Goal: Information Seeking & Learning: Learn about a topic

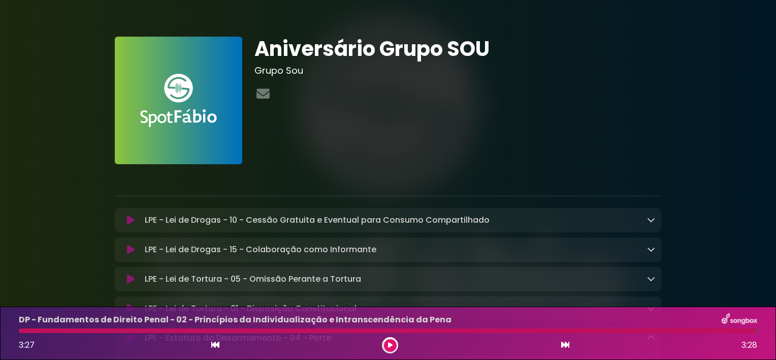
scroll to position [539, 0]
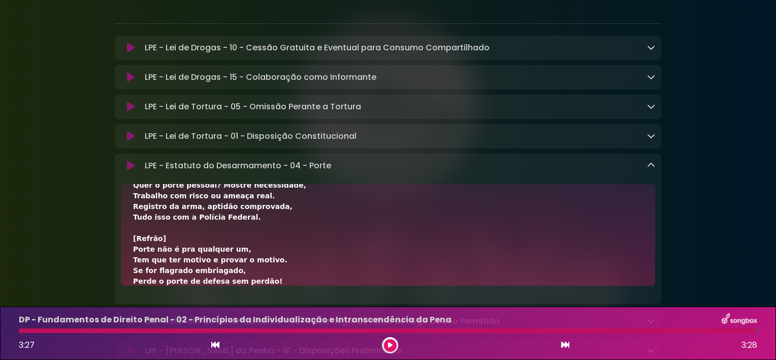
scroll to position [87, 0]
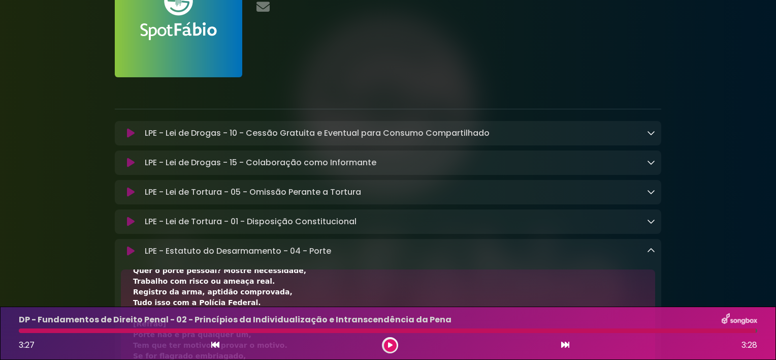
click at [203, 131] on p "LPE - Lei de Drogas - 10 - Cessão Gratuita e Eventual para Consumo Compartilhad…" at bounding box center [317, 133] width 345 height 12
click at [656, 133] on div "LPE - Lei de Drogas - 10 - Cessão Gratuita e Eventual para Consumo Compartilhad…" at bounding box center [388, 133] width 546 height 12
click at [128, 134] on icon at bounding box center [131, 133] width 8 height 10
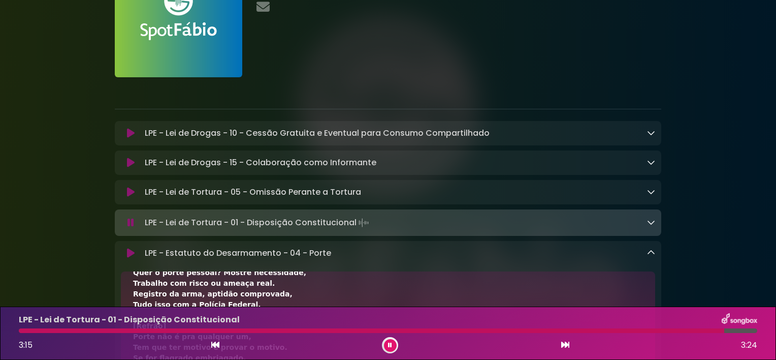
click at [322, 257] on p "LPE - Estatuto do Desarmamento - 04 - Porte Loading Track..." at bounding box center [238, 253] width 186 height 12
click at [647, 253] on icon at bounding box center [651, 252] width 8 height 8
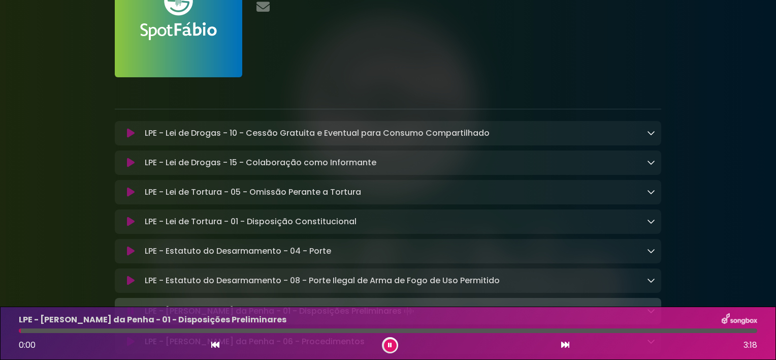
click at [365, 284] on p "LPE - Estatuto do Desarmamento - 08 - Porte Ilegal de Arma de Fogo de Uso Permi…" at bounding box center [322, 280] width 355 height 12
click at [653, 284] on icon at bounding box center [651, 280] width 8 height 8
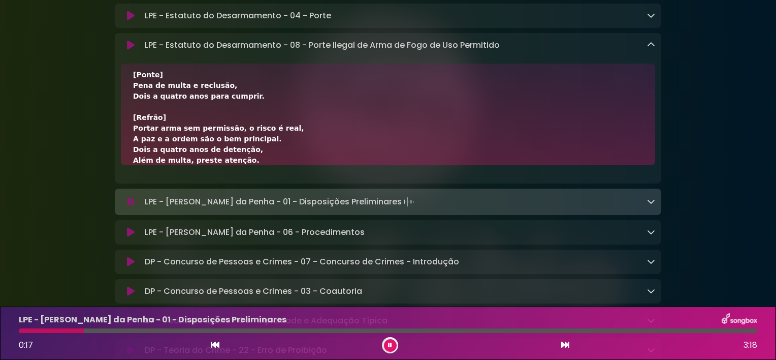
scroll to position [351, 0]
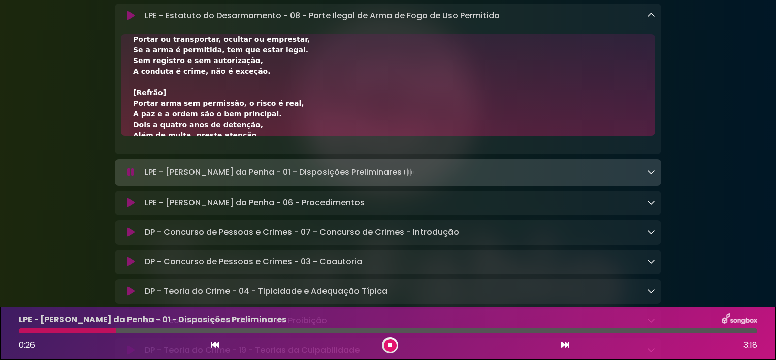
scroll to position [12, 0]
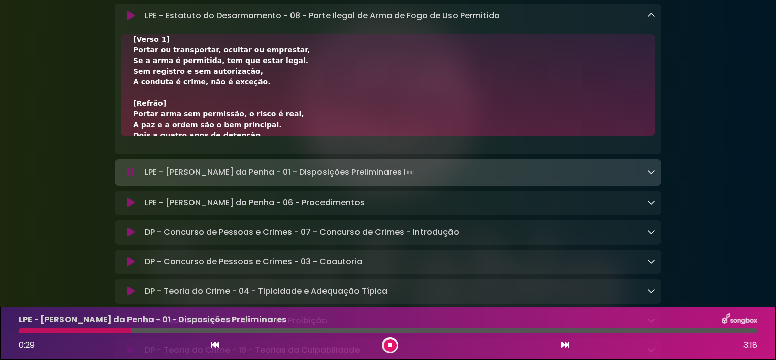
click at [258, 124] on div "[Verso 1] Portar ou transportar, ocultar ou emprestar, Se a arma é permitida, t…" at bounding box center [388, 210] width 510 height 352
click at [386, 345] on button at bounding box center [390, 345] width 13 height 13
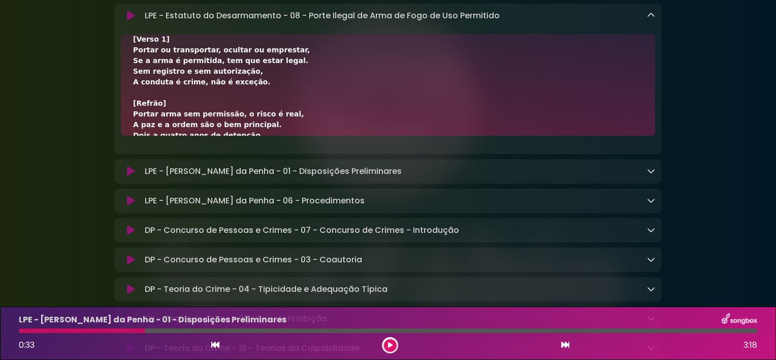
click at [340, 116] on div "[Verso 1] Portar ou transportar, ocultar ou emprestar, Se a arma é permitida, t…" at bounding box center [388, 210] width 510 height 352
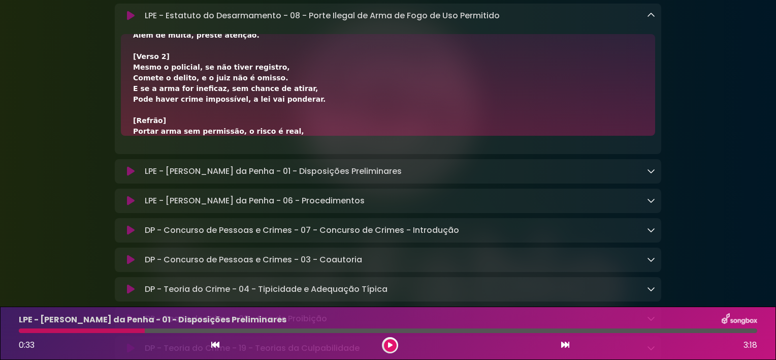
scroll to position [134, 0]
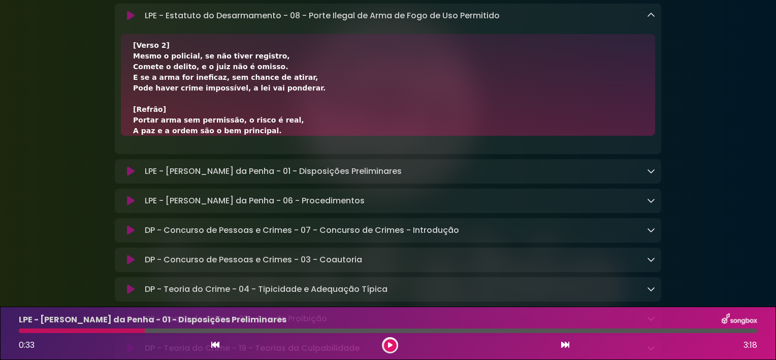
click at [323, 140] on div "[Verso 1] Portar ou transportar, ocultar ou emprestar, Se a arma é permitida, t…" at bounding box center [388, 91] width 546 height 114
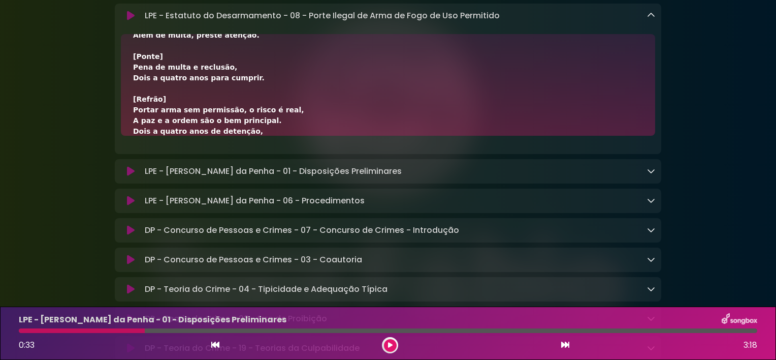
scroll to position [262, 0]
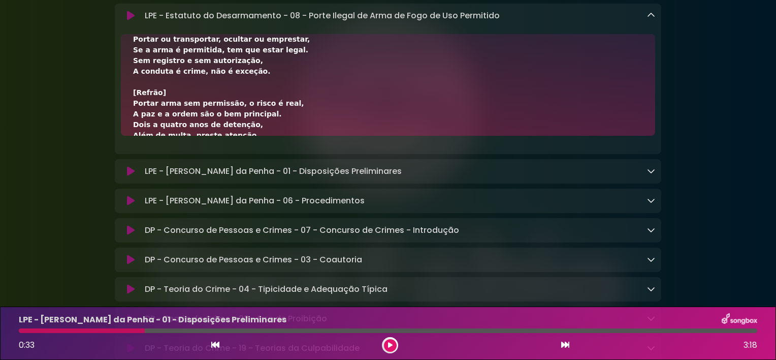
scroll to position [12, 0]
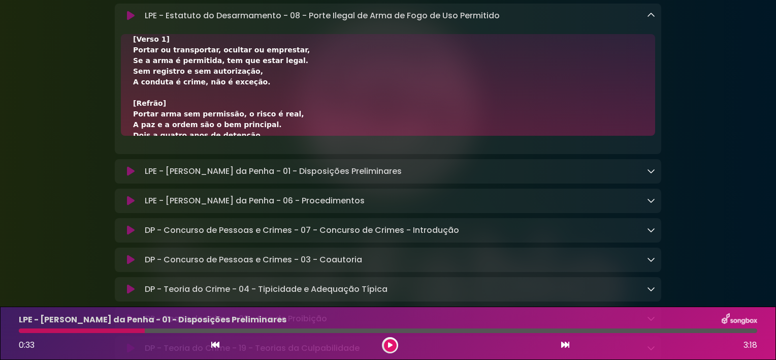
click at [360, 120] on div "[Verso 1] Portar ou transportar, ocultar ou emprestar, Se a arma é permitida, t…" at bounding box center [388, 210] width 510 height 352
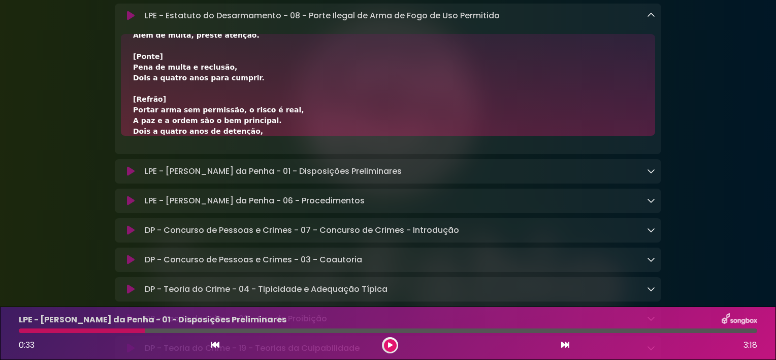
scroll to position [262, 0]
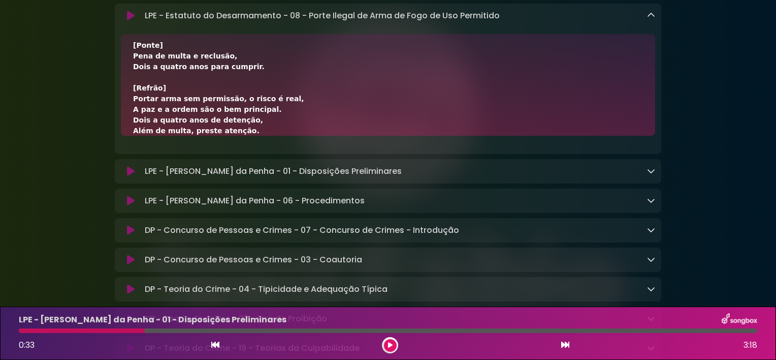
click at [130, 16] on icon at bounding box center [131, 16] width 8 height 10
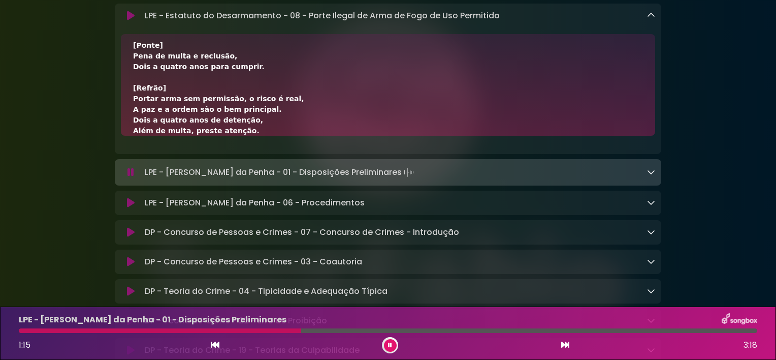
click at [652, 16] on icon at bounding box center [651, 15] width 8 height 8
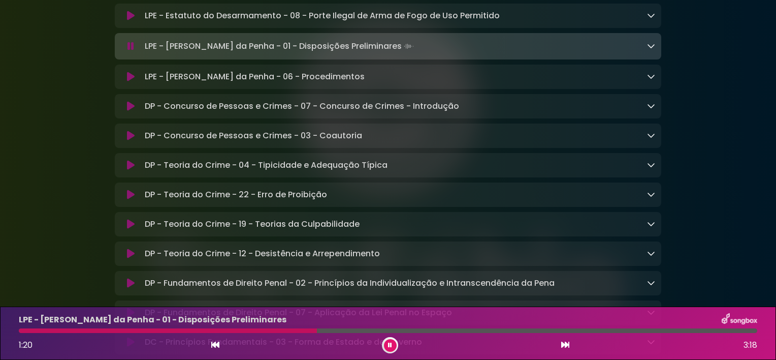
click at [652, 47] on icon at bounding box center [651, 46] width 8 height 8
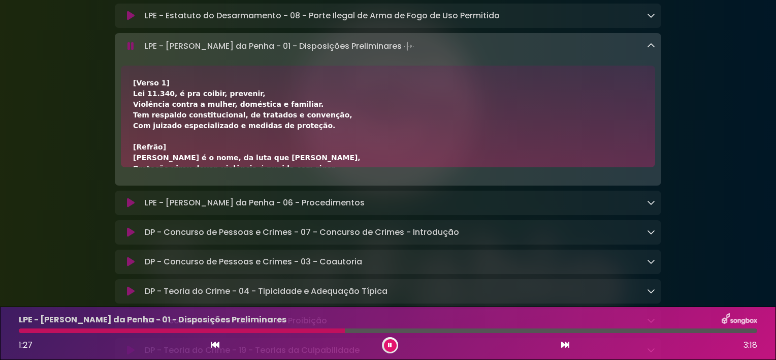
click at [388, 344] on icon at bounding box center [389, 345] width 7 height 6
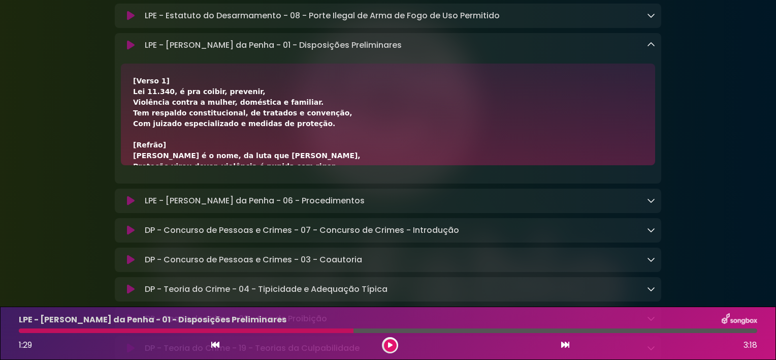
click at [404, 128] on div "[Verso 1] Lei 11.340, é pra coibir, prevenir, Violência contra a mulher, domést…" at bounding box center [388, 316] width 510 height 480
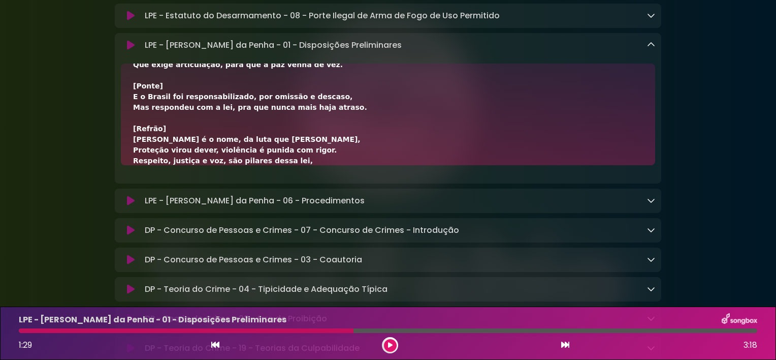
scroll to position [390, 0]
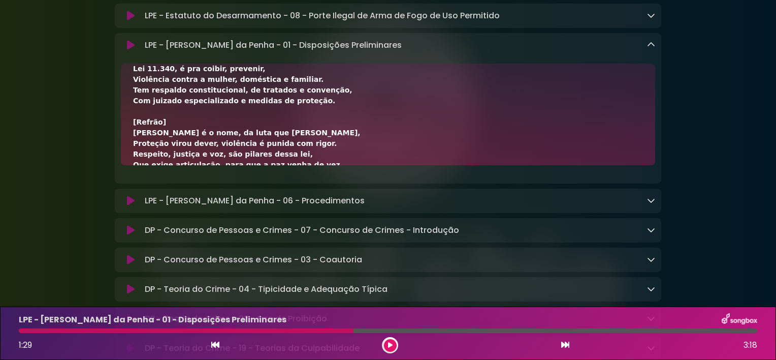
scroll to position [12, 0]
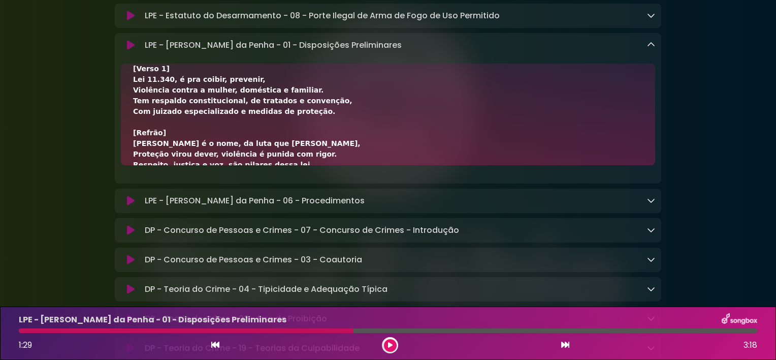
click at [321, 124] on div "[Verso 1] Lei 11.340, é pra coibir, prevenir, Violência contra a mulher, domést…" at bounding box center [388, 303] width 510 height 480
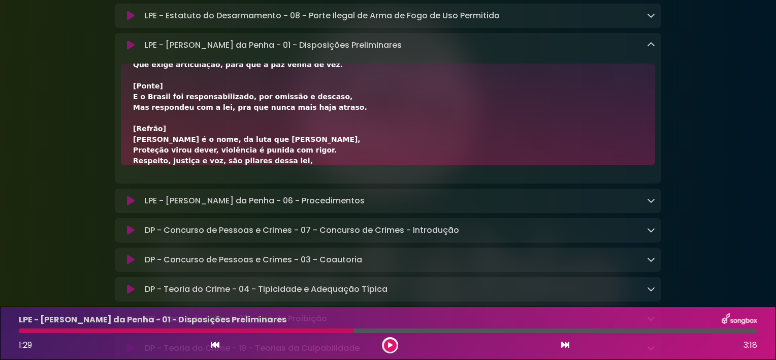
scroll to position [390, 0]
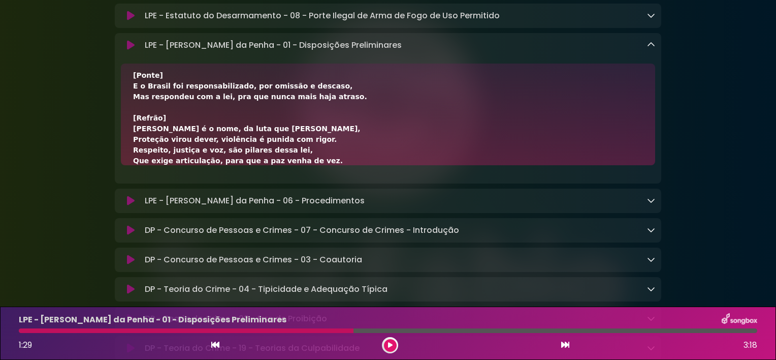
click at [135, 50] on button at bounding box center [131, 45] width 20 height 10
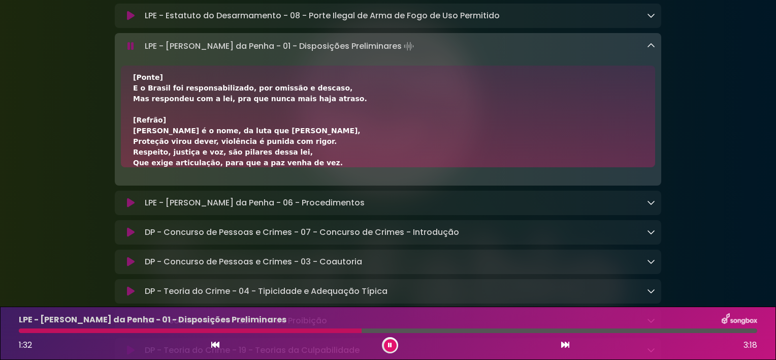
drag, startPoint x: 28, startPoint y: 335, endPoint x: 26, endPoint y: 328, distance: 7.9
click at [26, 328] on div "LPE - [PERSON_NAME] da Penha - 01 - Disposições Preliminares 1:32 3:18" at bounding box center [388, 333] width 751 height 40
click at [26, 328] on div at bounding box center [191, 330] width 344 height 5
click at [26, 328] on div at bounding box center [388, 330] width 738 height 5
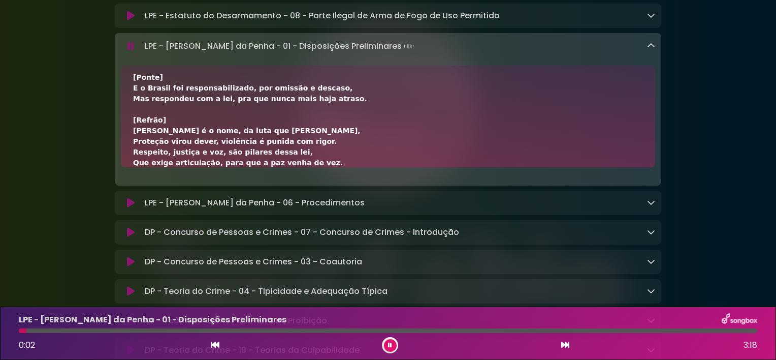
click at [26, 328] on div at bounding box center [388, 330] width 738 height 5
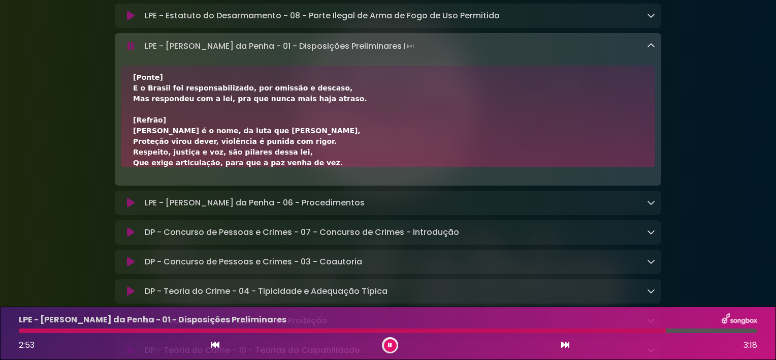
click at [648, 47] on icon at bounding box center [651, 46] width 8 height 8
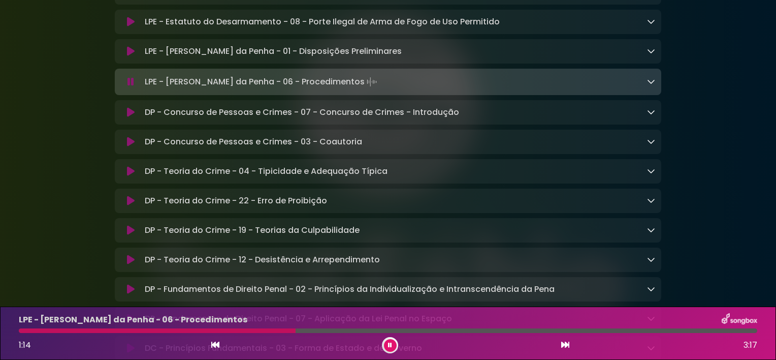
scroll to position [375, 0]
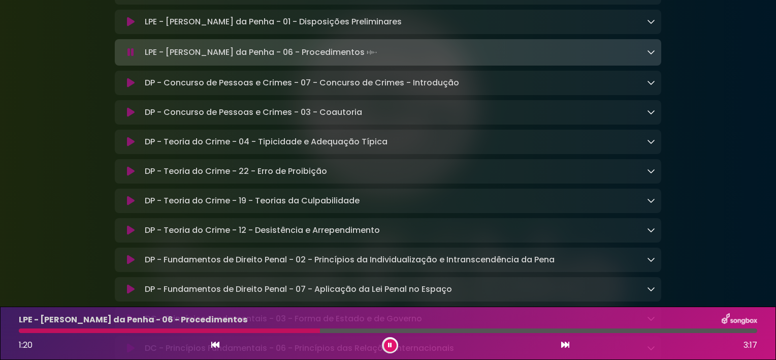
click at [655, 54] on div "LPE - [PERSON_NAME] da Penha - 06 - Procedimentos Loading Track..." at bounding box center [388, 52] width 546 height 14
click at [647, 52] on icon at bounding box center [651, 52] width 8 height 8
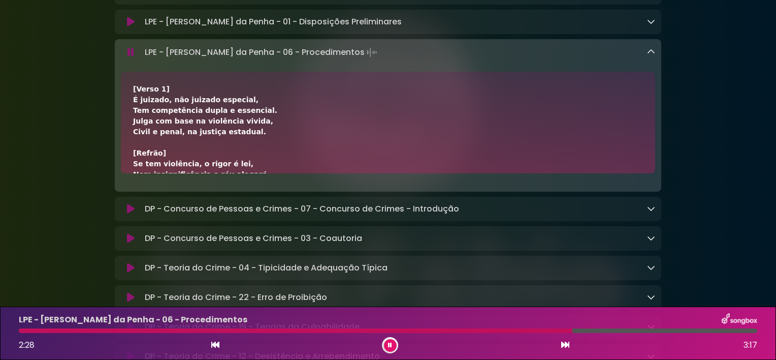
click at [392, 346] on button at bounding box center [390, 345] width 13 height 13
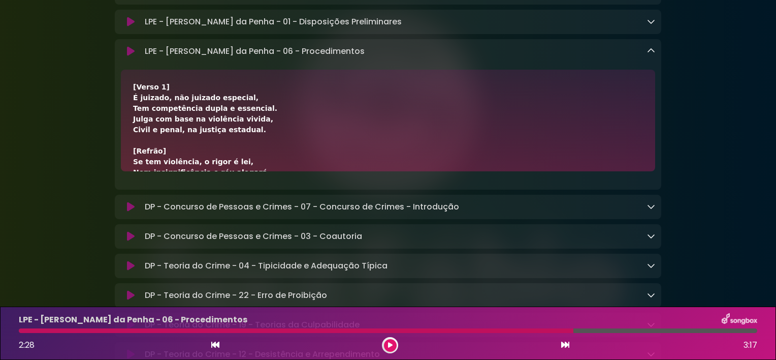
click at [289, 111] on div "[Verso 1] É juizado, não juizado especial, Tem competência dupla e essencial. J…" at bounding box center [388, 322] width 510 height 480
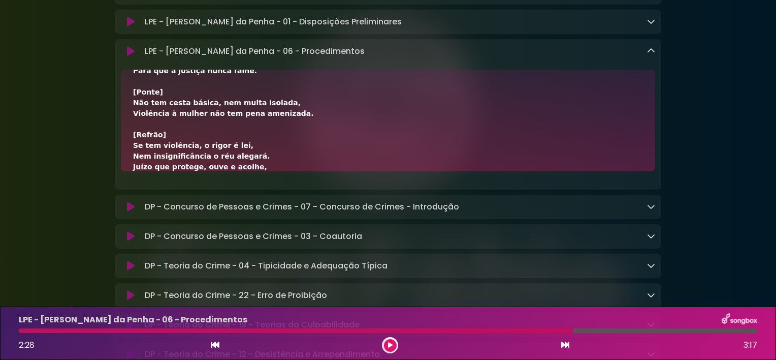
scroll to position [390, 0]
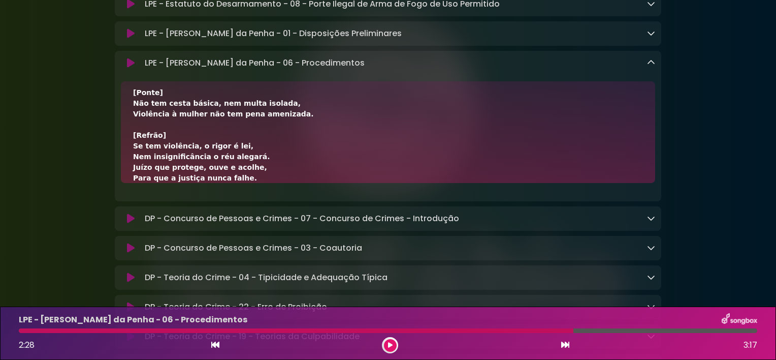
click at [21, 331] on div at bounding box center [296, 330] width 555 height 5
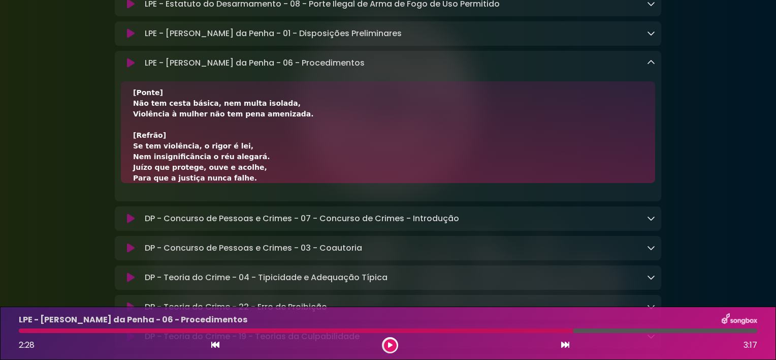
click at [21, 331] on div at bounding box center [296, 330] width 555 height 5
click at [37, 328] on div at bounding box center [296, 330] width 555 height 5
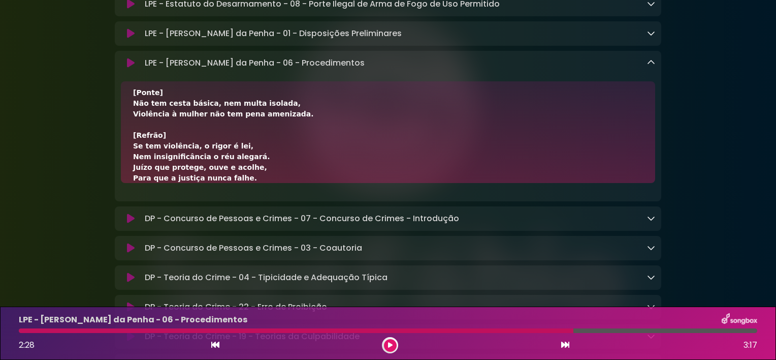
click at [214, 346] on icon at bounding box center [215, 344] width 8 height 8
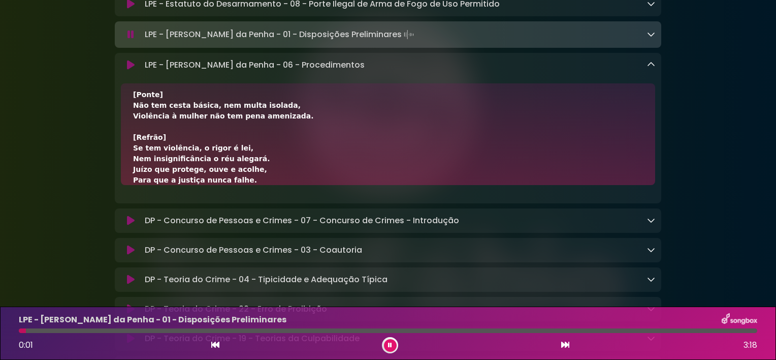
click at [567, 343] on icon at bounding box center [565, 344] width 8 height 8
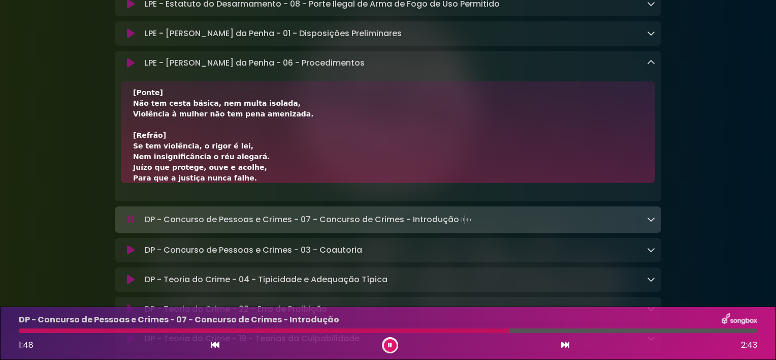
click at [652, 65] on icon at bounding box center [651, 62] width 8 height 8
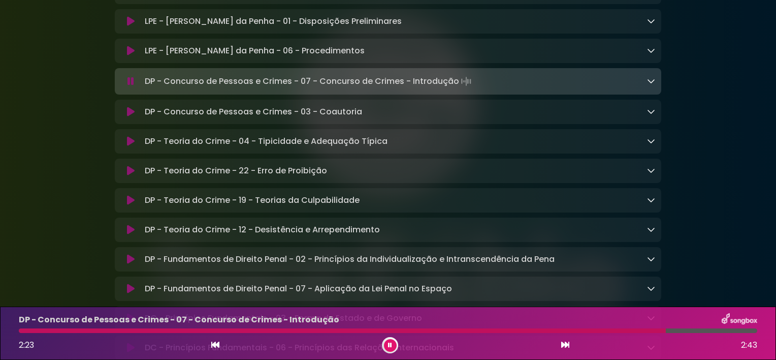
scroll to position [404, 0]
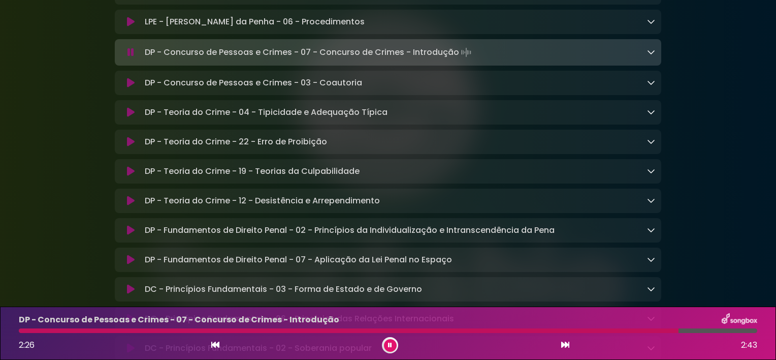
click at [386, 346] on button at bounding box center [390, 345] width 13 height 13
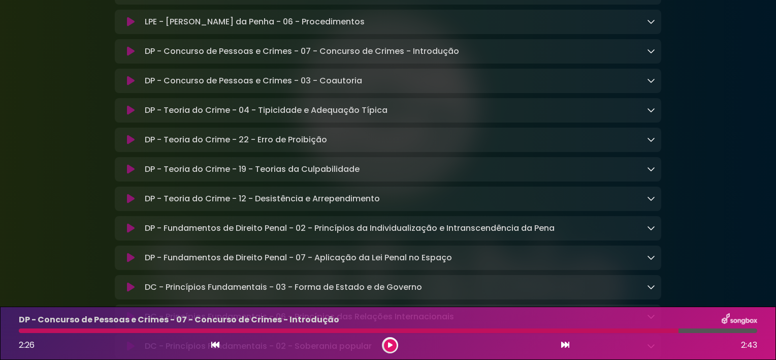
click at [364, 52] on p "DP - Concurso de Pessoas e Crimes - 07 - Concurso de Crimes - Introdução Loadin…" at bounding box center [302, 51] width 314 height 12
click at [651, 55] on icon at bounding box center [651, 51] width 8 height 8
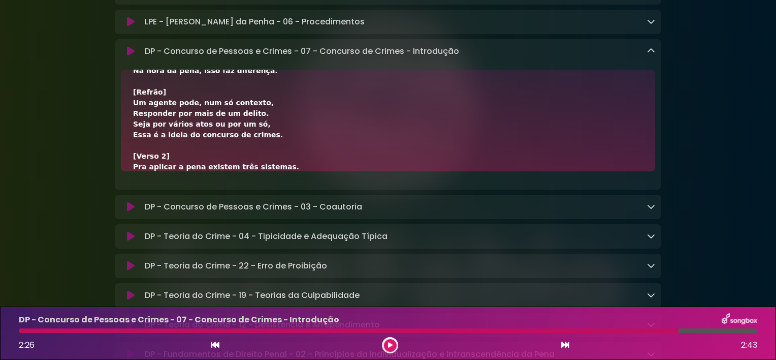
scroll to position [134, 0]
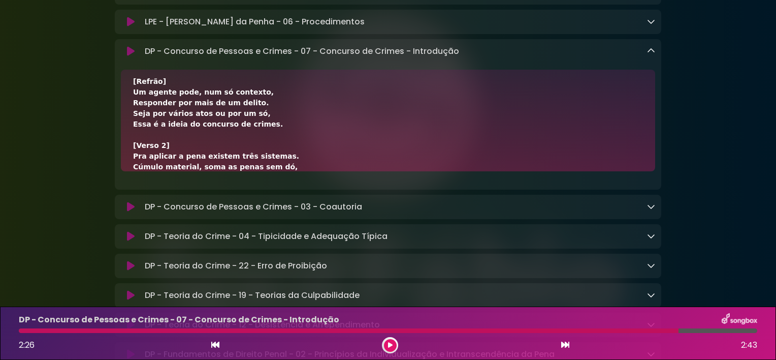
click at [474, 238] on div "DP - Teoria do Crime - 04 - Tipicidade e Adequação Típica Loading Track..." at bounding box center [398, 236] width 514 height 12
click at [333, 159] on div "[Refrão] Um agente pode, num só contexto, Responder por mais de um delito. Seja…" at bounding box center [388, 156] width 510 height 416
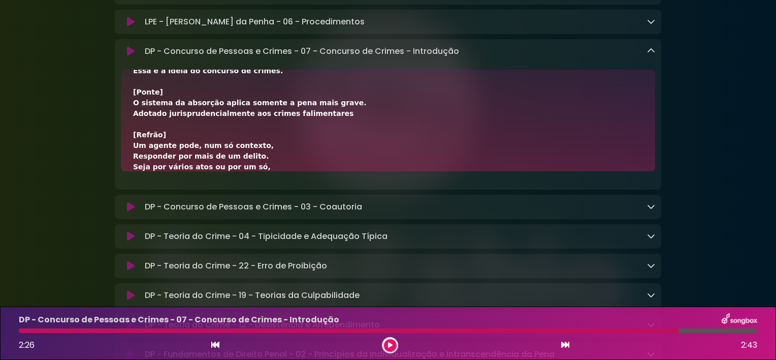
scroll to position [326, 0]
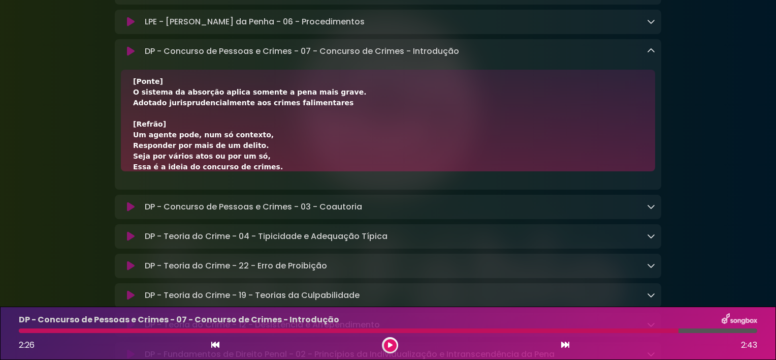
click at [219, 341] on button at bounding box center [215, 344] width 9 height 13
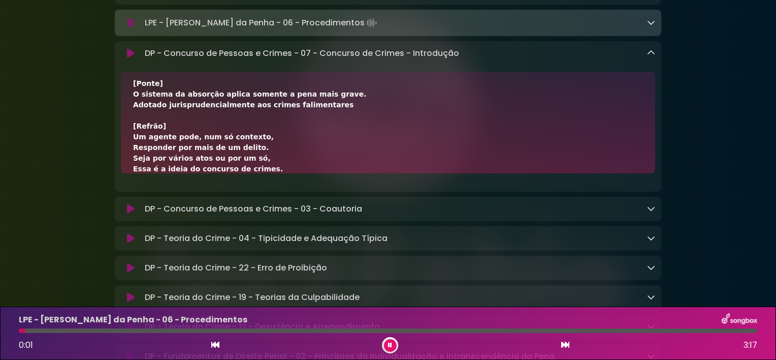
click at [565, 343] on icon at bounding box center [565, 344] width 8 height 8
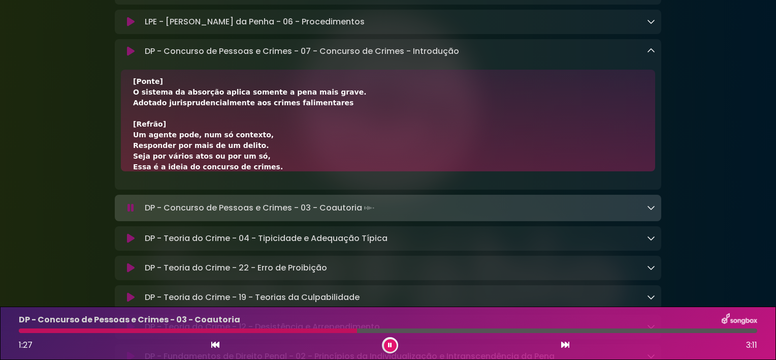
click at [649, 52] on icon at bounding box center [651, 51] width 8 height 8
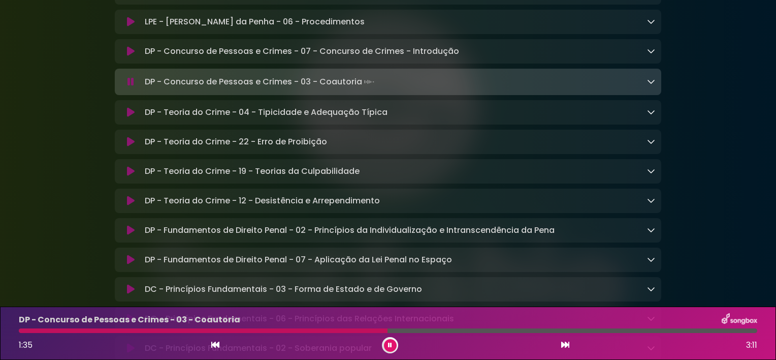
click at [530, 83] on div "DP - Concurso de Pessoas e Crimes - 03 - Coautoria Loading Track..." at bounding box center [398, 82] width 514 height 14
click at [653, 84] on icon at bounding box center [651, 81] width 8 height 8
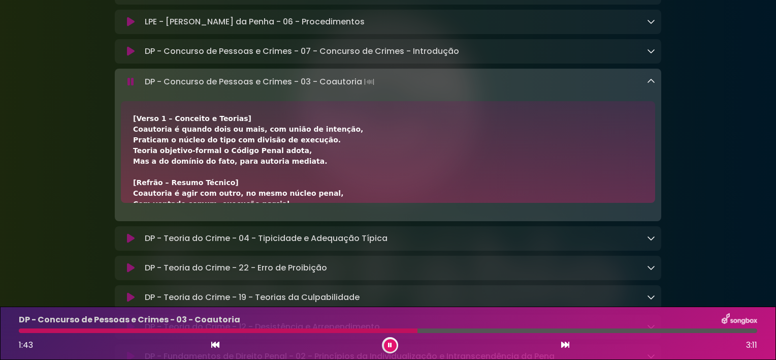
click at [388, 339] on button at bounding box center [390, 345] width 13 height 13
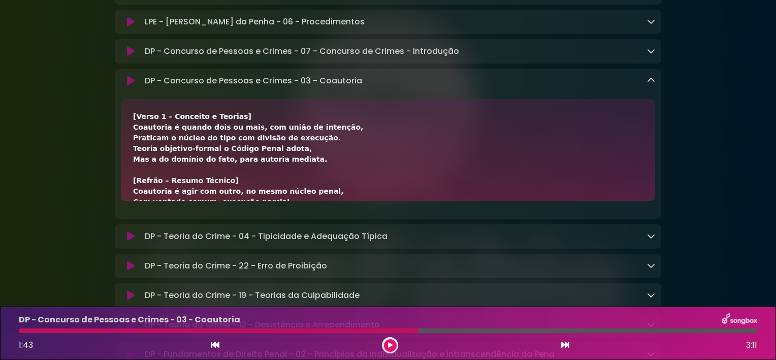
click at [331, 167] on div "[Verso 1 – Conceito e Teorias] Coautoria é quando dois ou mais, com união de in…" at bounding box center [388, 351] width 510 height 480
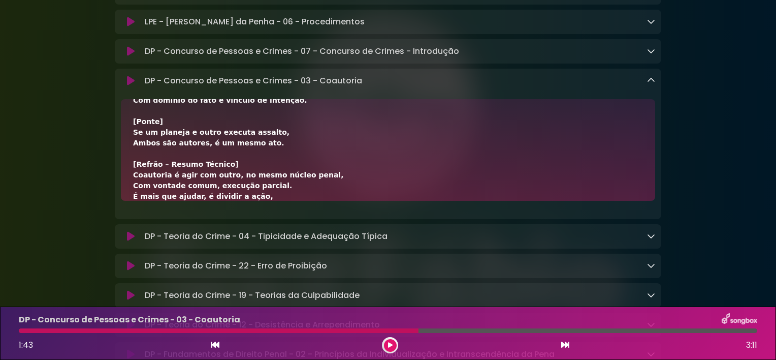
scroll to position [390, 0]
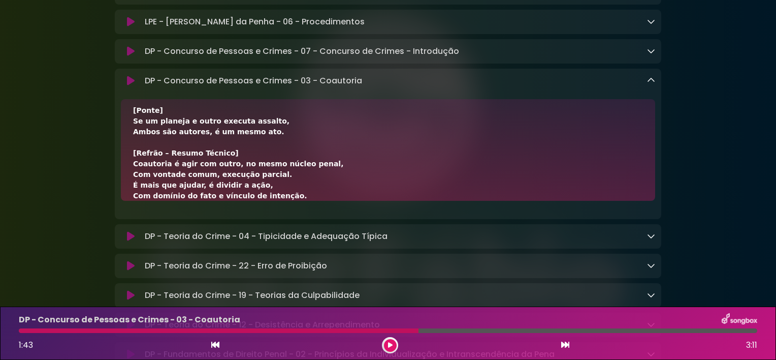
click at [34, 326] on div "DP - Concurso de Pessoas e Crimes - 03 - Coautoria 1:43 3:11" at bounding box center [388, 333] width 751 height 40
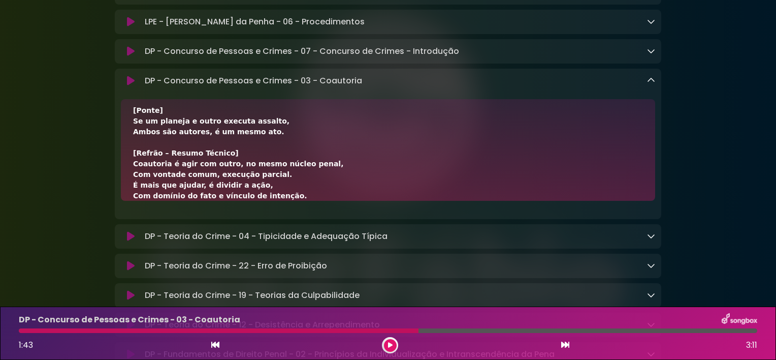
drag, startPoint x: 419, startPoint y: 329, endPoint x: 291, endPoint y: 286, distance: 135.1
drag, startPoint x: 291, startPoint y: 286, endPoint x: 217, endPoint y: 343, distance: 93.4
click at [217, 343] on icon at bounding box center [215, 344] width 8 height 8
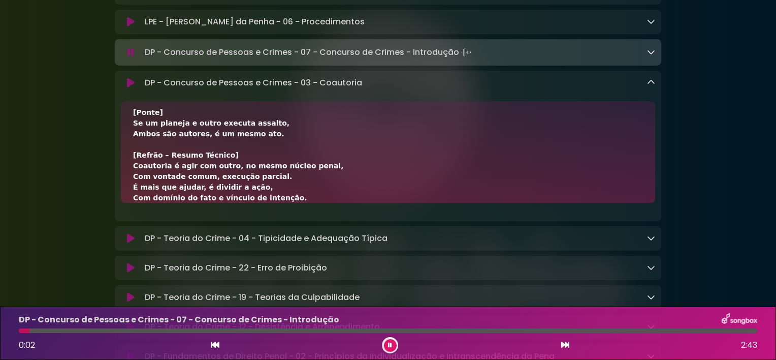
click at [563, 338] on button at bounding box center [565, 344] width 9 height 13
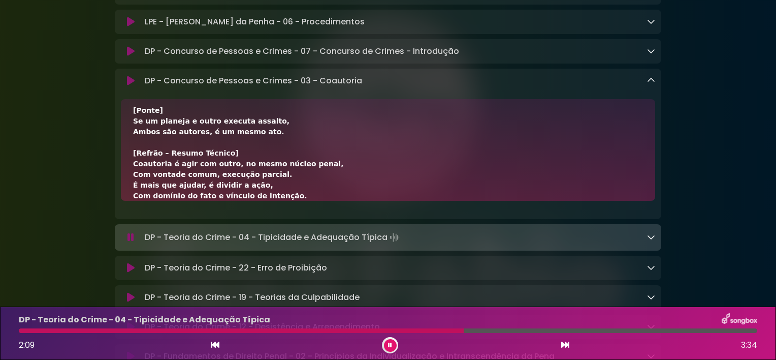
click at [653, 84] on icon at bounding box center [651, 80] width 8 height 8
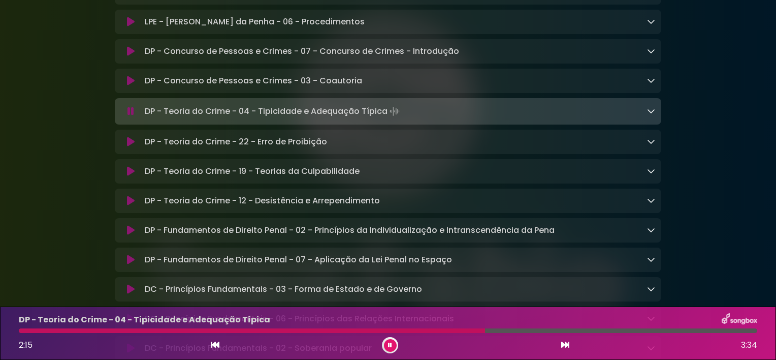
click at [654, 113] on icon at bounding box center [651, 111] width 8 height 8
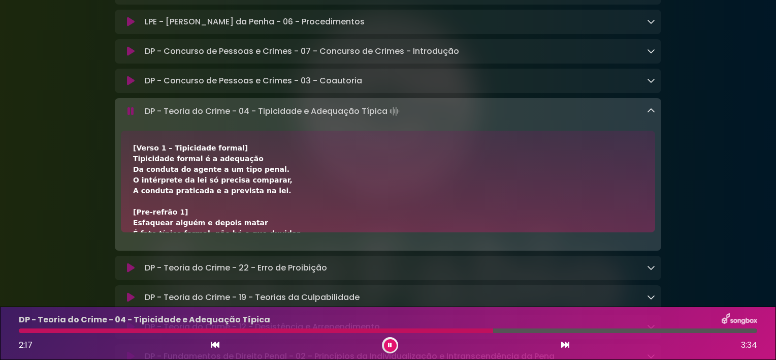
click at [391, 347] on icon at bounding box center [389, 344] width 5 height 7
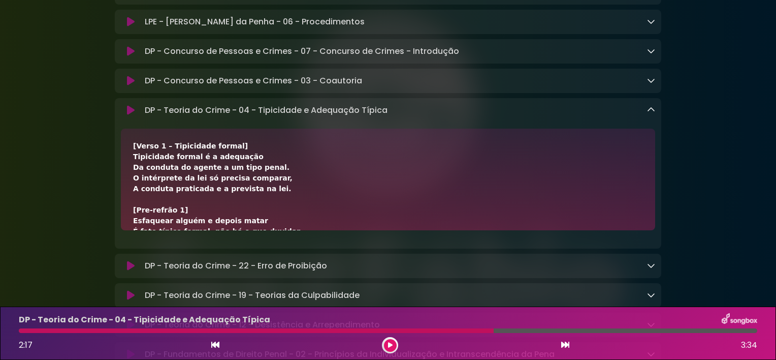
click at [337, 173] on div "[Verso 1 – Tipicidade formal] Tipicidade formal é a adequação Da conduta do age…" at bounding box center [388, 306] width 510 height 331
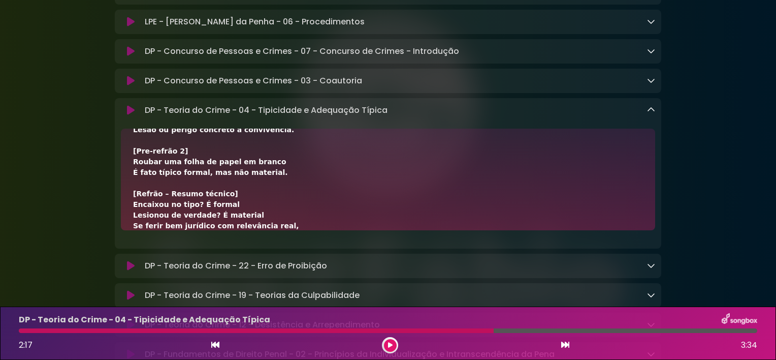
scroll to position [240, 0]
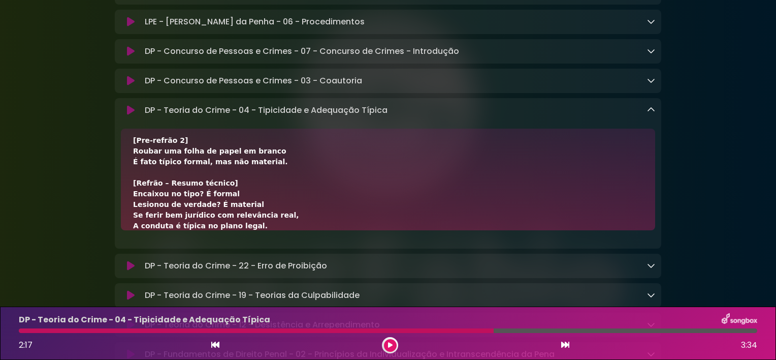
click at [268, 157] on div "[Verso 1 – Tipicidade formal] Tipicidade formal é a adequação Da conduta do age…" at bounding box center [388, 65] width 510 height 331
click at [336, 212] on div "[Verso 1 – Tipicidade formal] Tipicidade formal é a adequação Da conduta do age…" at bounding box center [388, 65] width 510 height 331
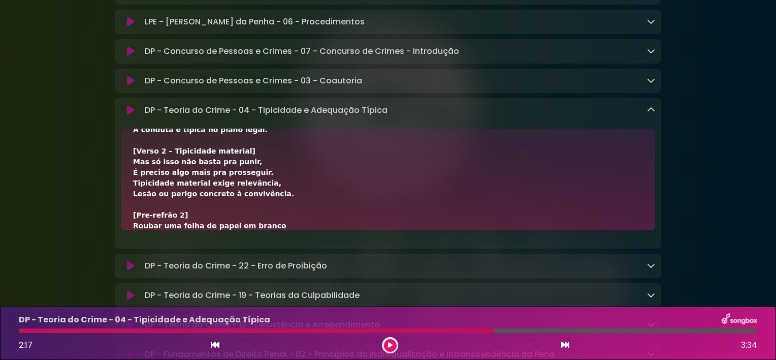
scroll to position [176, 0]
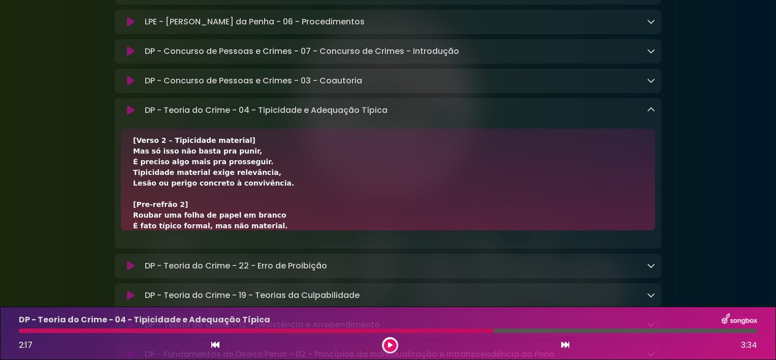
click at [280, 239] on div "[Verso 1 – Tipicidade formal] Tipicidade formal é a adequação Da conduta do age…" at bounding box center [388, 185] width 546 height 114
click at [216, 347] on icon at bounding box center [215, 344] width 8 height 8
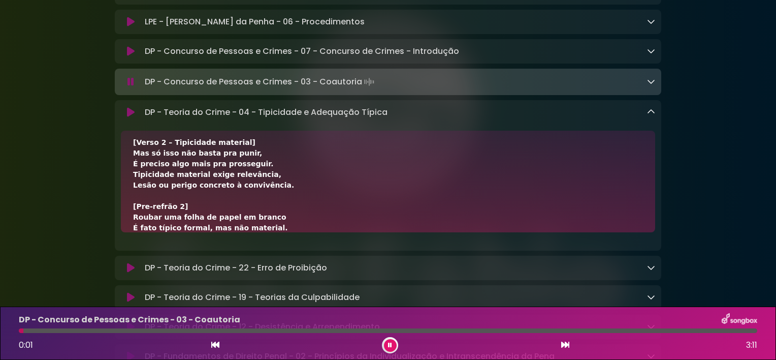
click at [565, 343] on icon at bounding box center [565, 344] width 8 height 8
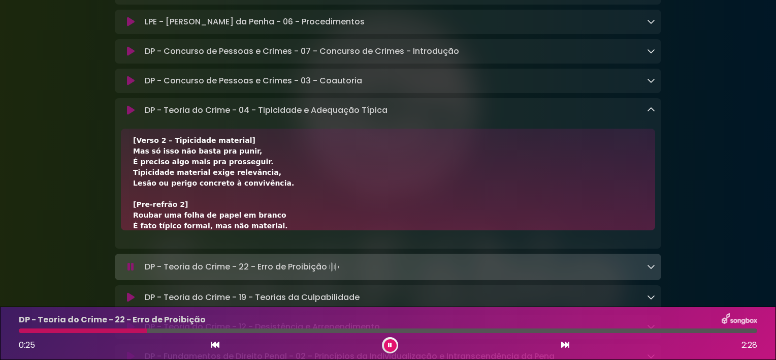
click at [653, 114] on icon at bounding box center [651, 110] width 8 height 8
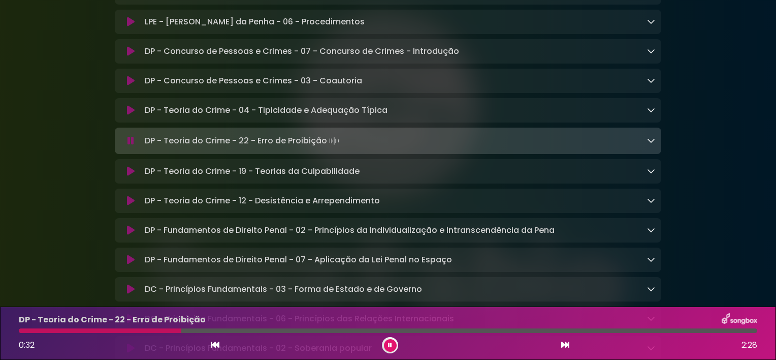
click at [649, 144] on icon at bounding box center [651, 140] width 8 height 8
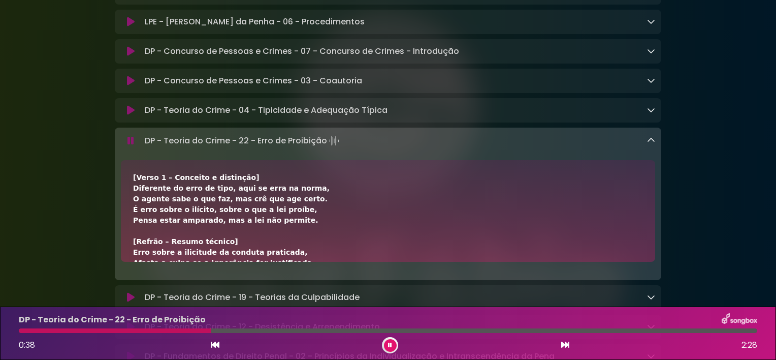
click at [384, 346] on button at bounding box center [390, 345] width 13 height 13
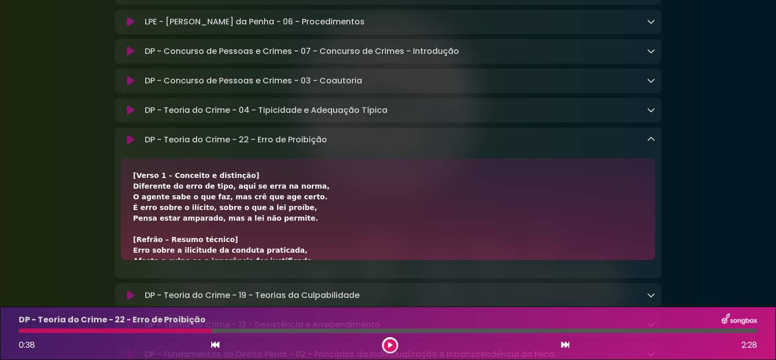
click at [349, 222] on div "[Verso 1 – Conceito e distinção] Diferente do erro de tipo, aqui se erra na nor…" at bounding box center [388, 346] width 510 height 352
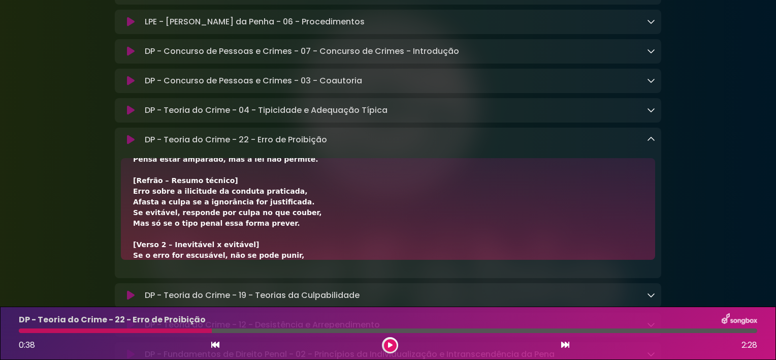
scroll to position [70, 0]
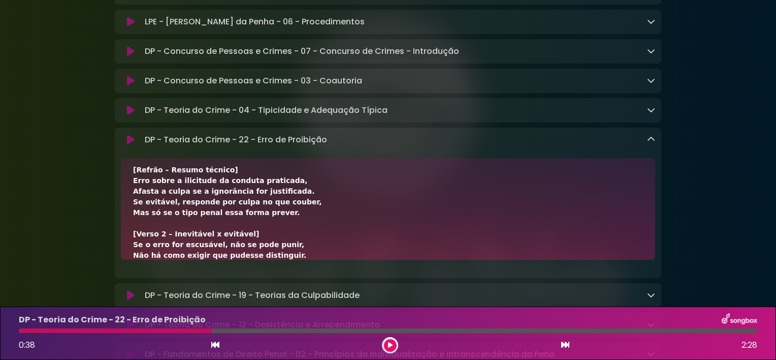
click at [321, 263] on div "[Verso 1 – Conceito e distinção] Diferente do erro de tipo, aqui se erra na nor…" at bounding box center [388, 277] width 510 height 352
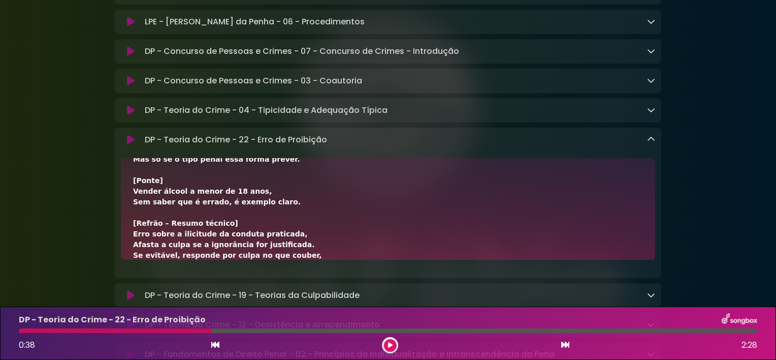
scroll to position [262, 0]
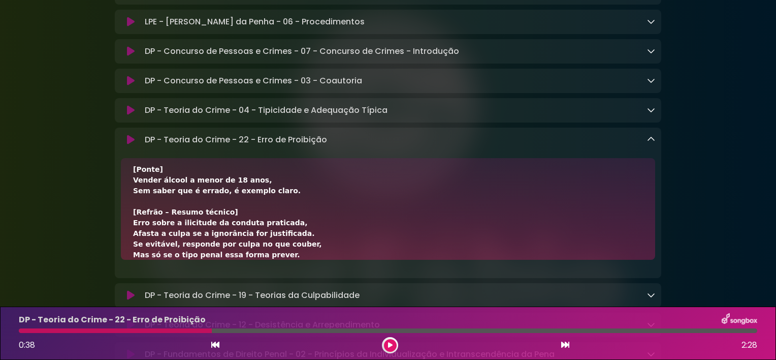
click at [353, 243] on div "[Verso 1 – Conceito e distinção] Diferente do erro de tipo, aqui se erra na nor…" at bounding box center [388, 84] width 510 height 352
click at [209, 346] on div "0:38 2:28" at bounding box center [388, 345] width 751 height 16
click at [219, 339] on button at bounding box center [215, 344] width 9 height 13
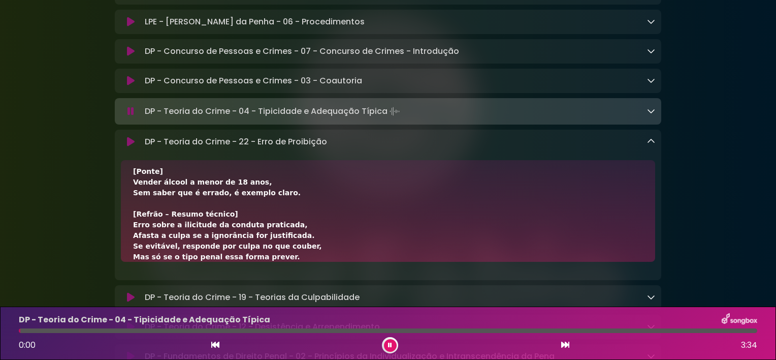
click at [569, 344] on icon at bounding box center [565, 344] width 8 height 8
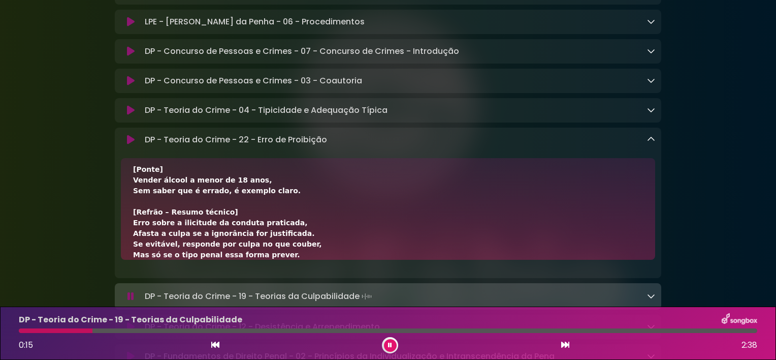
click at [646, 145] on div "DP - Teoria do Crime - 22 - Erro de Proibição Loading Track..." at bounding box center [398, 140] width 514 height 12
click at [649, 143] on icon at bounding box center [651, 139] width 8 height 8
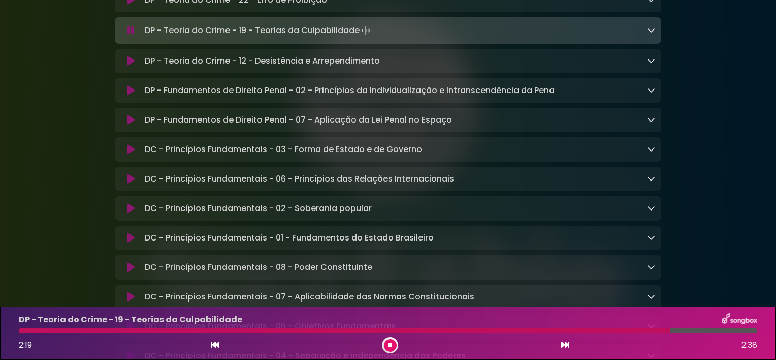
scroll to position [542, 0]
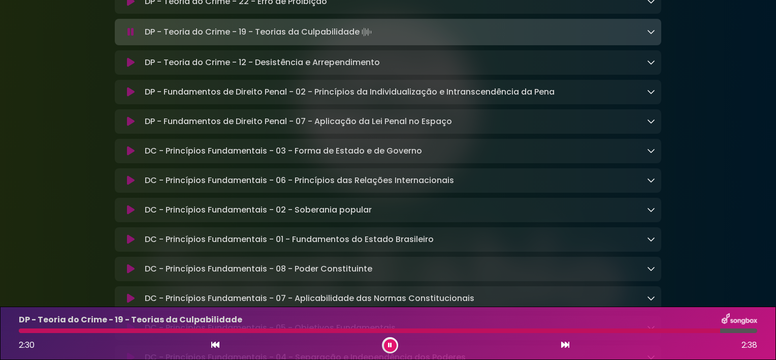
click at [391, 344] on icon at bounding box center [389, 344] width 5 height 7
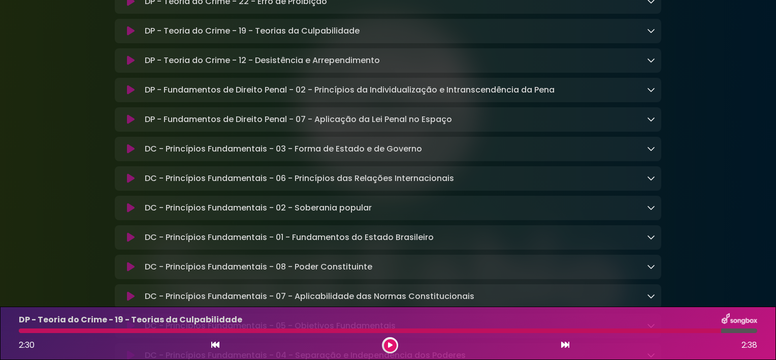
click at [648, 35] on icon at bounding box center [651, 30] width 8 height 8
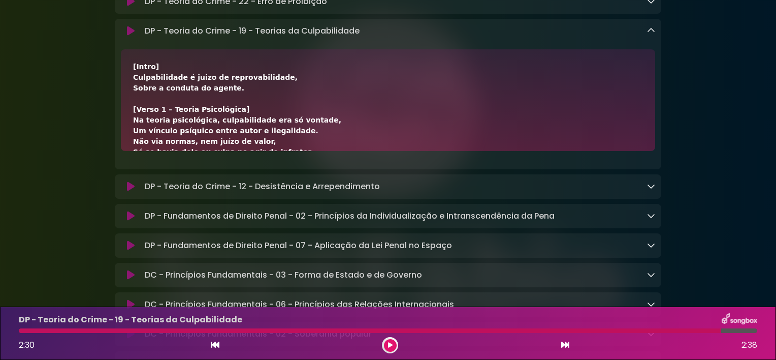
click at [400, 98] on div "[Intro] Culpabilidade é juizo de reprovabilidade, Sobre a conduta do agente. [V…" at bounding box center [388, 269] width 510 height 416
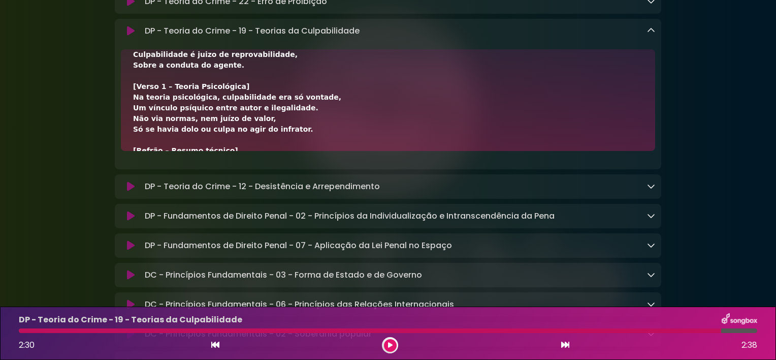
scroll to position [12, 0]
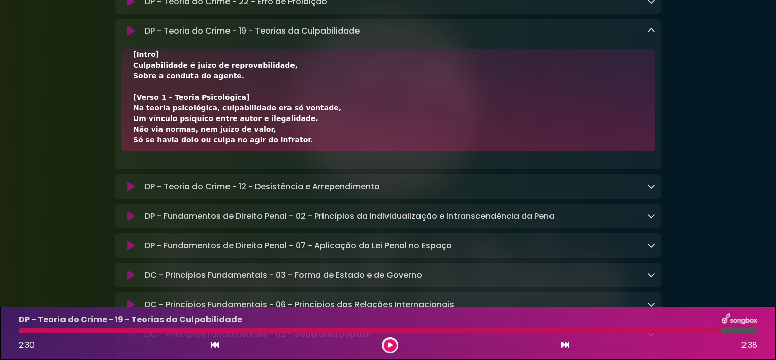
click at [311, 145] on div "[Intro] Culpabilidade é juizo de reprovabilidade, Sobre a conduta do agente. [V…" at bounding box center [388, 257] width 510 height 416
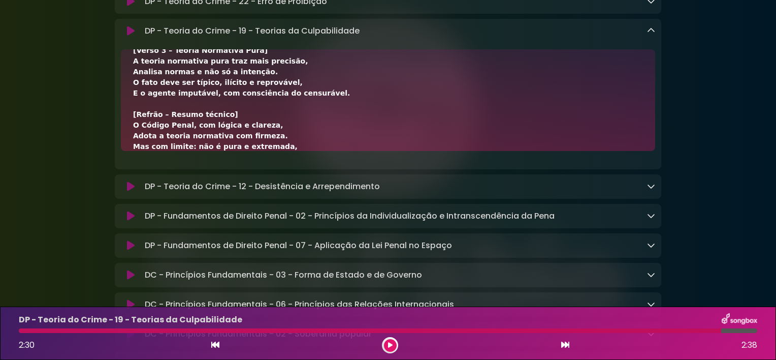
scroll to position [326, 0]
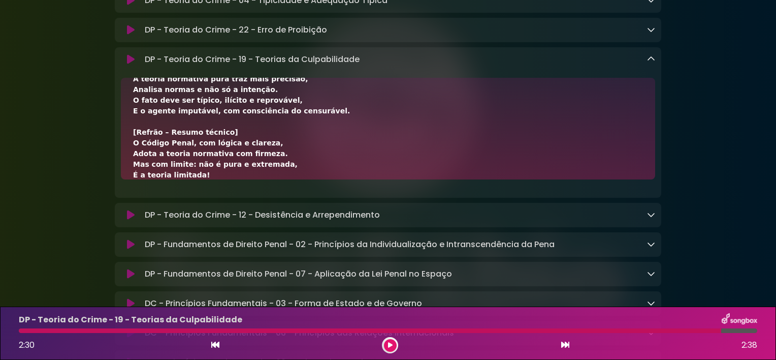
click at [214, 346] on icon at bounding box center [215, 344] width 8 height 8
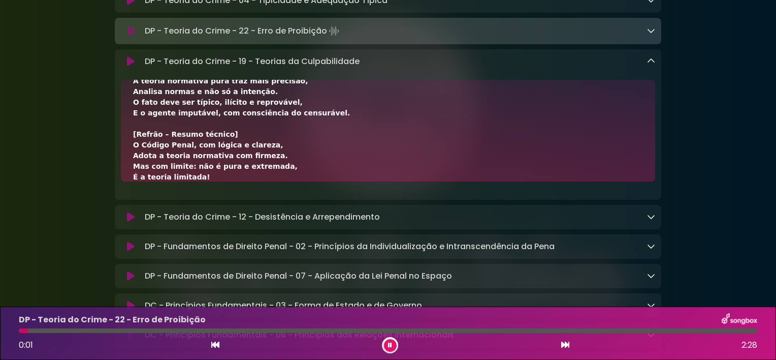
click at [568, 343] on icon at bounding box center [565, 344] width 8 height 8
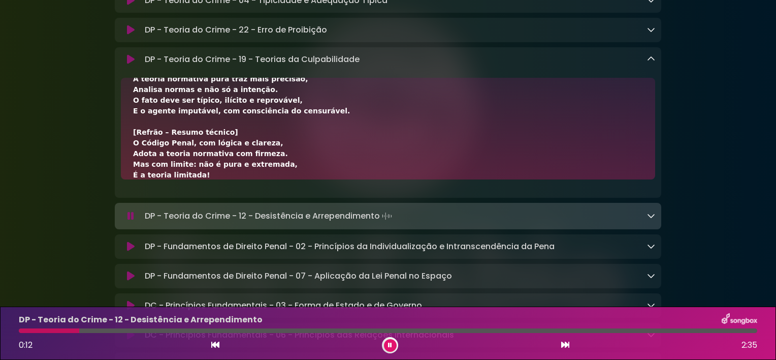
click at [650, 63] on icon at bounding box center [651, 59] width 8 height 8
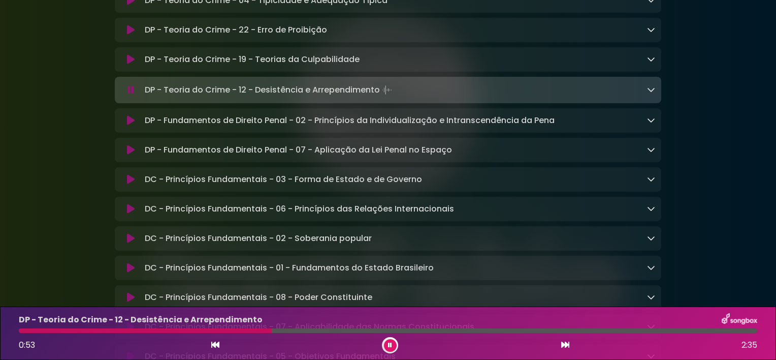
click at [651, 93] on icon at bounding box center [651, 89] width 8 height 8
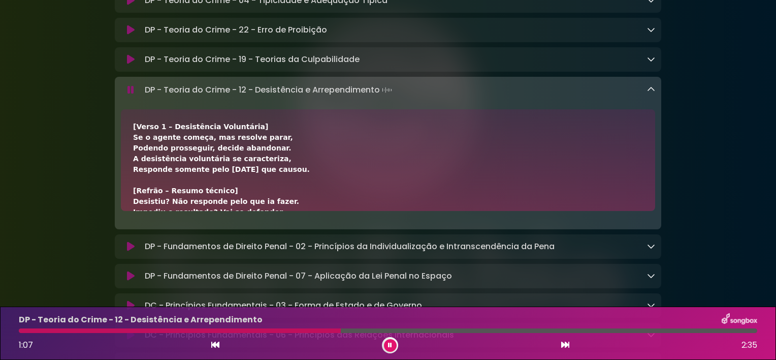
click at [389, 339] on button at bounding box center [390, 345] width 13 height 13
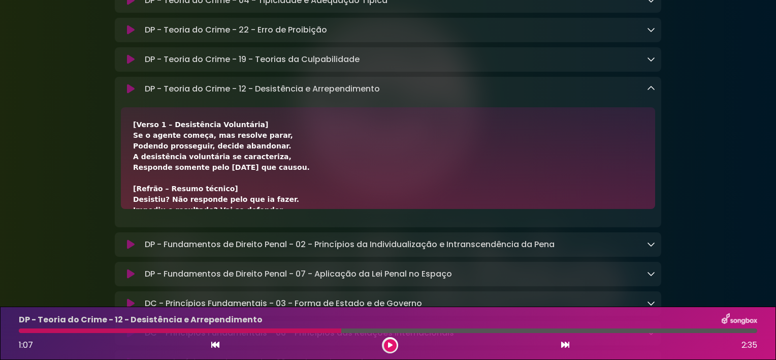
click at [374, 159] on div "[Verso 1 – Desistência Voluntária] Se o agente começa, mas resolve parar, Poden…" at bounding box center [388, 305] width 510 height 373
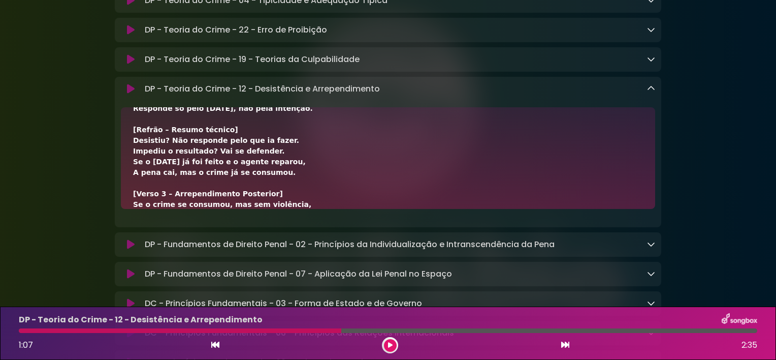
scroll to position [198, 0]
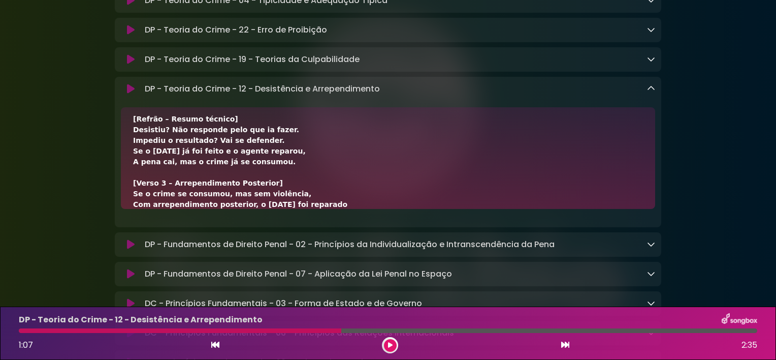
click at [312, 206] on div "[Verso 1 – Desistência Voluntária] Se o agente começa, mas resolve parar, Poden…" at bounding box center [388, 108] width 510 height 373
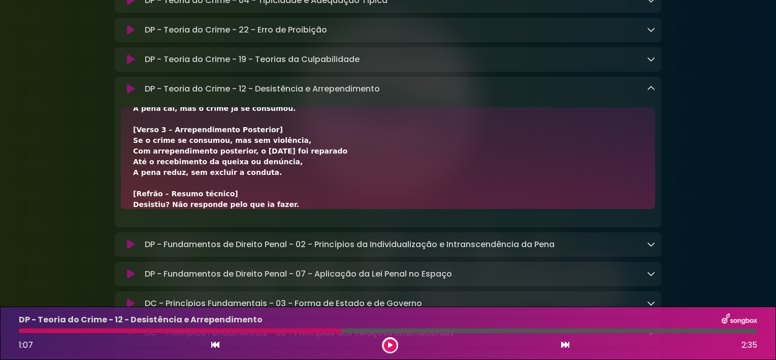
scroll to position [262, 0]
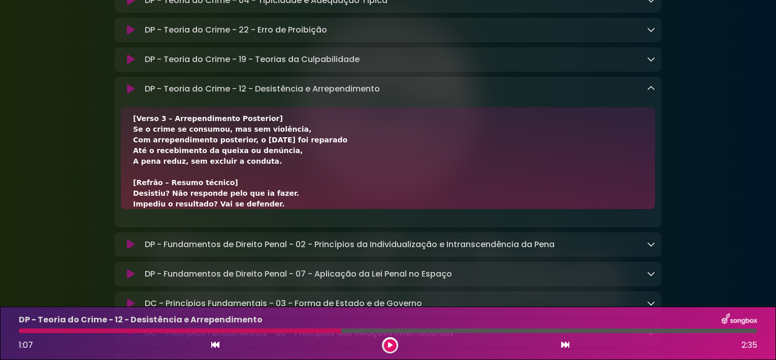
drag, startPoint x: 139, startPoint y: 152, endPoint x: 248, endPoint y: 191, distance: 115.3
drag, startPoint x: 248, startPoint y: 191, endPoint x: 258, endPoint y: 178, distance: 17.0
click at [258, 178] on div "[Verso 1 – Desistência Voluntária] Se o agente começa, mas resolve parar, Poden…" at bounding box center [388, 43] width 510 height 373
click at [262, 202] on div "[Verso 1 – Desistência Voluntária] Se o agente começa, mas resolve parar, Poden…" at bounding box center [388, 43] width 510 height 373
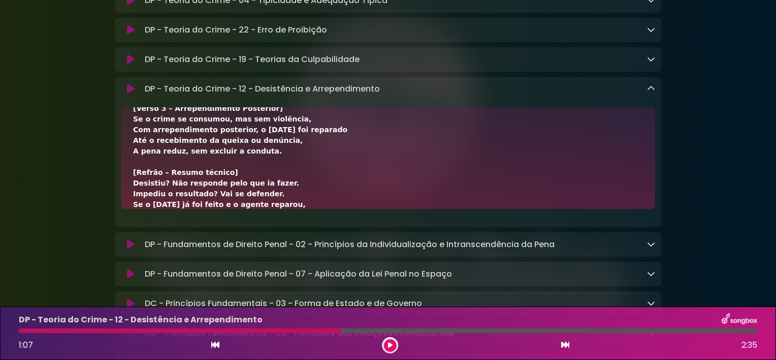
scroll to position [283, 0]
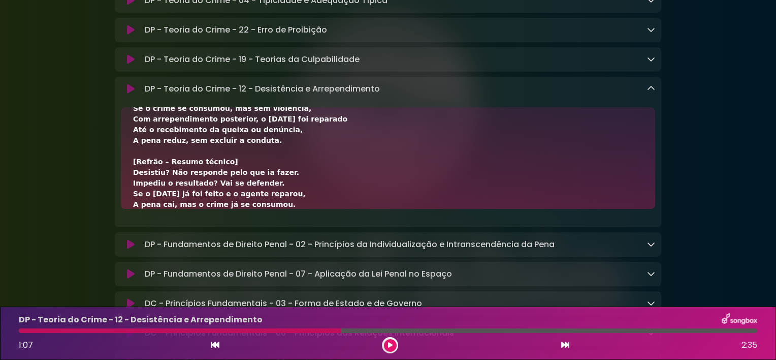
click at [303, 181] on div "[Verso 1 – Desistência Voluntária] Se o agente começa, mas resolve parar, Poden…" at bounding box center [388, 22] width 510 height 373
click at [348, 181] on div "[Verso 1 – Desistência Voluntária] Se o agente começa, mas resolve parar, Poden…" at bounding box center [388, 22] width 510 height 373
click at [347, 183] on div "[Verso 1 – Desistência Voluntária] Se o agente começa, mas resolve parar, Poden…" at bounding box center [388, 22] width 510 height 373
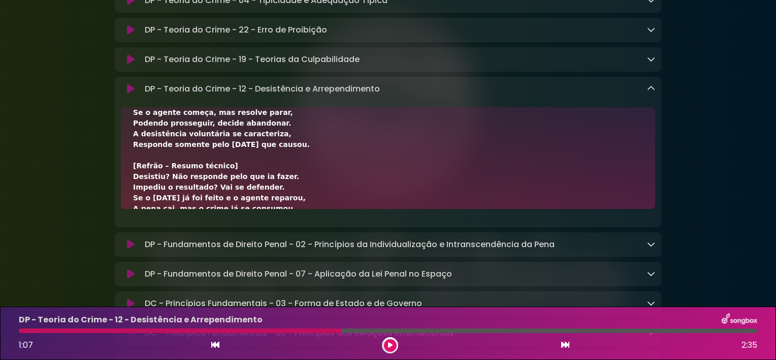
scroll to position [12, 0]
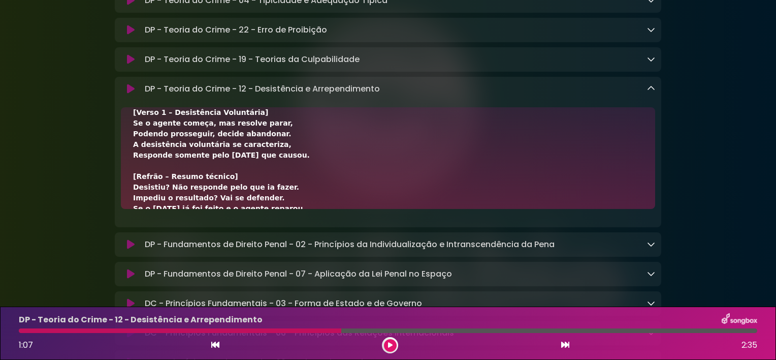
click at [215, 344] on icon at bounding box center [215, 344] width 8 height 8
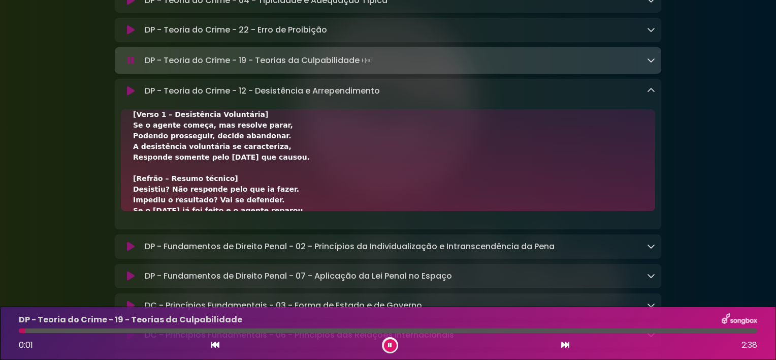
click at [566, 345] on icon at bounding box center [565, 344] width 8 height 8
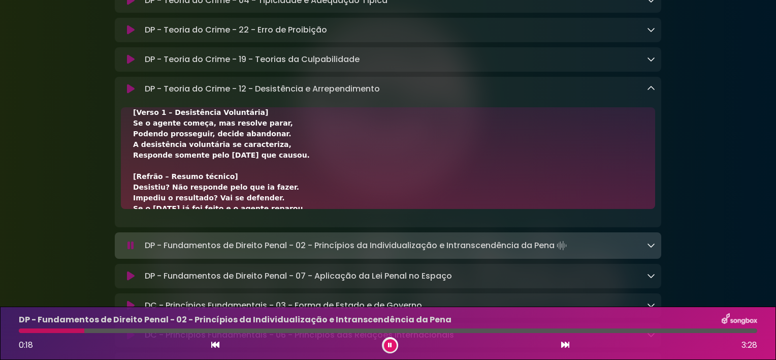
click at [652, 92] on icon at bounding box center [651, 88] width 8 height 8
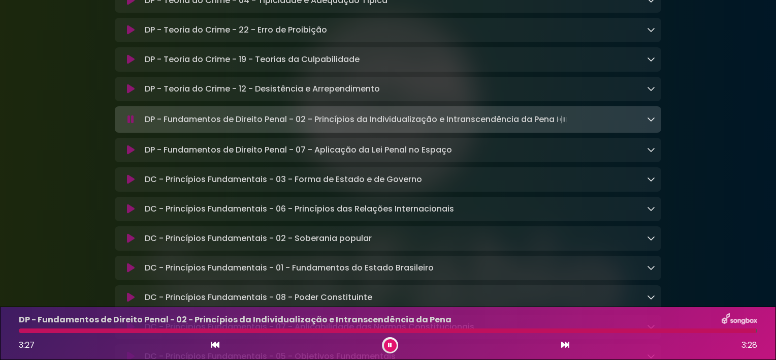
click at [650, 123] on icon at bounding box center [651, 119] width 8 height 8
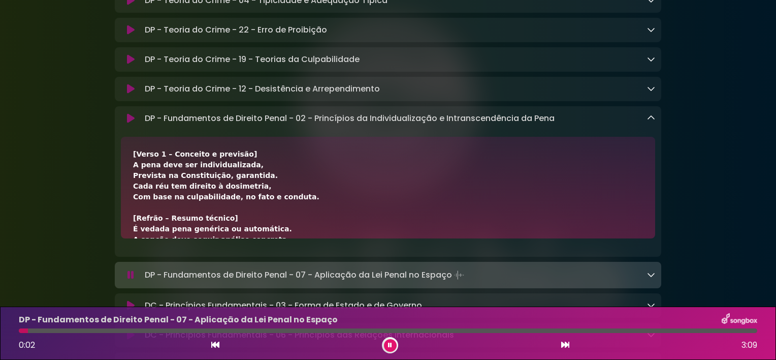
click at [452, 169] on div "[Verso 1 – Conceito e previsão] A pena deve ser individualizada, Prevista na Co…" at bounding box center [388, 335] width 510 height 373
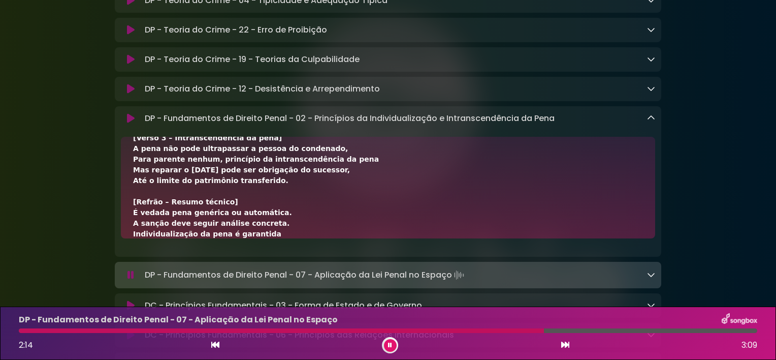
scroll to position [283, 0]
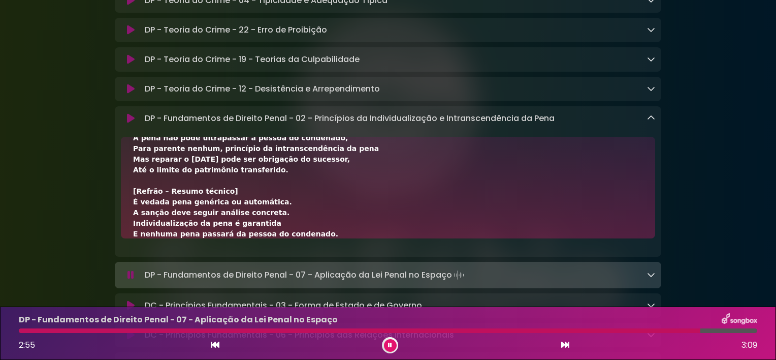
click at [312, 219] on div "[Verso 1 – Conceito e previsão] A pena deve ser individualizada, Prevista na Co…" at bounding box center [388, 52] width 510 height 373
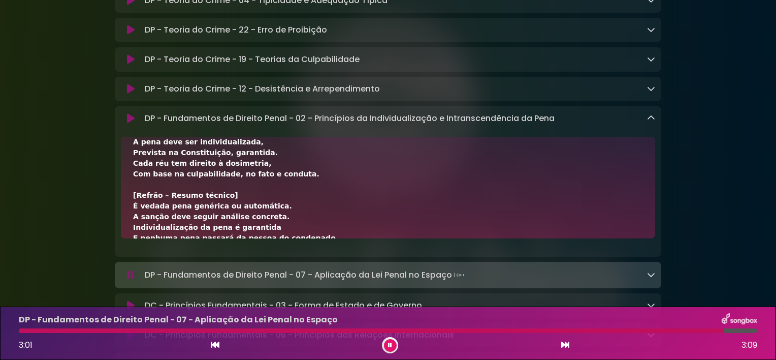
scroll to position [12, 0]
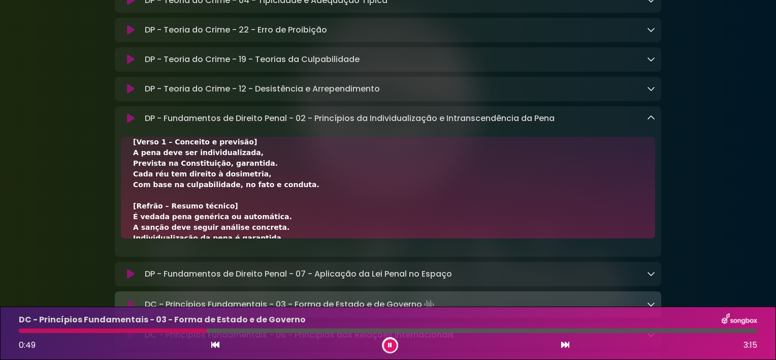
click at [316, 205] on div "[Verso 1 – Conceito e previsão] A pena deve ser individualizada, Prevista na Co…" at bounding box center [388, 323] width 510 height 373
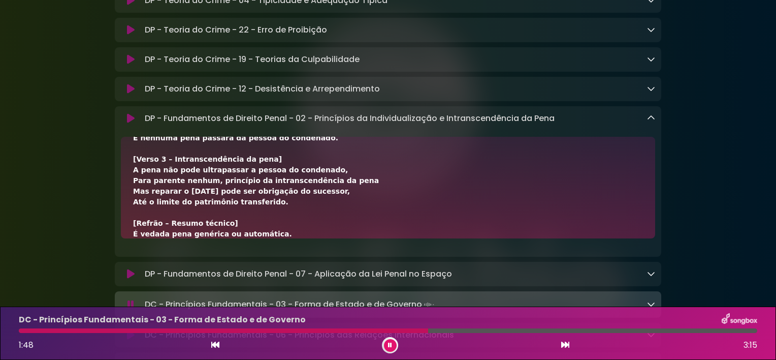
scroll to position [262, 0]
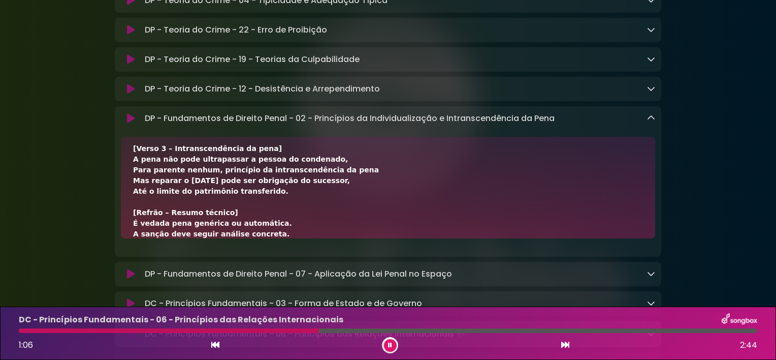
click at [214, 341] on icon at bounding box center [215, 344] width 8 height 8
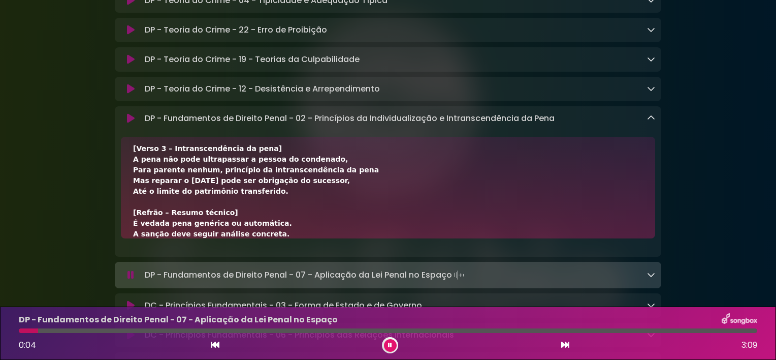
click at [211, 346] on icon at bounding box center [215, 344] width 8 height 8
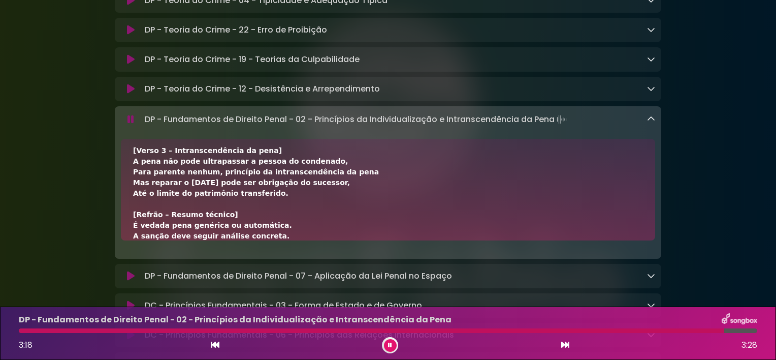
click at [652, 121] on icon at bounding box center [651, 119] width 8 height 8
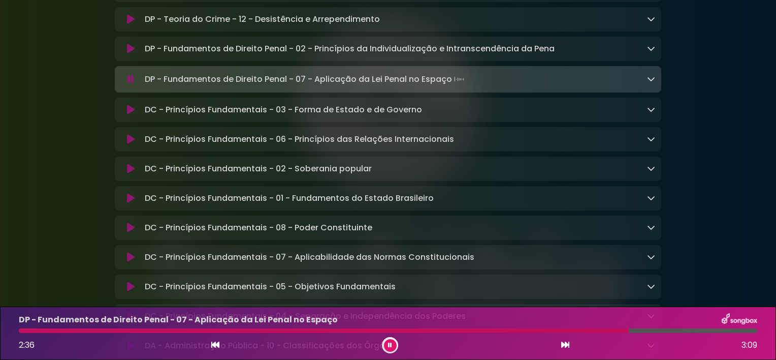
scroll to position [585, 0]
click at [559, 85] on div "DP - Fundamentos de Direito Penal - 07 - Aplicação da Lei Penal no Espaço Loadi…" at bounding box center [398, 78] width 514 height 14
click at [650, 81] on icon at bounding box center [651, 78] width 8 height 8
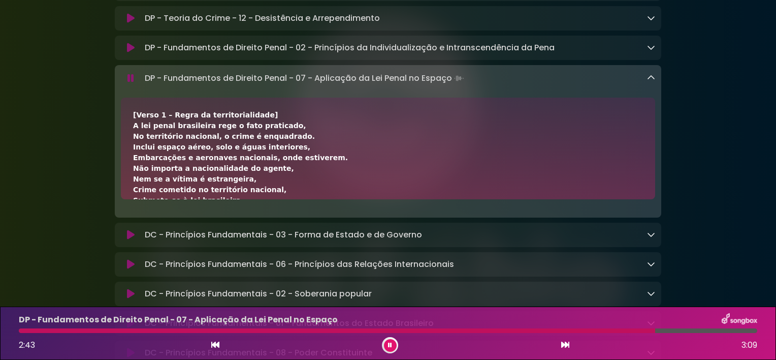
click at [387, 342] on button at bounding box center [390, 345] width 13 height 13
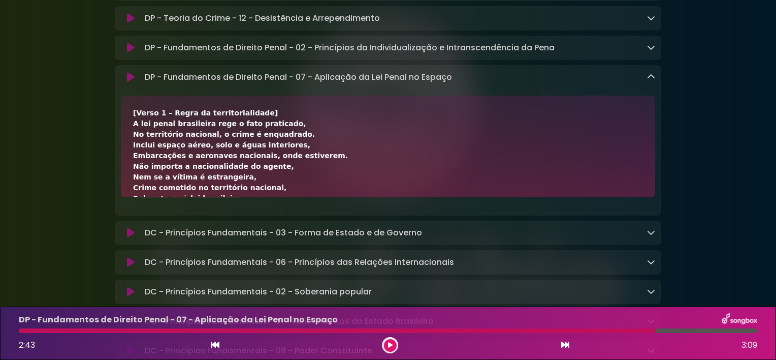
click at [341, 134] on div "[Verso 1 – Regra da territorialidade] A lei penal brasileira rege o fato pratic…" at bounding box center [388, 273] width 510 height 331
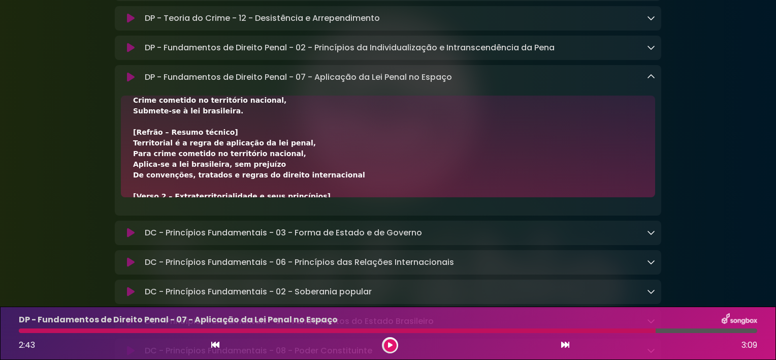
scroll to position [76, 0]
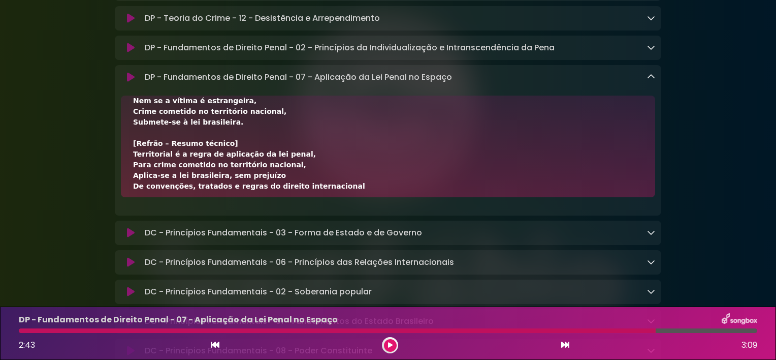
click at [343, 175] on div "[Verso 1 – Regra da territorialidade] A lei penal brasileira rege o fato pratic…" at bounding box center [388, 196] width 510 height 331
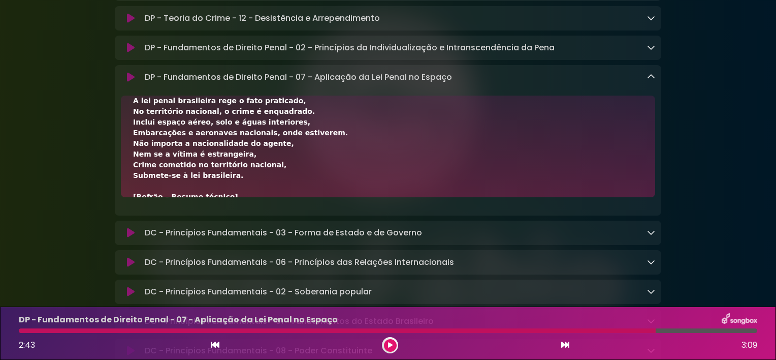
scroll to position [12, 0]
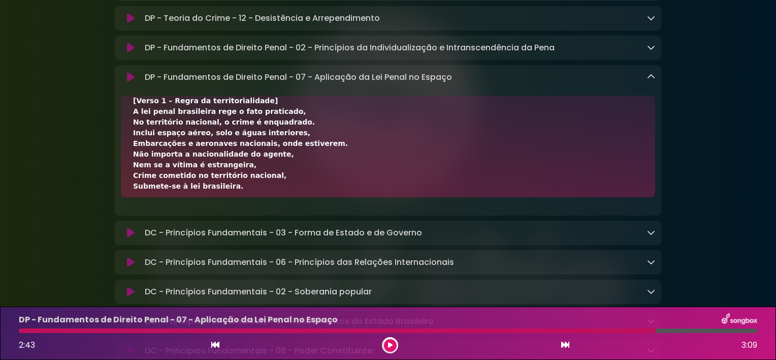
click at [330, 184] on div "[Verso 1 – Regra da territorialidade] A lei penal brasileira rege o fato pratic…" at bounding box center [388, 260] width 510 height 331
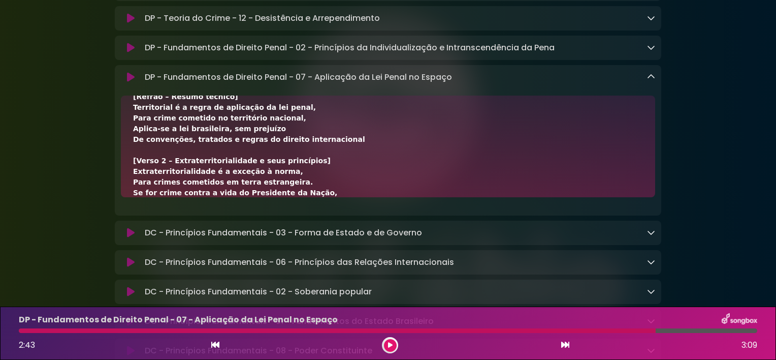
scroll to position [119, 0]
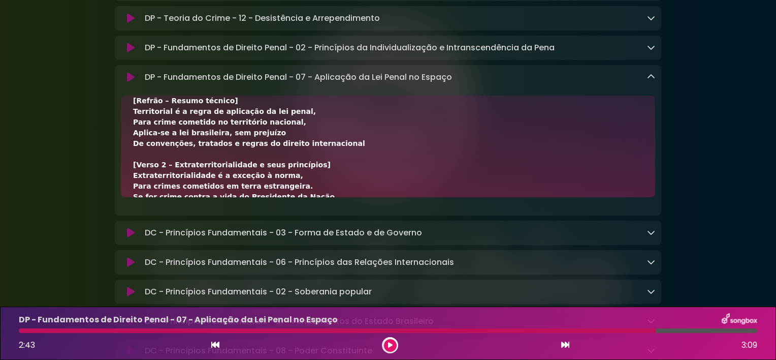
click at [326, 183] on div "[Verso 1 – Regra da territorialidade] A lei penal brasileira rege o fato pratic…" at bounding box center [388, 154] width 510 height 331
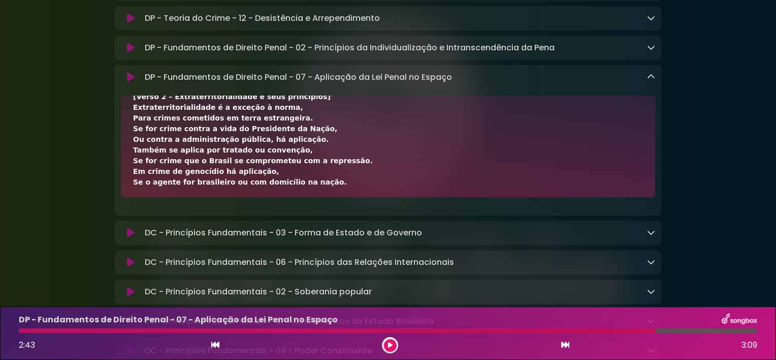
scroll to position [183, 0]
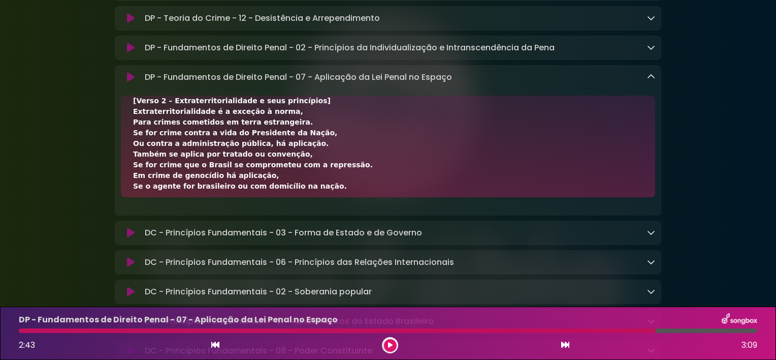
click at [346, 195] on div "[Verso 1 – Regra da territorialidade] A lei penal brasileira rege o fato pratic…" at bounding box center [388, 90] width 510 height 331
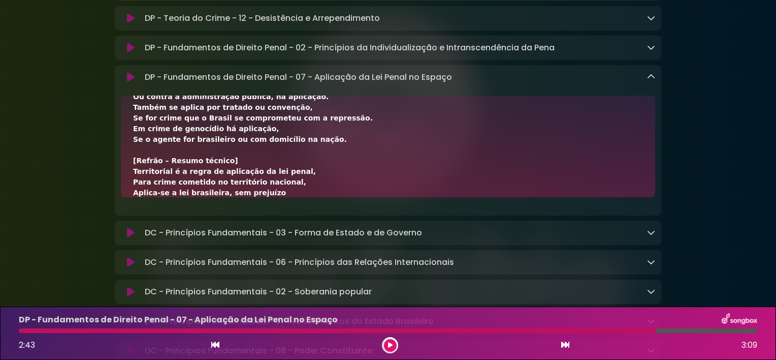
scroll to position [240, 0]
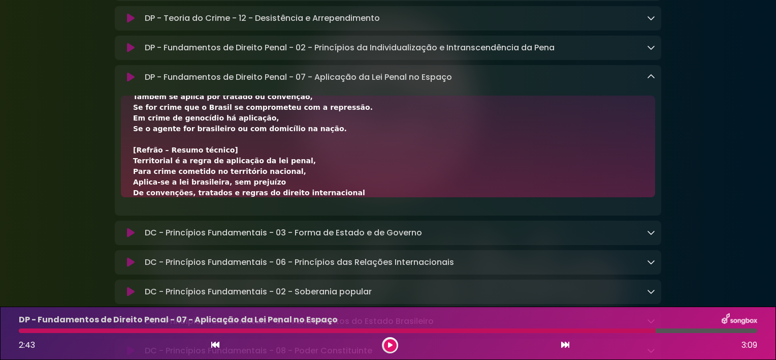
click at [350, 152] on div "[Verso 1 – Regra da territorialidade] A lei penal brasileira rege o fato pratic…" at bounding box center [388, 32] width 510 height 331
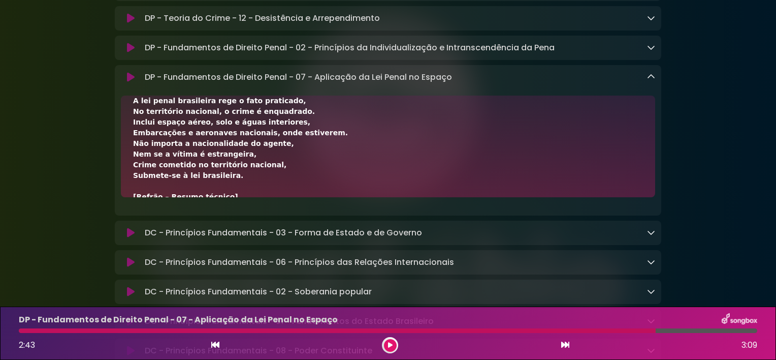
scroll to position [12, 0]
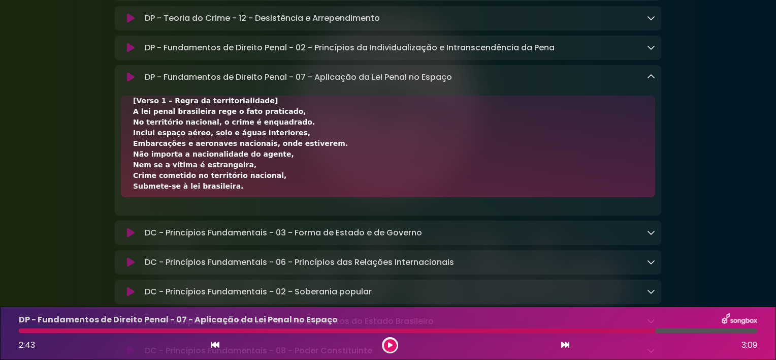
click at [286, 177] on div "[Verso 1 – Regra da territorialidade] A lei penal brasileira rege o fato pratic…" at bounding box center [388, 260] width 510 height 331
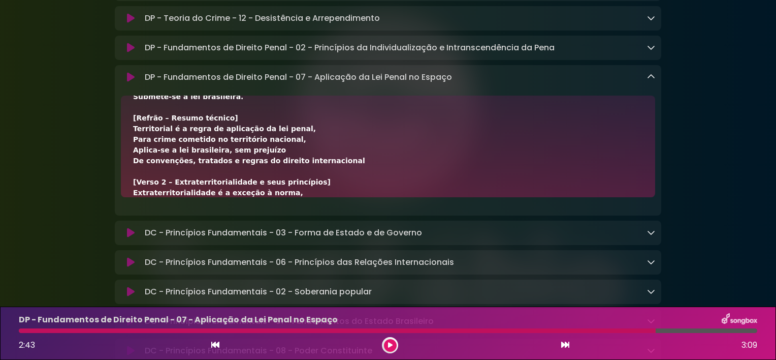
scroll to position [112, 0]
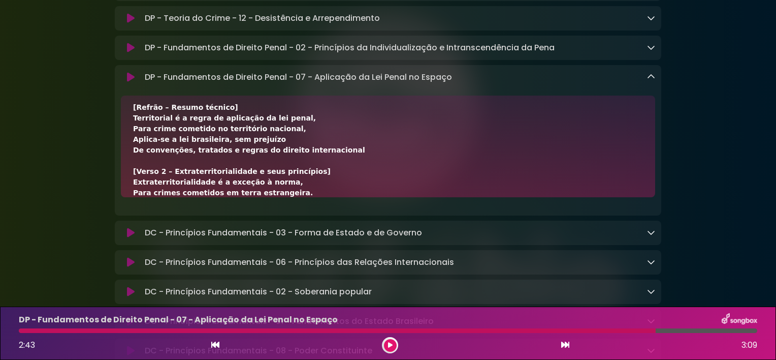
click at [345, 197] on div "[Verso 1 – Regra da territorialidade] A lei penal brasileira rege o fato pratic…" at bounding box center [388, 160] width 510 height 331
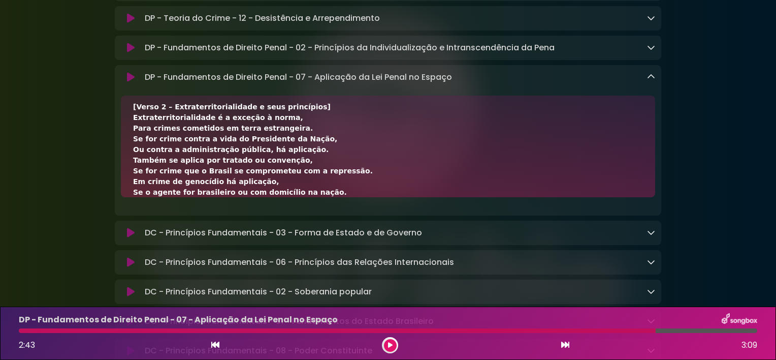
scroll to position [187, 0]
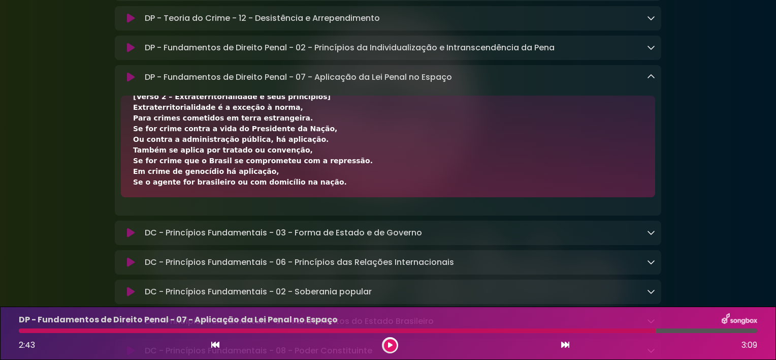
click at [214, 341] on icon at bounding box center [215, 344] width 8 height 8
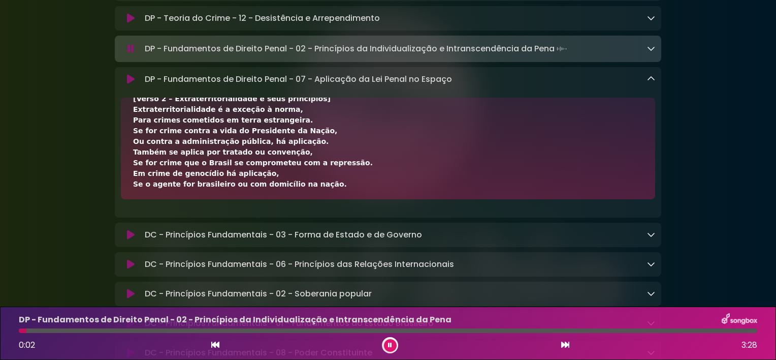
click at [567, 340] on button at bounding box center [565, 344] width 9 height 13
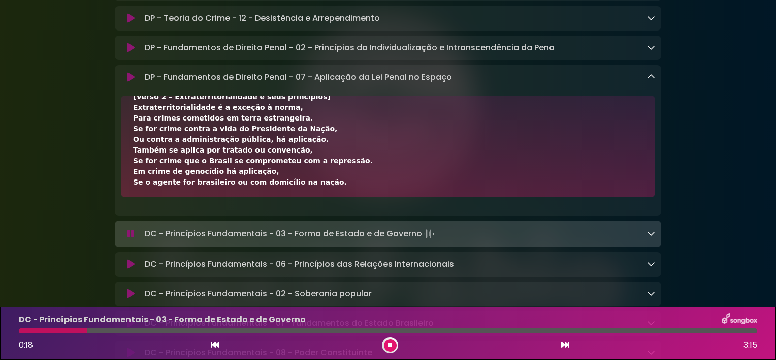
click at [653, 81] on icon at bounding box center [651, 77] width 8 height 8
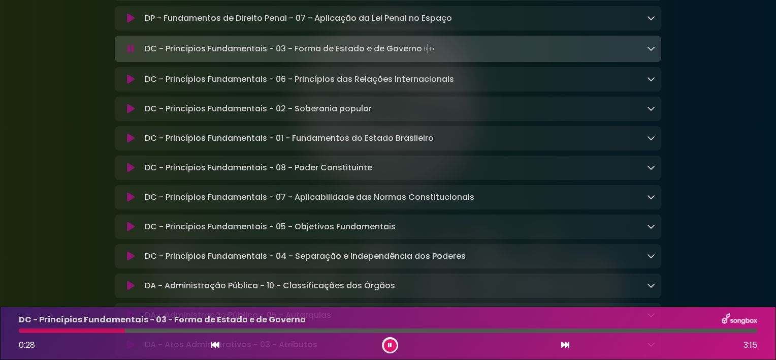
scroll to position [644, 0]
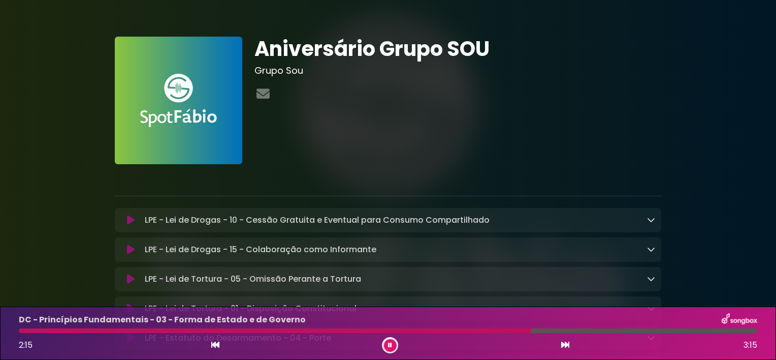
scroll to position [644, 0]
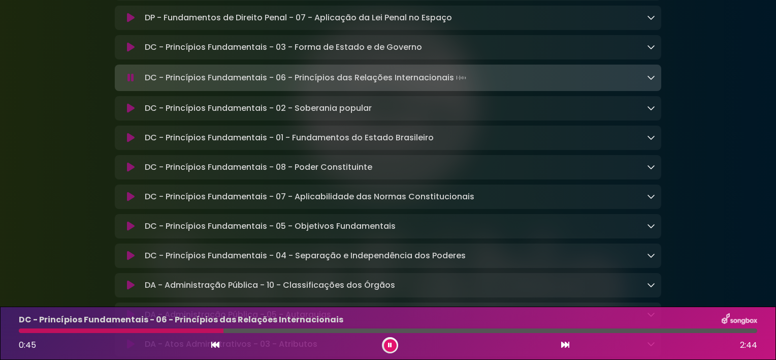
click at [386, 337] on div at bounding box center [390, 345] width 16 height 16
click at [390, 342] on icon at bounding box center [390, 345] width 4 height 6
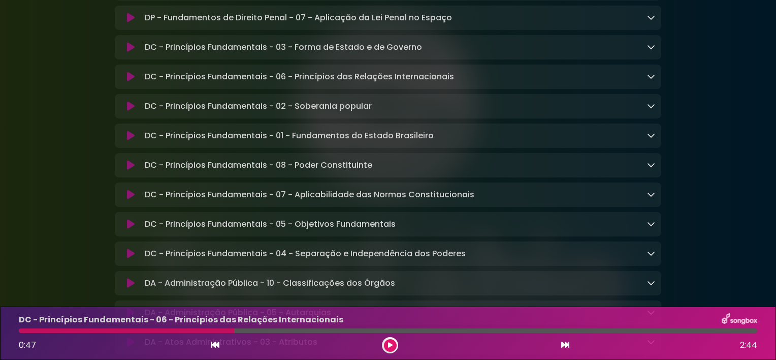
click at [378, 53] on p "DC - Princípios Fundamentais - 03 - Forma de Estado e de Governo Loading Track.…" at bounding box center [283, 47] width 277 height 12
click at [654, 51] on icon at bounding box center [651, 47] width 8 height 8
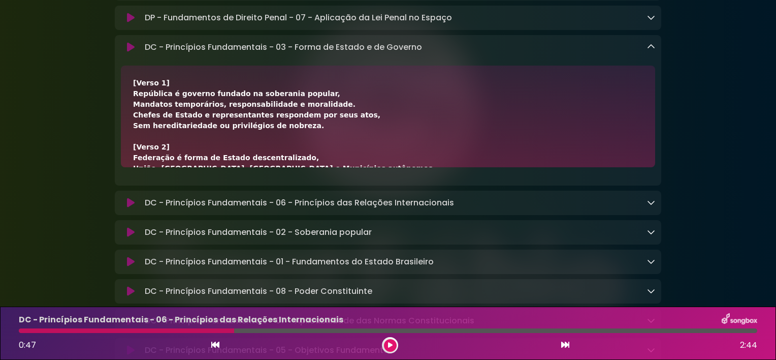
click at [413, 94] on div "[Verso 1] República é governo fundado na soberania popular, Mandatos temporário…" at bounding box center [388, 291] width 510 height 427
click at [436, 53] on div "DC - Princípios Fundamentais - 03 - Forma de Estado e de Governo Loading Track.…" at bounding box center [398, 47] width 514 height 12
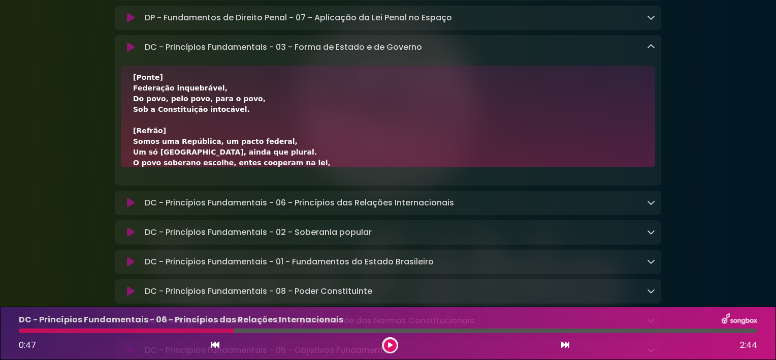
scroll to position [336, 0]
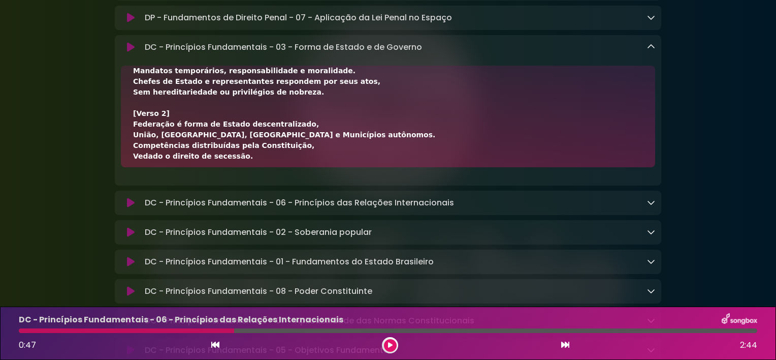
scroll to position [12, 0]
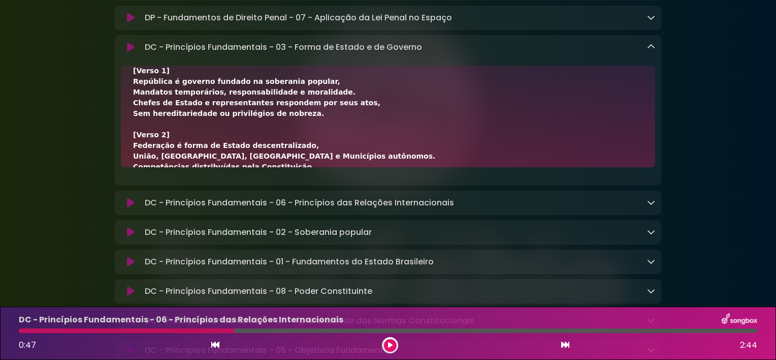
click at [308, 141] on div "[Verso 1] República é governo fundado na soberania popular, Mandatos temporário…" at bounding box center [388, 279] width 510 height 427
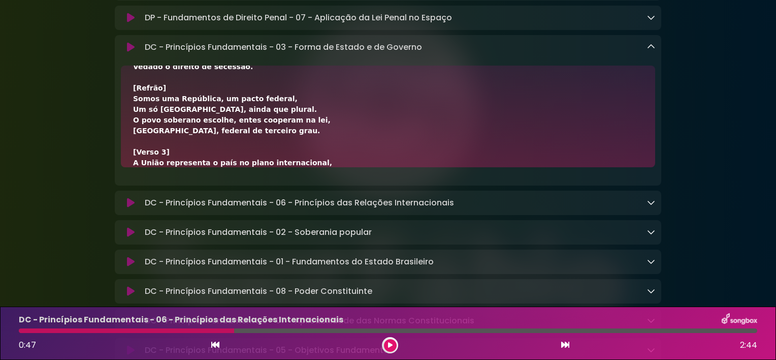
scroll to position [134, 0]
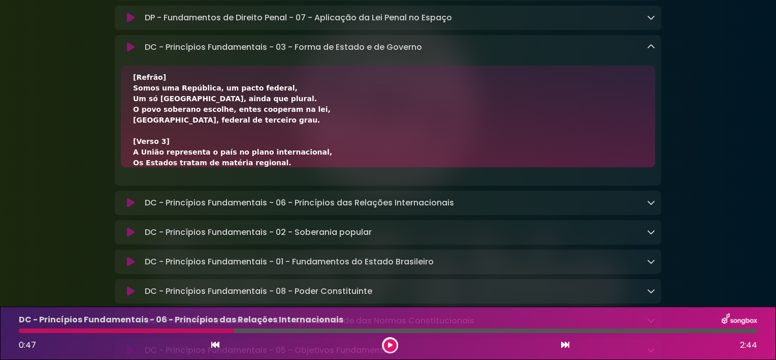
click at [331, 144] on div "[Verso 1] República é governo fundado na soberania popular, Mandatos temporário…" at bounding box center [388, 157] width 510 height 427
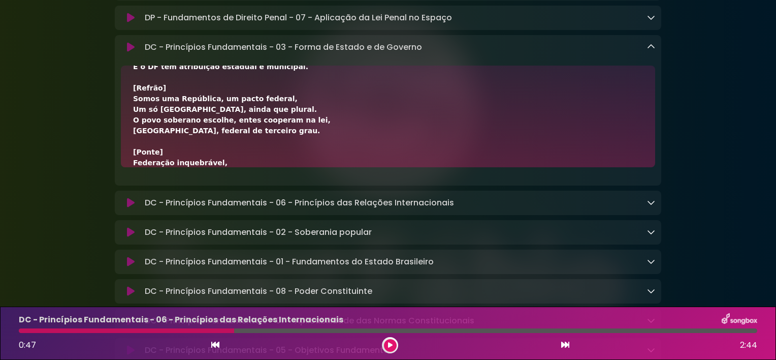
scroll to position [262, 0]
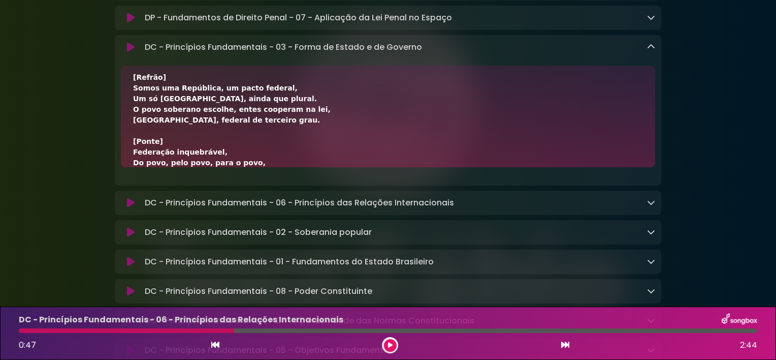
click at [308, 158] on div "[Verso 1] República é governo fundado na soberania popular, Mandatos temporário…" at bounding box center [388, 29] width 510 height 427
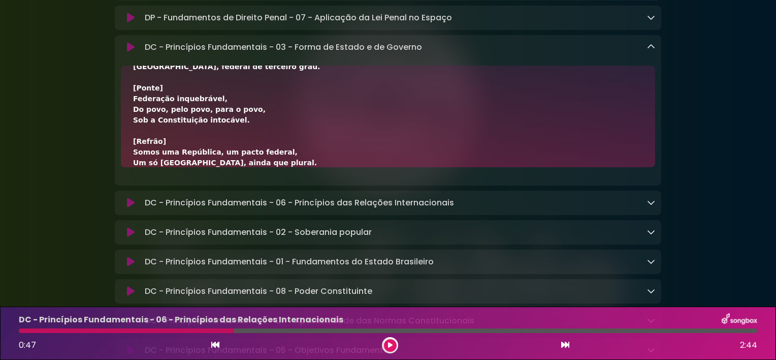
scroll to position [326, 0]
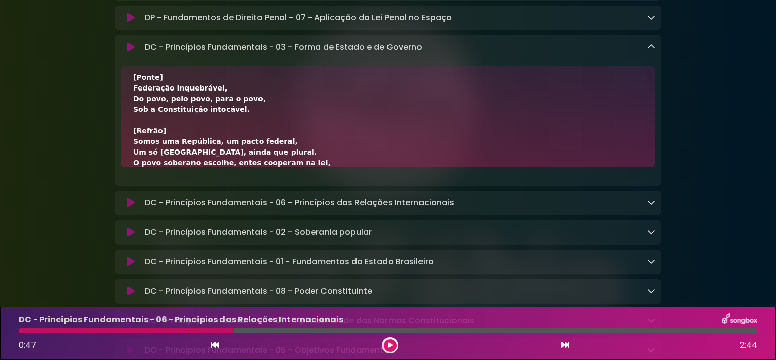
click at [217, 345] on icon at bounding box center [215, 344] width 8 height 8
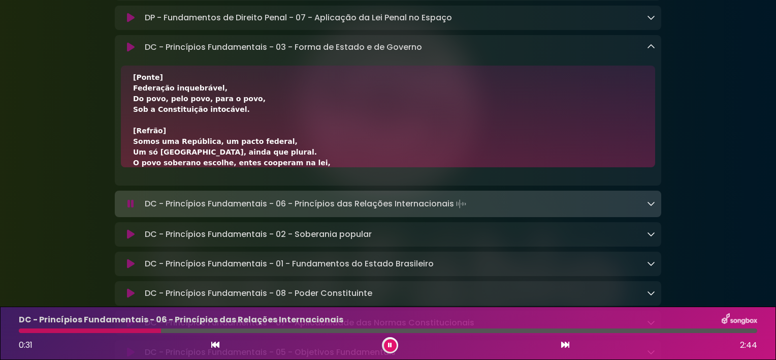
click at [653, 51] on icon at bounding box center [651, 47] width 8 height 8
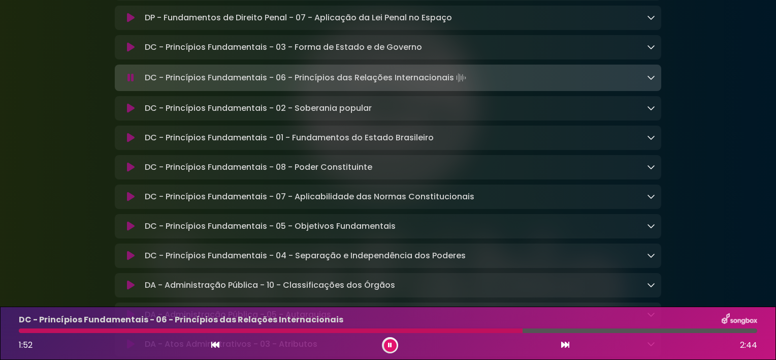
click at [651, 81] on icon at bounding box center [651, 77] width 8 height 8
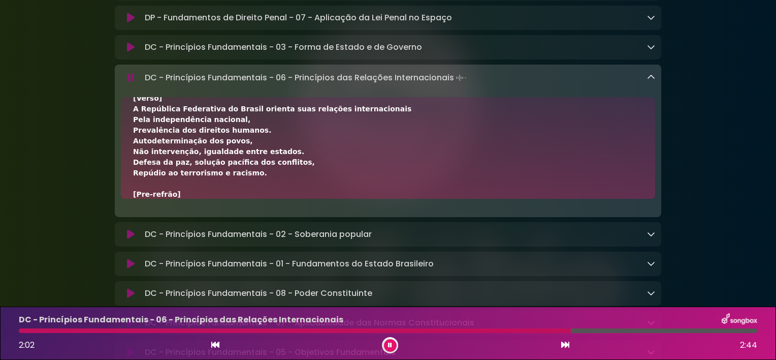
scroll to position [12, 0]
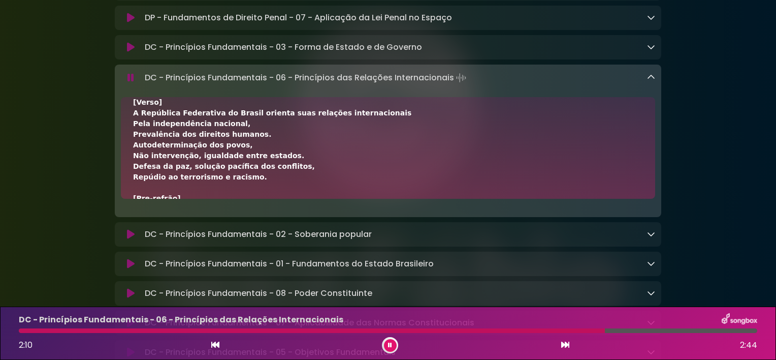
click at [391, 345] on icon at bounding box center [390, 345] width 4 height 6
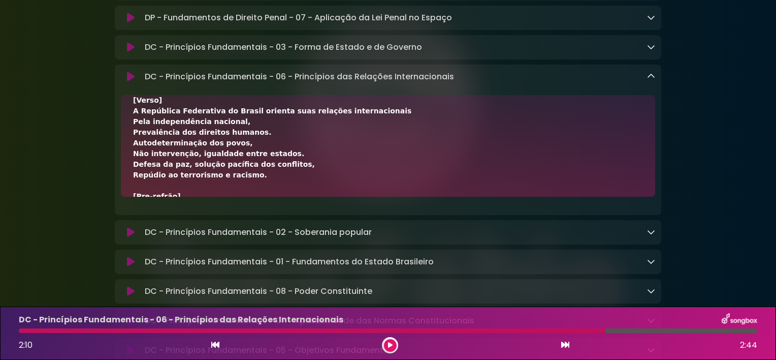
click at [349, 150] on div "[Verso] A República Federativa do Brasil orienta suas relações internacionais P…" at bounding box center [388, 292] width 510 height 395
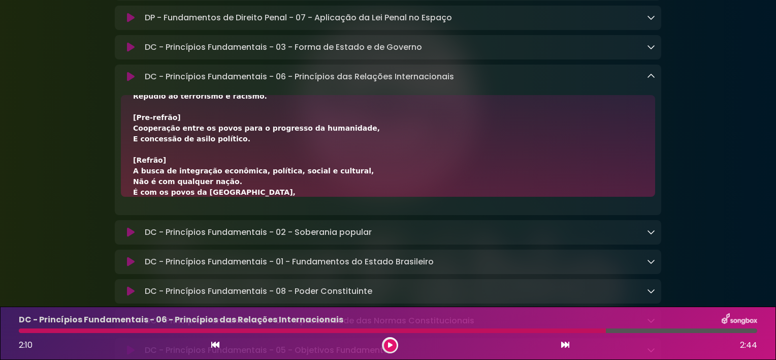
scroll to position [305, 0]
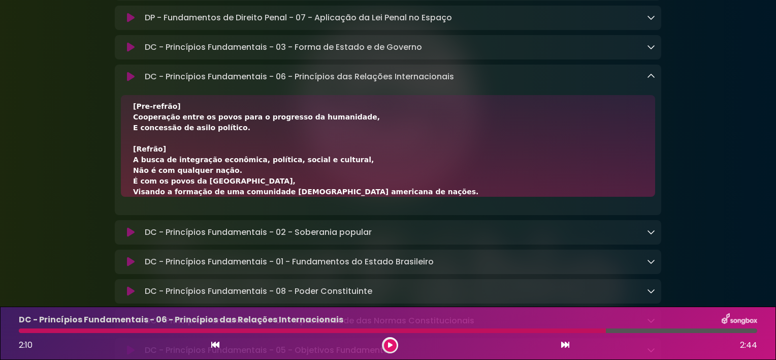
click at [264, 120] on div "[Verso] A República Federativa do Brasil orienta suas relações internacionais P…" at bounding box center [388, -1] width 510 height 395
click at [212, 347] on icon at bounding box center [215, 344] width 8 height 8
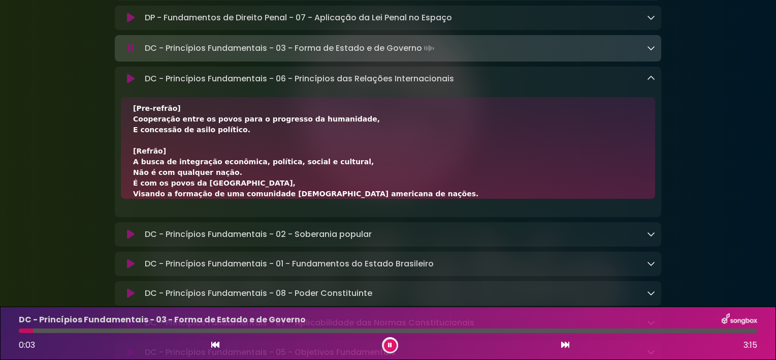
click at [565, 344] on icon at bounding box center [565, 344] width 8 height 8
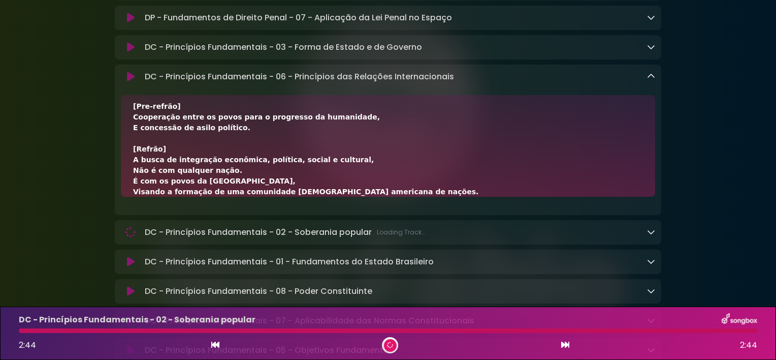
click at [647, 80] on icon at bounding box center [651, 76] width 8 height 8
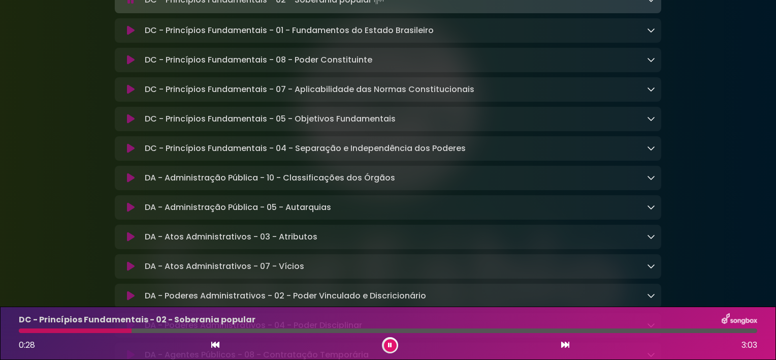
scroll to position [723, 0]
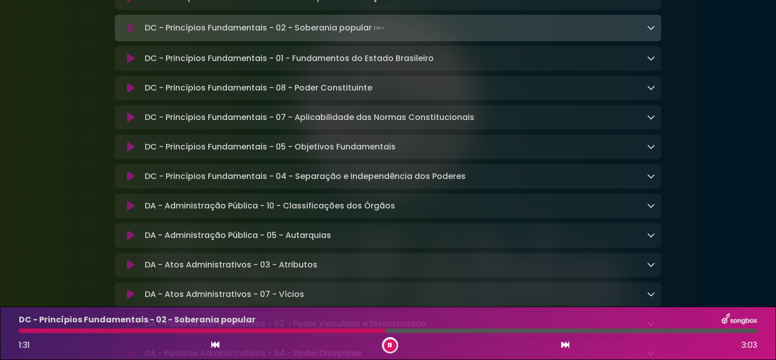
click at [390, 30] on div "DC - Princípios Fundamentais - 02 - Soberania popular Loading Track..." at bounding box center [398, 28] width 514 height 14
click at [652, 31] on icon at bounding box center [651, 27] width 8 height 8
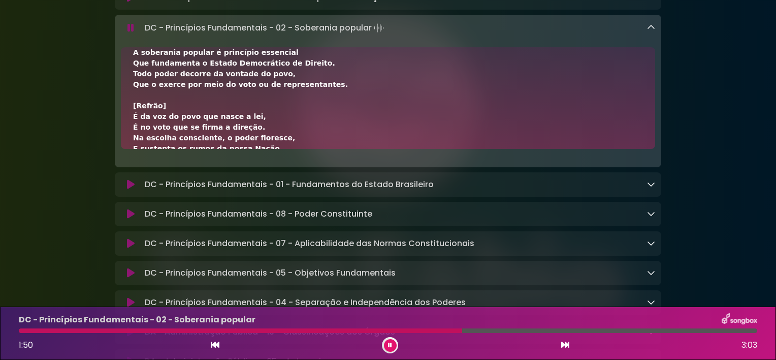
scroll to position [12, 0]
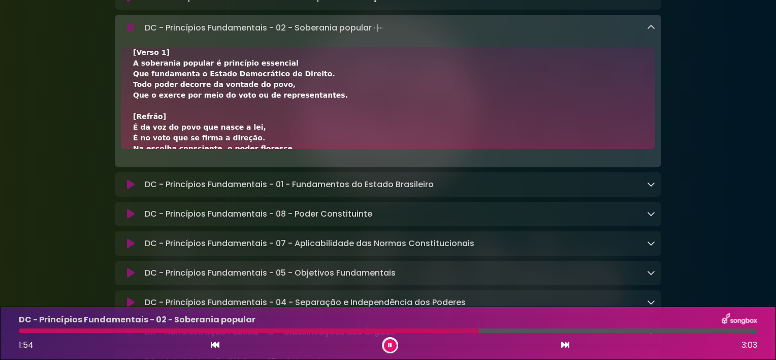
click at [393, 344] on button at bounding box center [390, 345] width 13 height 13
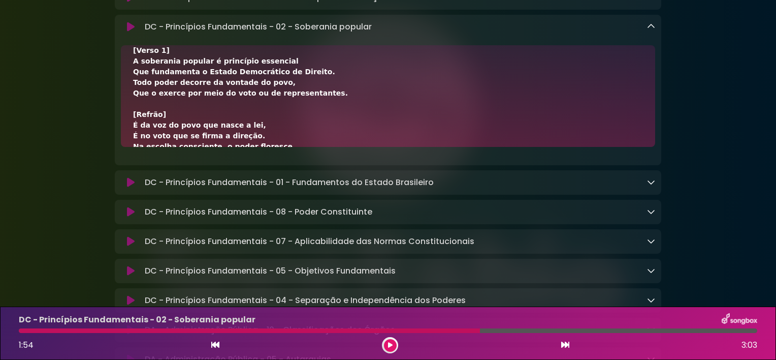
click at [307, 127] on div "[Verso 1] A soberania popular é princípio essencial Que fundamenta o Estado Dem…" at bounding box center [388, 199] width 510 height 309
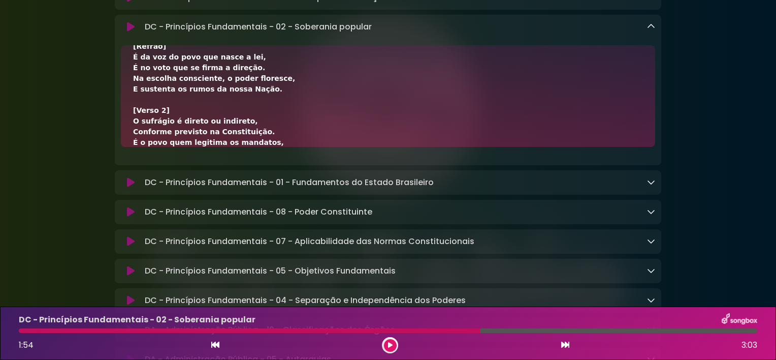
scroll to position [76, 0]
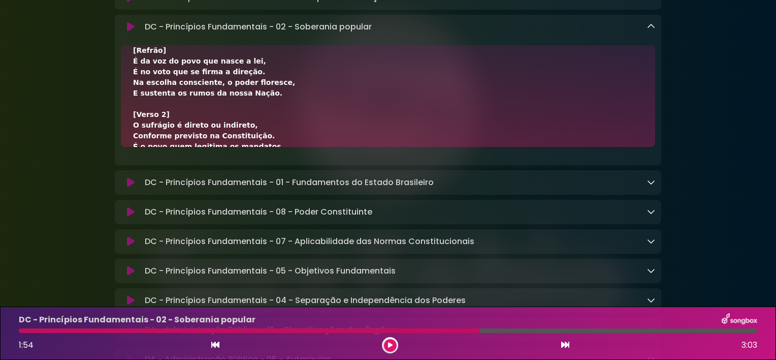
click at [299, 119] on div "[Verso 1] A soberania popular é princípio essencial Que fundamenta o Estado Dem…" at bounding box center [388, 135] width 510 height 309
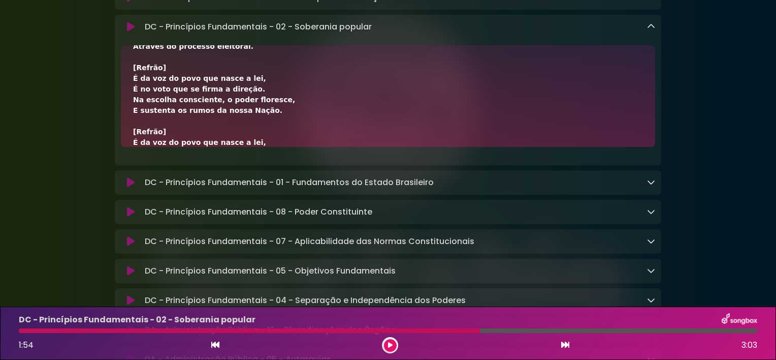
scroll to position [198, 0]
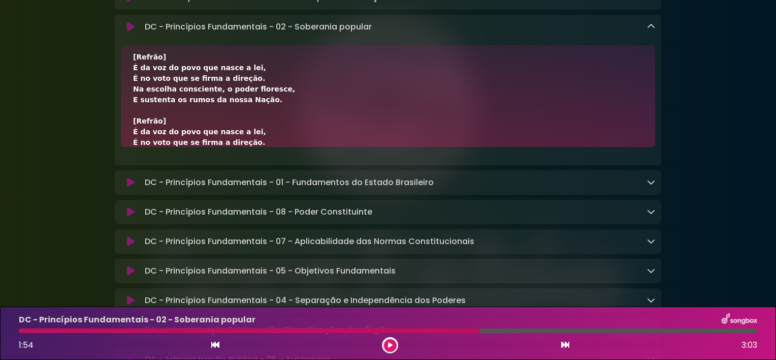
click at [706, 150] on div "Aniversário Grupo SOU Grupo Sou" at bounding box center [388, 45] width 670 height 1512
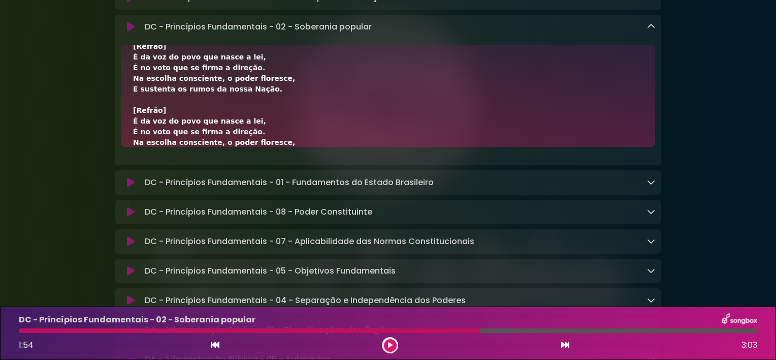
scroll to position [219, 0]
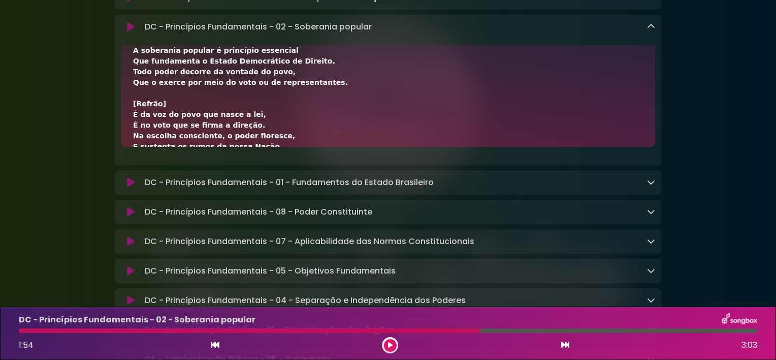
scroll to position [12, 0]
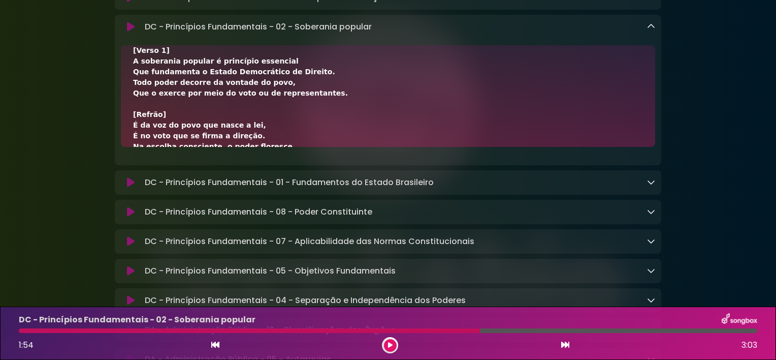
click at [304, 112] on div "[Verso 1] A soberania popular é princípio essencial Que fundamenta o Estado Dem…" at bounding box center [388, 199] width 510 height 309
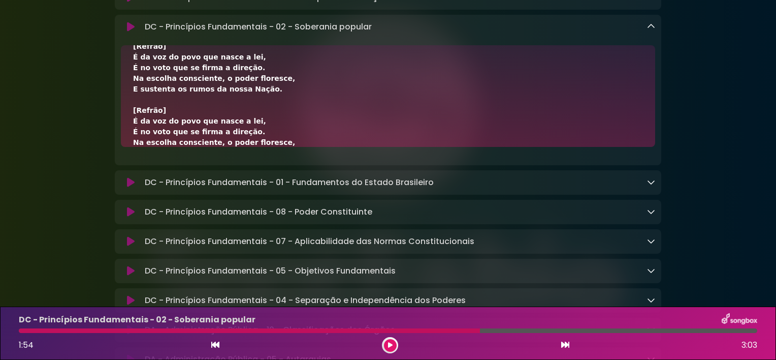
scroll to position [219, 0]
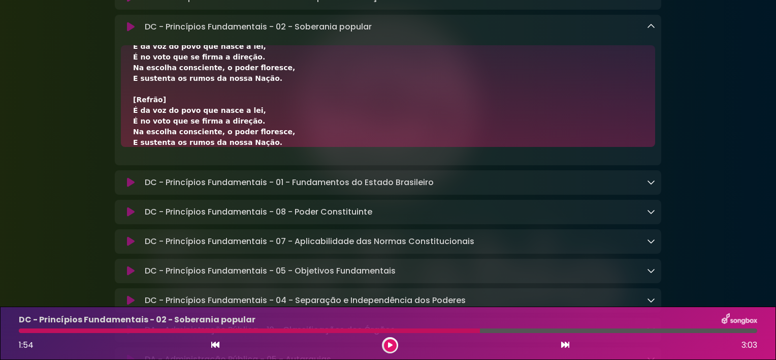
click at [216, 346] on icon at bounding box center [215, 344] width 8 height 8
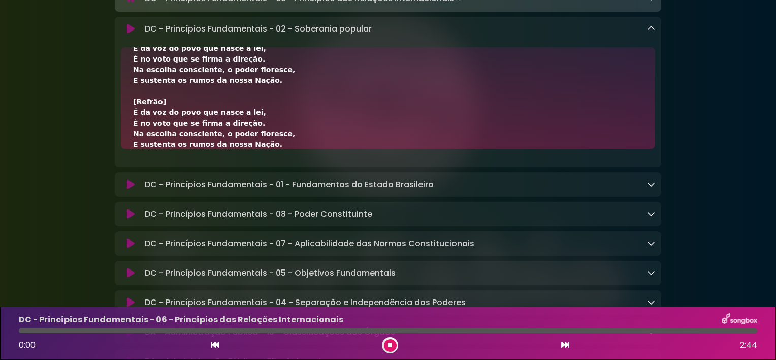
scroll to position [724, 0]
click at [566, 344] on icon at bounding box center [565, 344] width 8 height 8
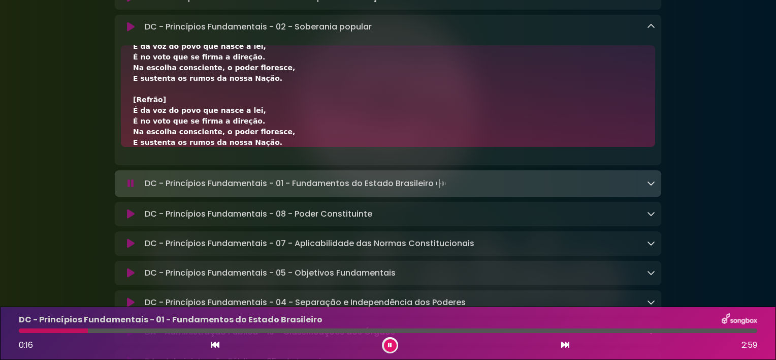
click at [649, 30] on icon at bounding box center [651, 26] width 8 height 8
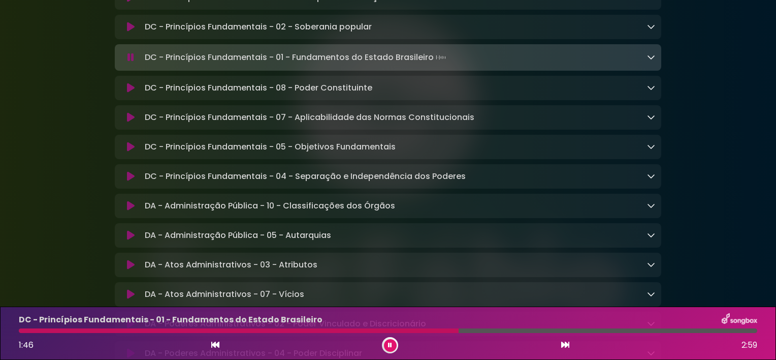
click at [651, 61] on icon at bounding box center [651, 57] width 8 height 8
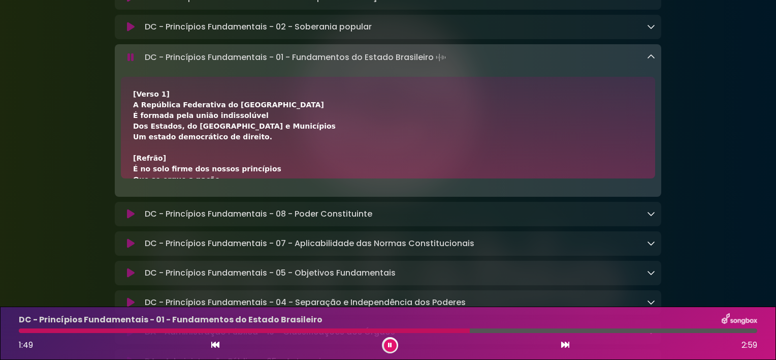
click at [447, 156] on div "[Verso 1] A República Federativa do Brasil É formada pela união indissolúvel Do…" at bounding box center [388, 313] width 510 height 448
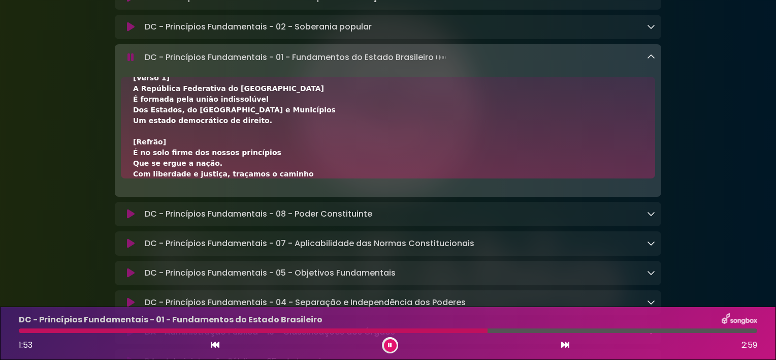
scroll to position [12, 0]
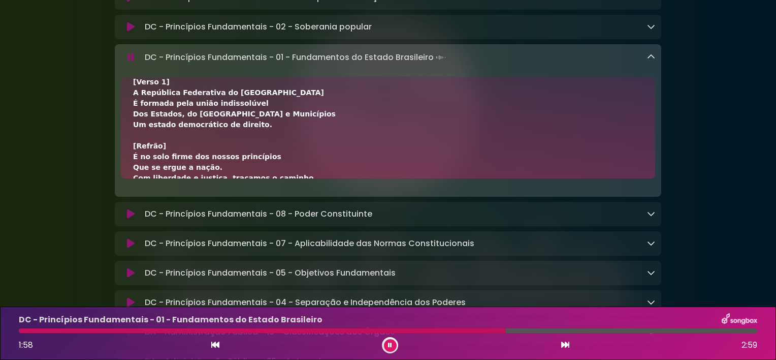
click at [390, 343] on icon at bounding box center [390, 345] width 4 height 6
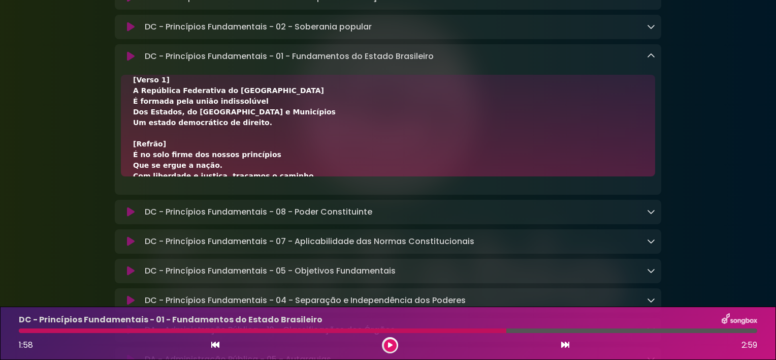
click at [299, 166] on div "[Verso 1] A República Federativa do Brasil É formada pela união indissolúvel Do…" at bounding box center [388, 299] width 510 height 448
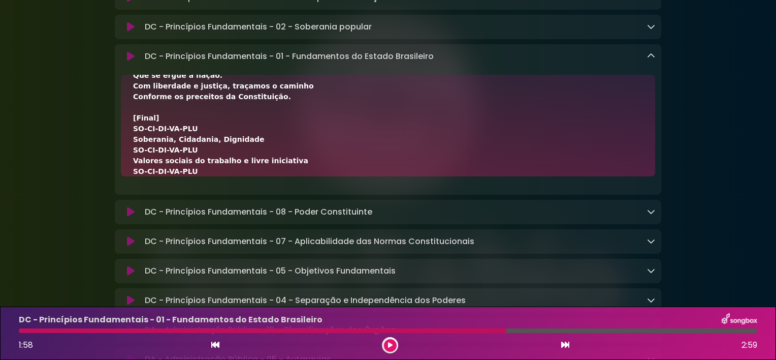
scroll to position [358, 0]
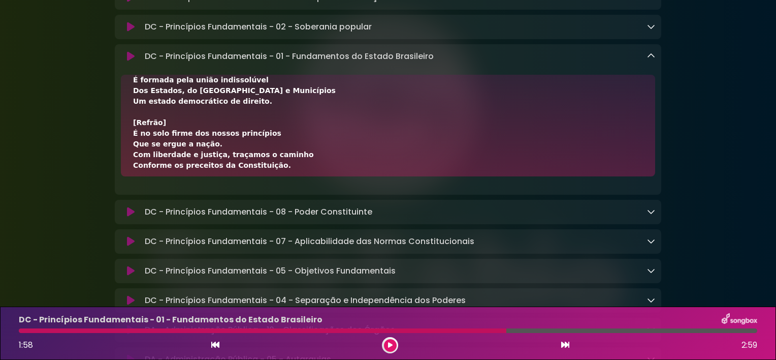
scroll to position [12, 0]
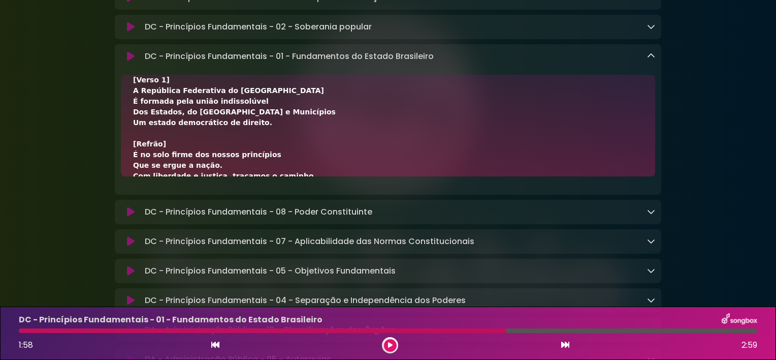
click at [245, 155] on div "[Verso 1] A República Federativa do Brasil É formada pela união indissolúvel Do…" at bounding box center [388, 299] width 510 height 448
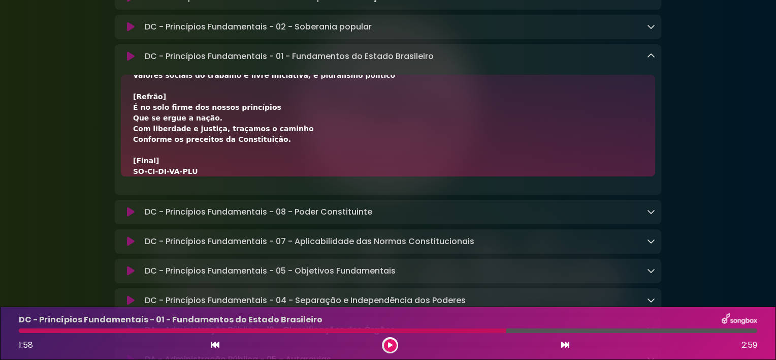
scroll to position [315, 0]
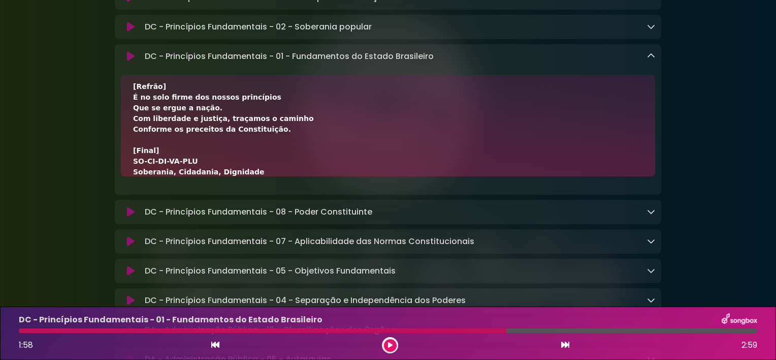
click at [211, 343] on button at bounding box center [215, 344] width 9 height 13
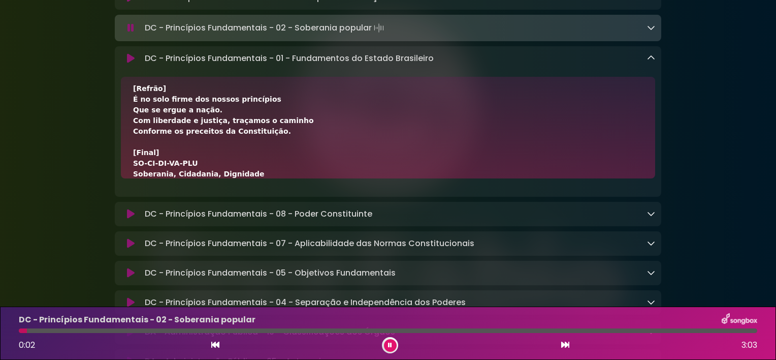
click at [561, 343] on icon at bounding box center [565, 344] width 8 height 8
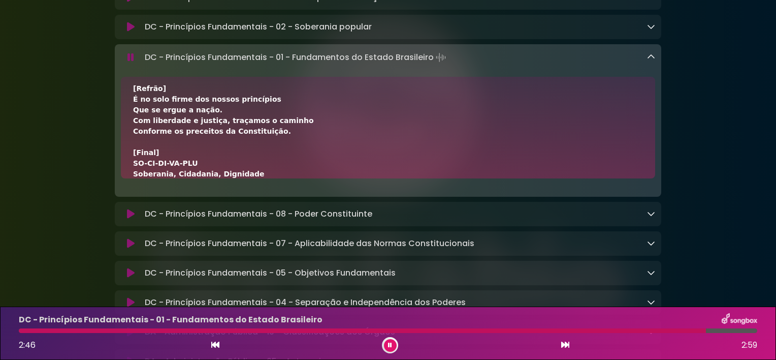
click at [652, 61] on icon at bounding box center [651, 57] width 8 height 8
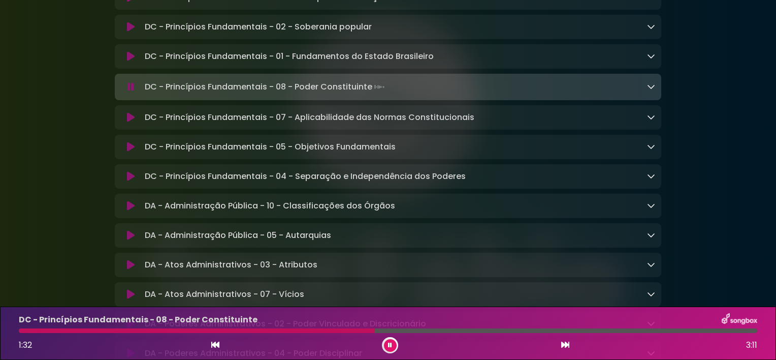
click at [365, 94] on p "DC - Princípios Fundamentais - 08 - Poder Constituinte Loading Track..." at bounding box center [266, 87] width 242 height 14
click at [652, 90] on icon at bounding box center [651, 86] width 8 height 8
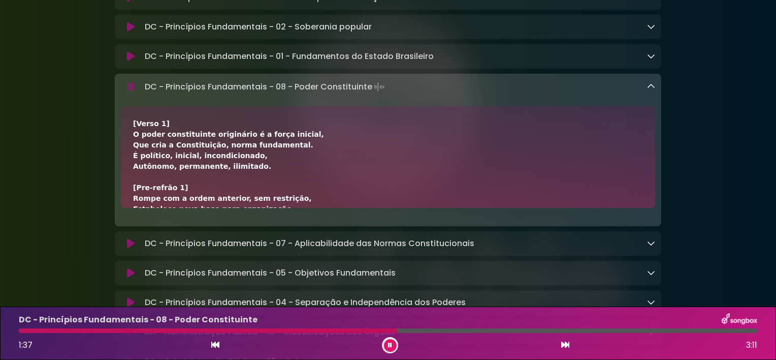
click at [500, 105] on div "DC - Princípios Fundamentais - 08 - Poder Constituinte Loading Track..." at bounding box center [388, 150] width 546 height 152
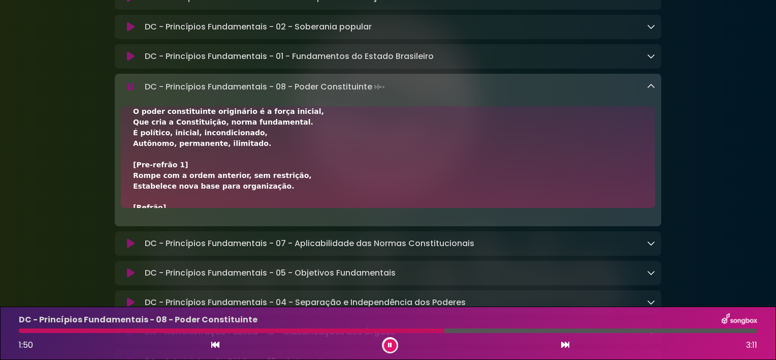
scroll to position [12, 0]
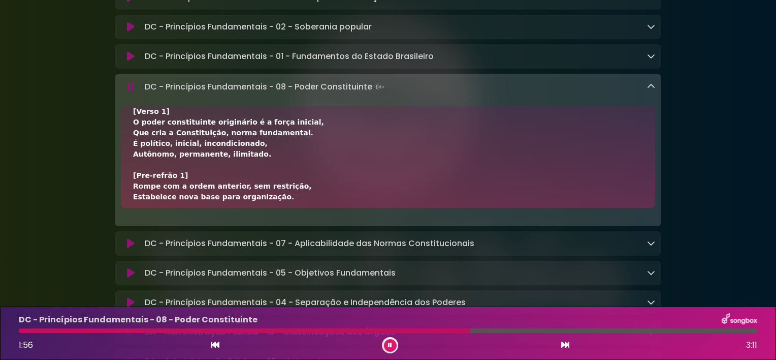
click at [393, 347] on button at bounding box center [390, 345] width 13 height 13
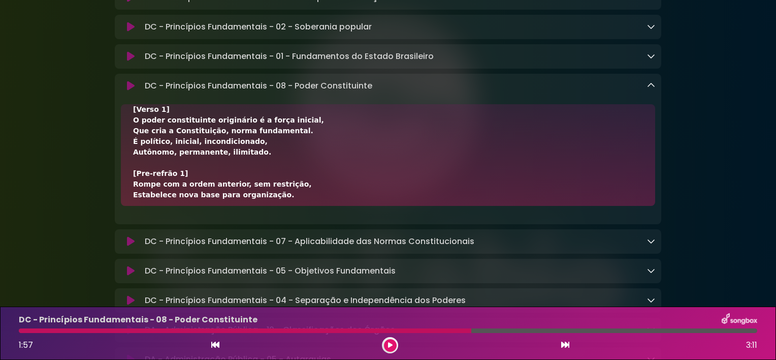
click at [292, 201] on div "[Verso 1] O poder constituinte originário é a força inicial, Que cria a Constit…" at bounding box center [388, 328] width 510 height 448
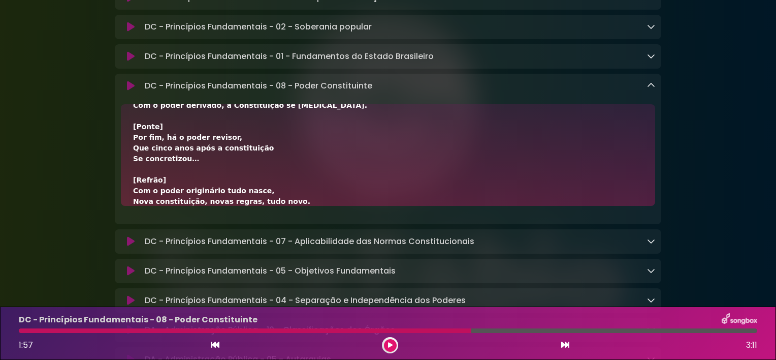
scroll to position [358, 0]
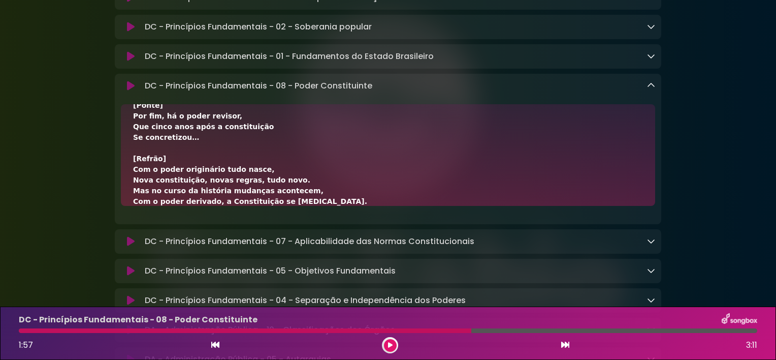
click at [213, 345] on icon at bounding box center [215, 344] width 8 height 8
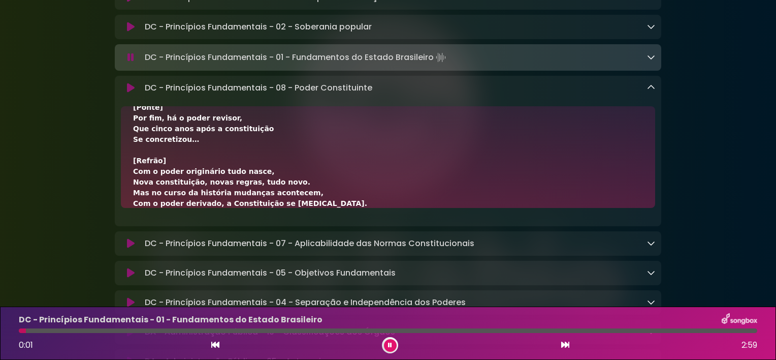
click at [567, 343] on icon at bounding box center [565, 344] width 8 height 8
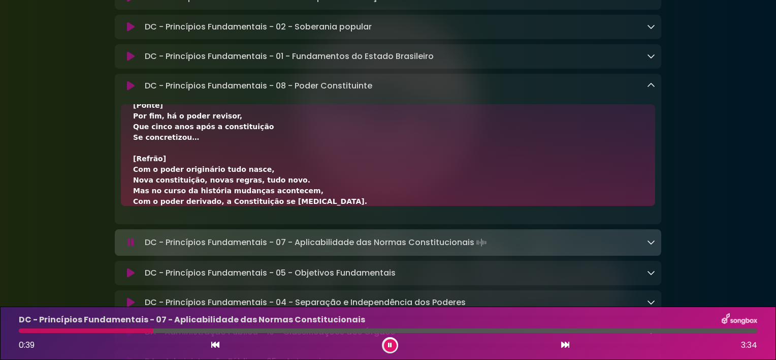
click at [650, 89] on icon at bounding box center [651, 85] width 8 height 8
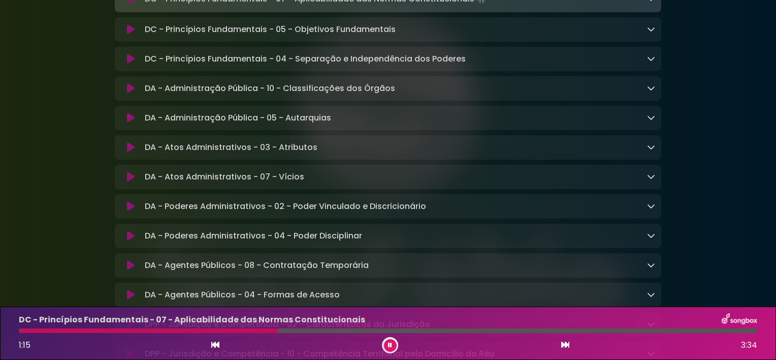
scroll to position [813, 0]
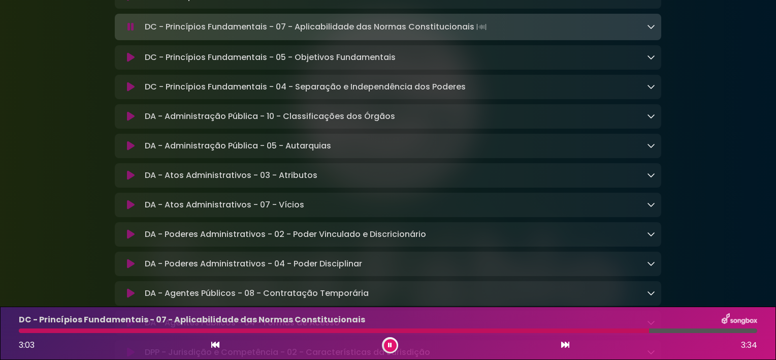
click at [652, 30] on icon at bounding box center [651, 26] width 8 height 8
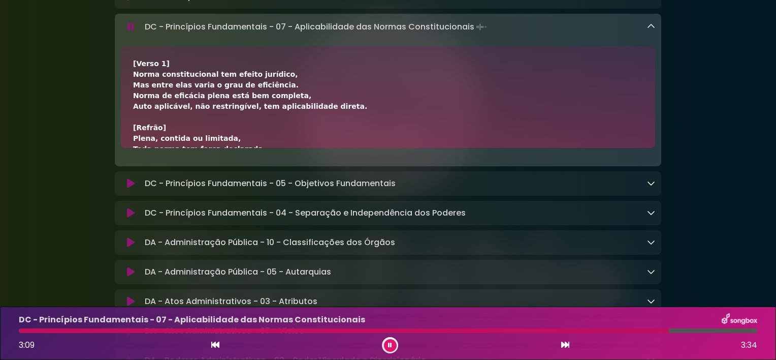
scroll to position [6, 0]
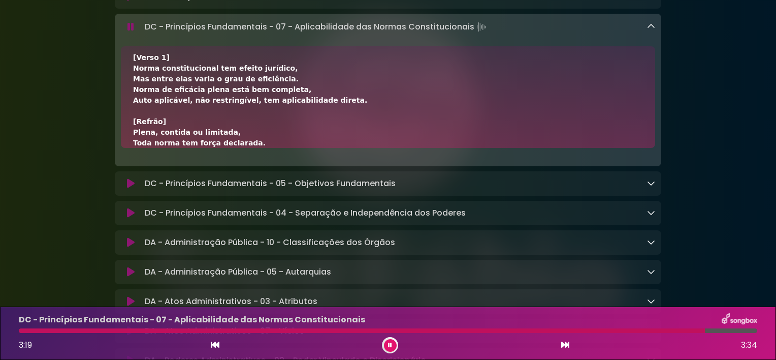
click at [386, 350] on button at bounding box center [390, 345] width 13 height 13
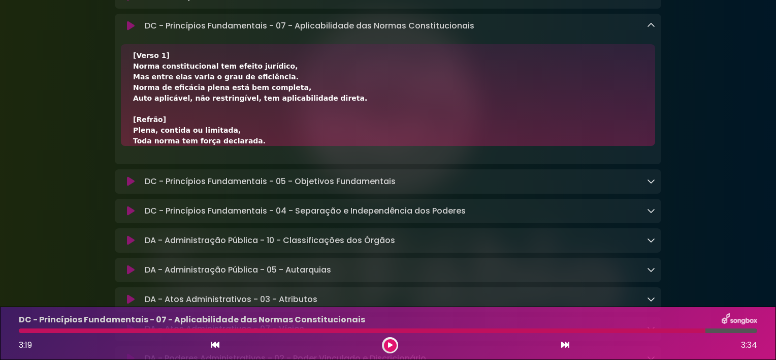
click at [298, 145] on div "[Verso 1] Norma constitucional tem efeito jurídico, Mas entre elas varia o grau…" at bounding box center [388, 236] width 510 height 373
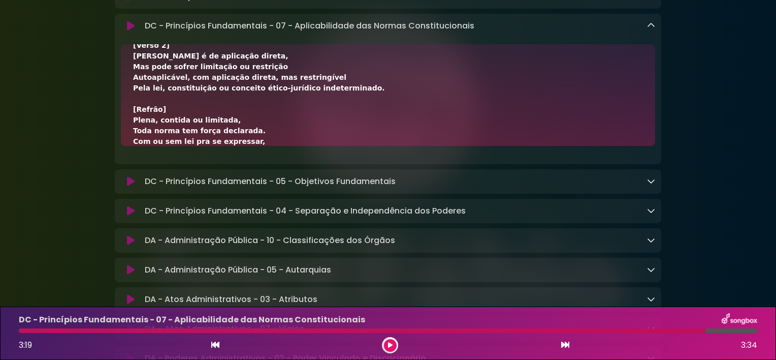
scroll to position [140, 0]
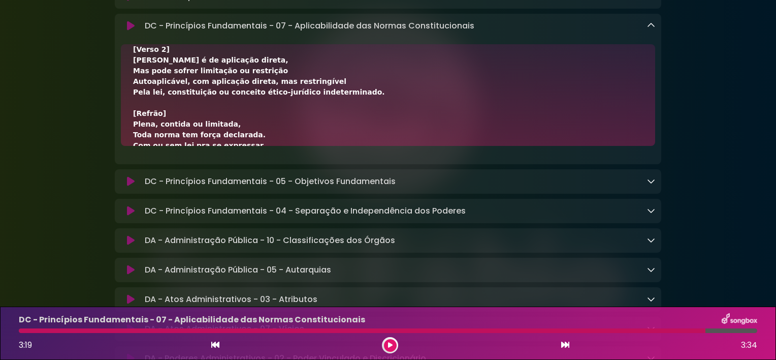
click at [626, 164] on div "DC - Princípios Fundamentais - 07 - Aplicabilidade das Normas Constitucionais L…" at bounding box center [388, 89] width 546 height 150
click at [313, 143] on div "[Verso 1] Norma constitucional tem efeito jurídico, Mas entre elas varia o grau…" at bounding box center [388, 102] width 510 height 373
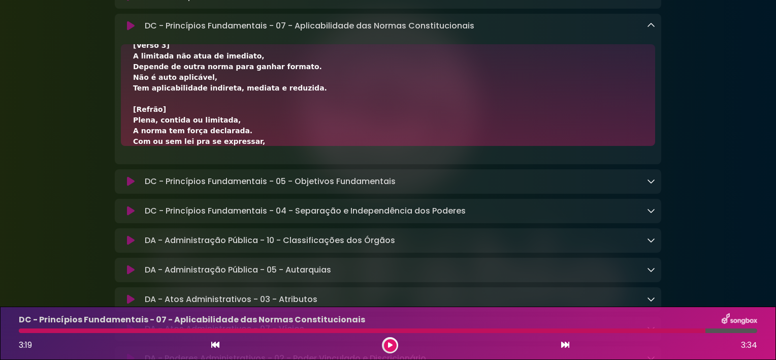
scroll to position [283, 0]
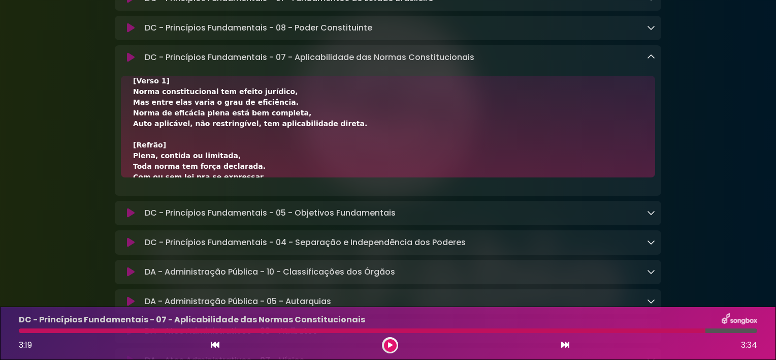
scroll to position [752, 0]
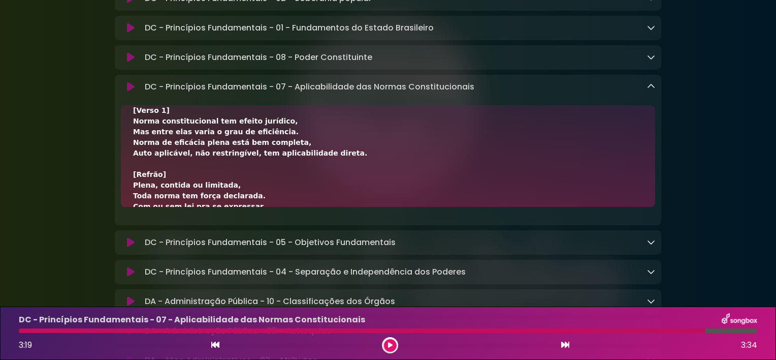
click at [267, 187] on div "[Verso 1] Norma constitucional tem efeito jurídico, Mas entre elas varia o grau…" at bounding box center [388, 291] width 510 height 373
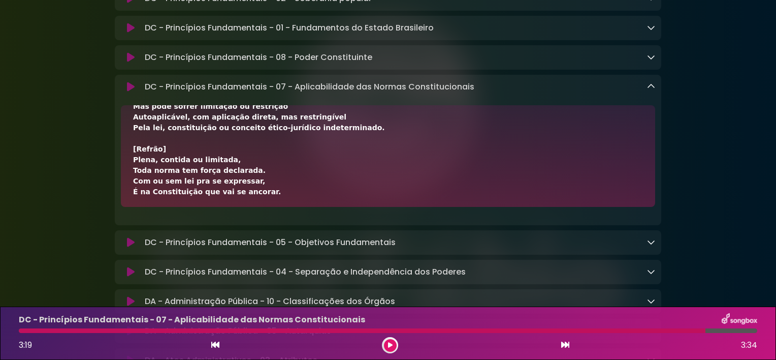
scroll to position [177, 0]
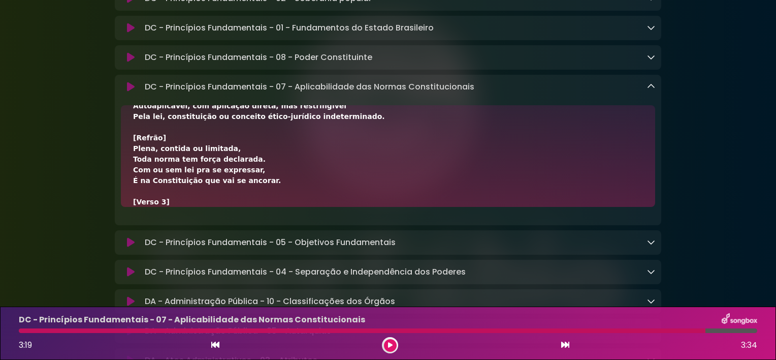
click at [235, 173] on div "[Verso 1] Norma constitucional tem efeito jurídico, Mas entre elas varia o grau…" at bounding box center [388, 127] width 510 height 373
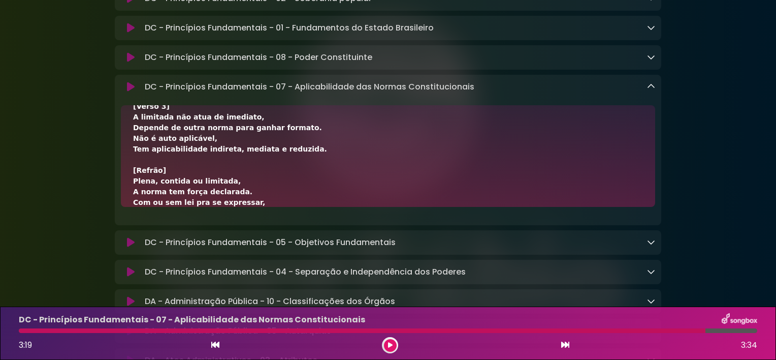
scroll to position [283, 0]
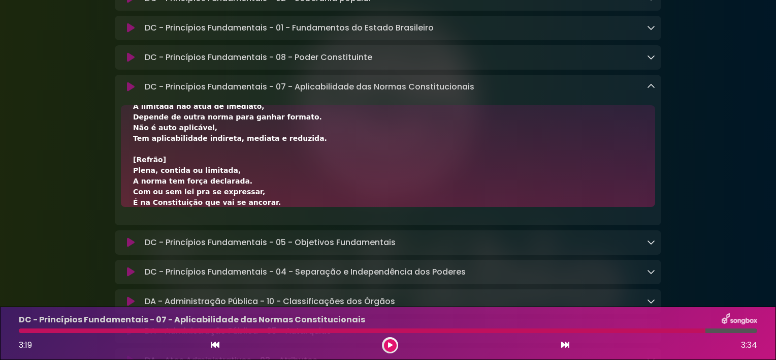
click at [218, 346] on icon at bounding box center [215, 344] width 8 height 8
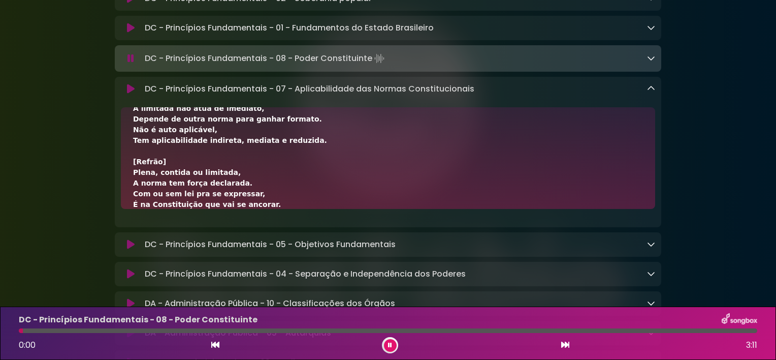
click at [563, 344] on icon at bounding box center [565, 344] width 8 height 8
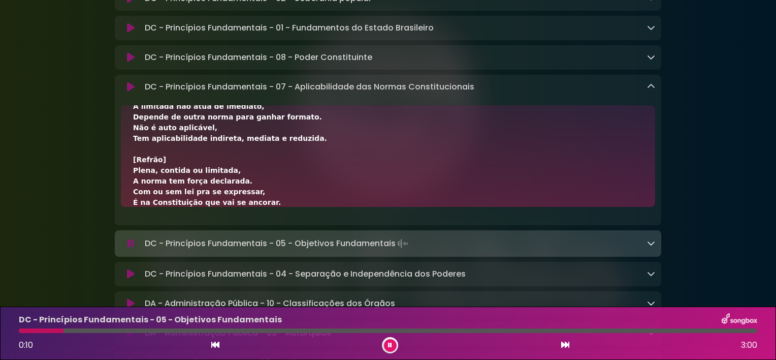
click at [650, 90] on icon at bounding box center [651, 86] width 8 height 8
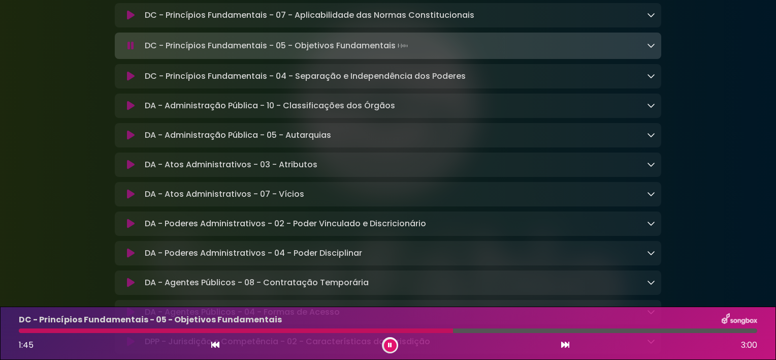
scroll to position [853, 0]
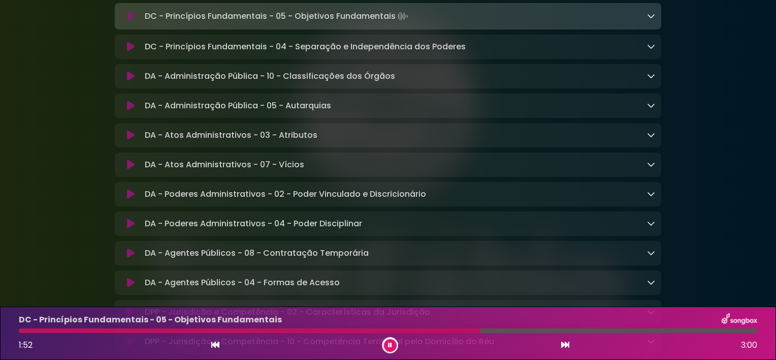
click at [387, 345] on button at bounding box center [390, 345] width 13 height 13
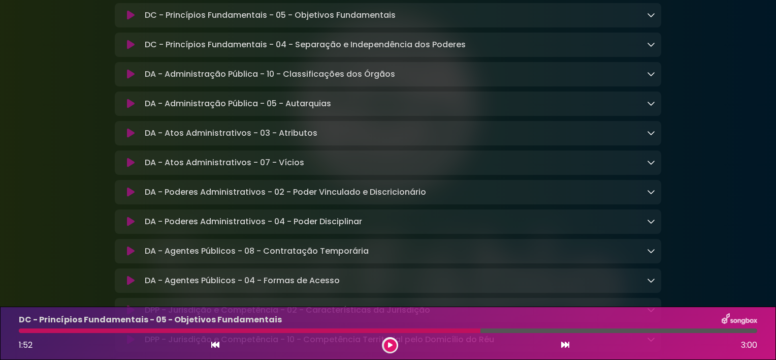
click at [652, 19] on icon at bounding box center [651, 15] width 8 height 8
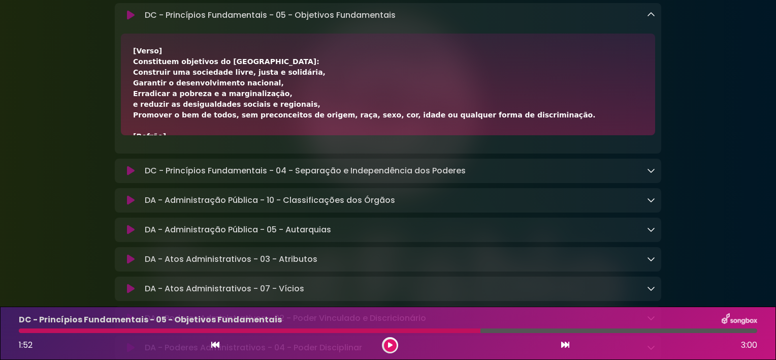
click at [517, 124] on div "[Verso] Constituem objetivos do Brasil: Construir uma sociedade livre, justa e …" at bounding box center [388, 264] width 510 height 437
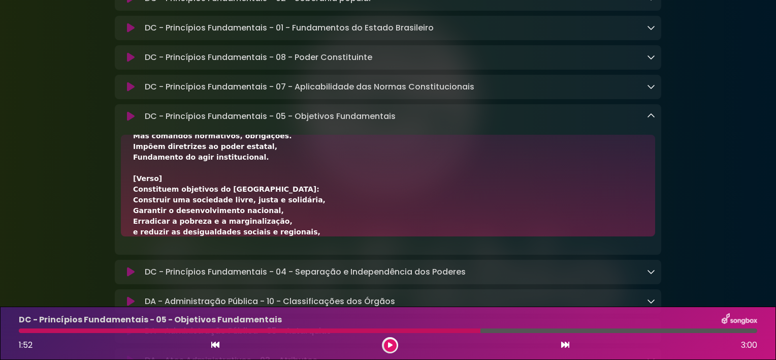
scroll to position [347, 0]
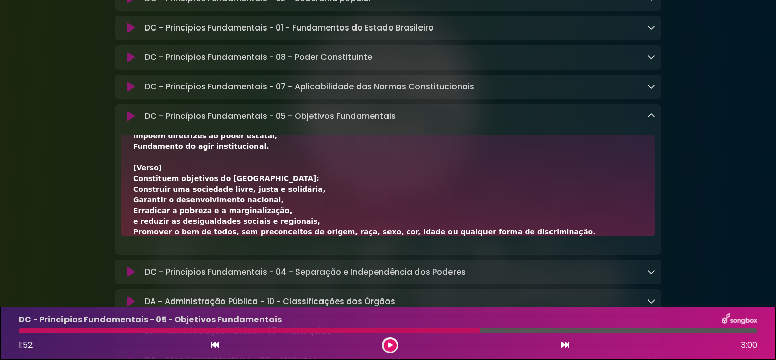
click at [353, 213] on div "[Verso] Constituem objetivos do Brasil: Construir uma sociedade livre, justa e …" at bounding box center [388, 18] width 510 height 437
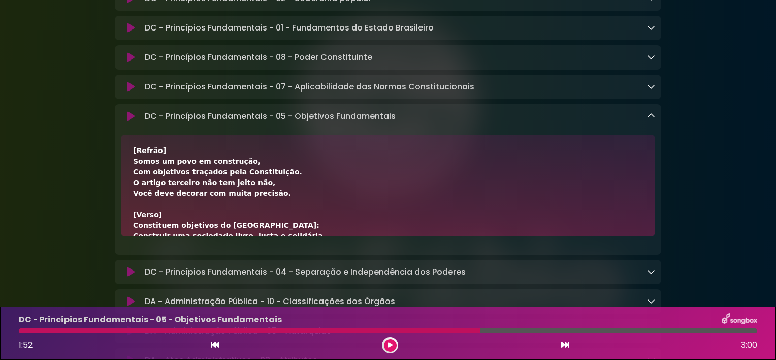
scroll to position [12, 0]
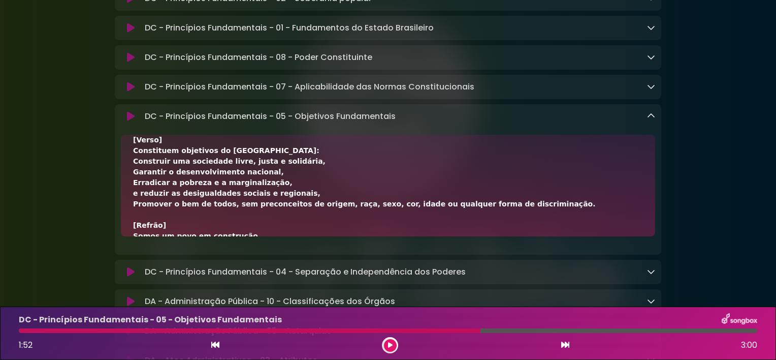
click at [520, 213] on div "[Verso] Constituem objetivos do Brasil: Construir uma sociedade livre, justa e …" at bounding box center [388, 353] width 510 height 437
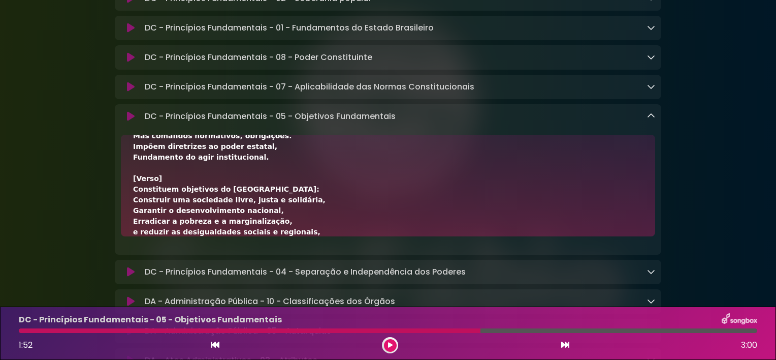
scroll to position [347, 0]
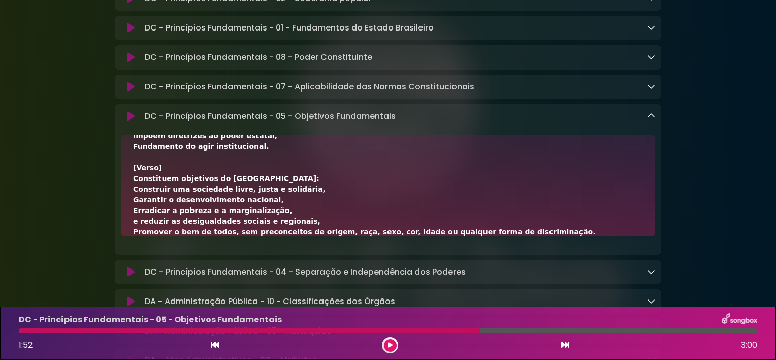
click at [360, 203] on div "[Verso] Constituem objetivos do Brasil: Construir uma sociedade livre, justa e …" at bounding box center [388, 18] width 510 height 437
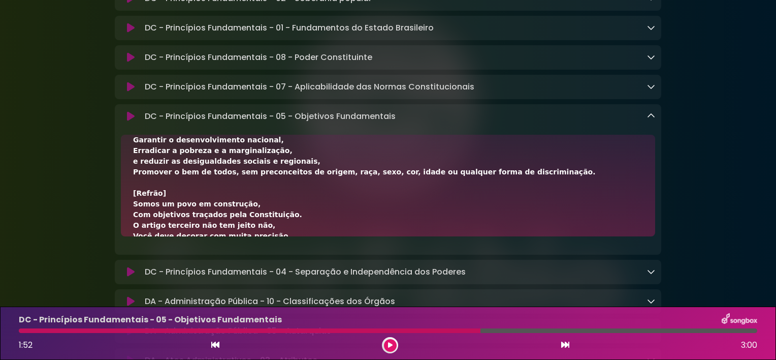
scroll to position [12, 0]
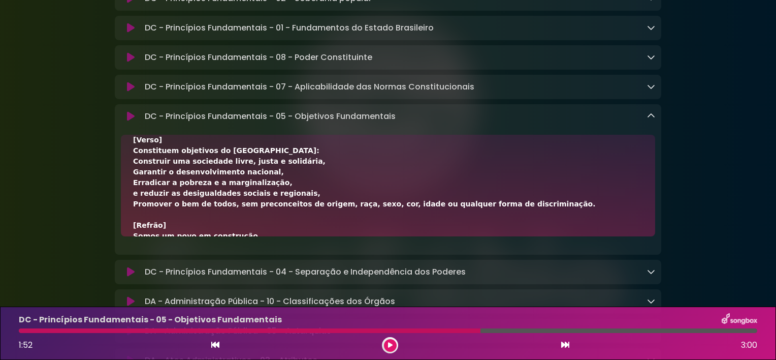
click at [209, 348] on div "1:52 3:00" at bounding box center [388, 345] width 751 height 16
click at [214, 343] on icon at bounding box center [215, 344] width 8 height 8
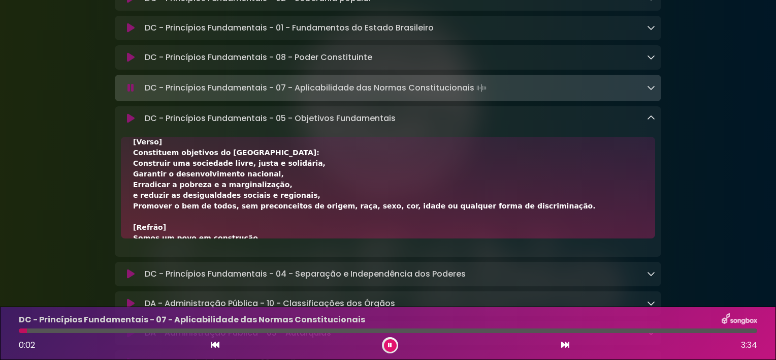
click at [565, 343] on icon at bounding box center [565, 344] width 8 height 8
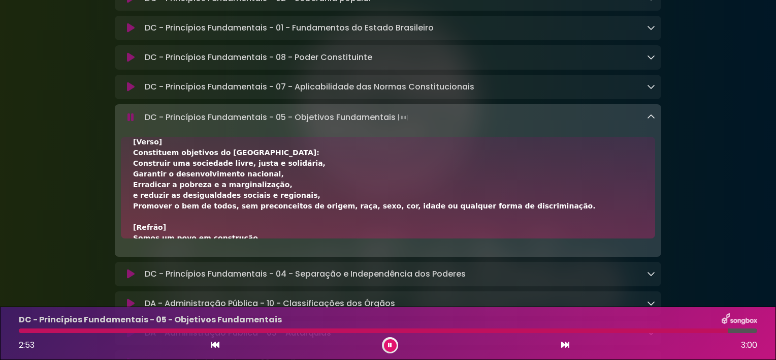
click at [483, 223] on div "[Verso] Constituem objetivos do Brasil: Construir uma sociedade livre, justa e …" at bounding box center [388, 355] width 510 height 437
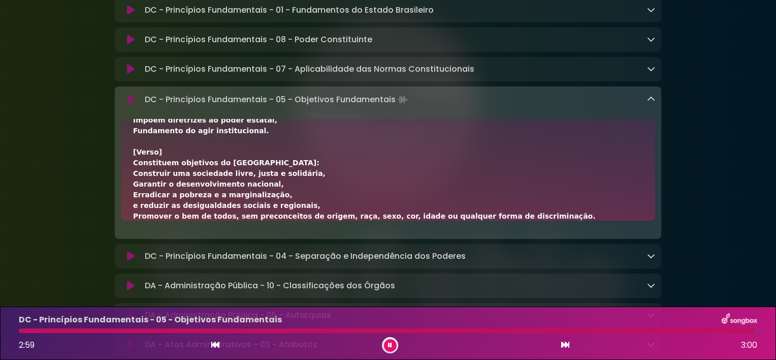
scroll to position [770, 0]
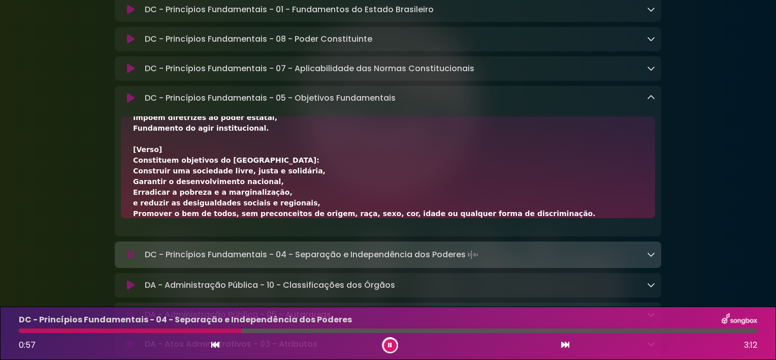
click at [648, 102] on icon at bounding box center [651, 97] width 8 height 8
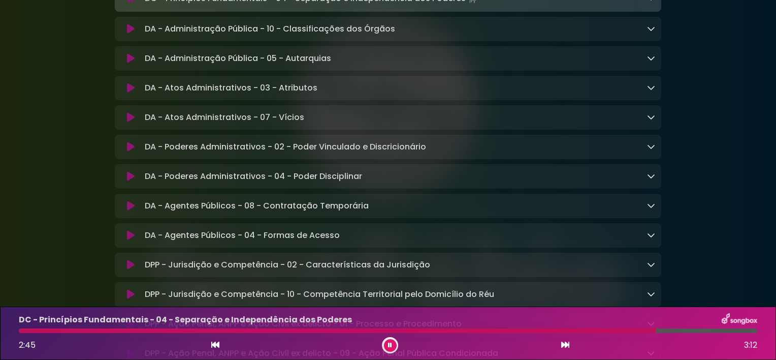
scroll to position [872, 0]
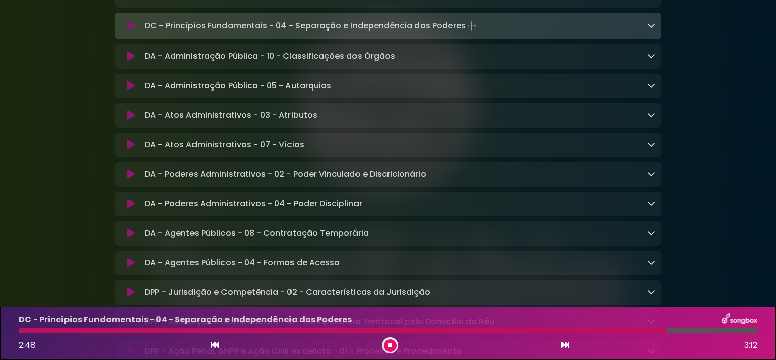
click at [650, 29] on icon at bounding box center [651, 25] width 8 height 8
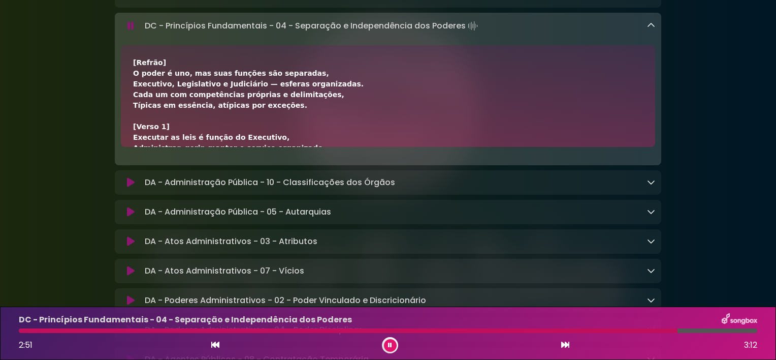
click at [318, 109] on div "[Refrão] O poder é uno, mas suas funções são separadas, Executivo, Legislativo …" at bounding box center [388, 243] width 510 height 373
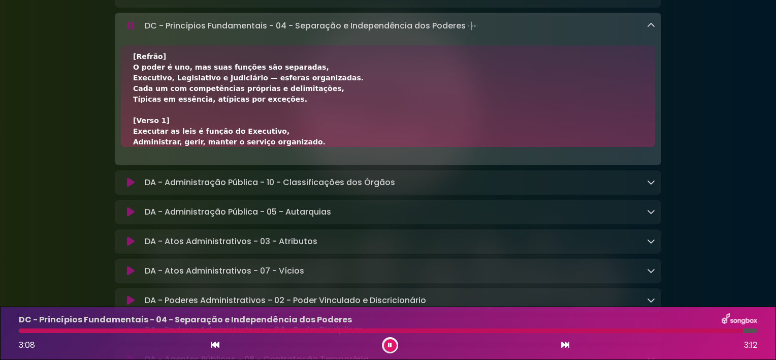
click at [388, 347] on icon at bounding box center [390, 345] width 4 height 6
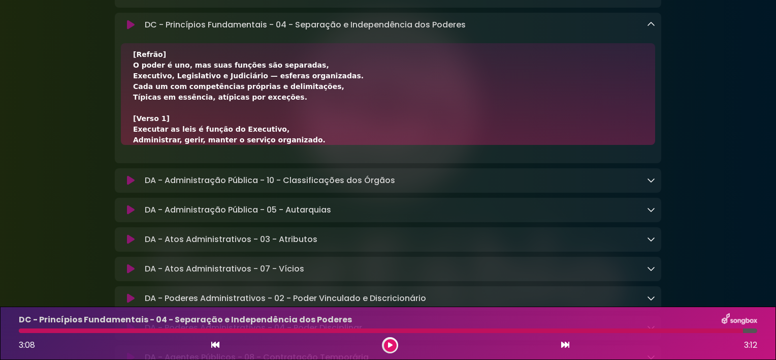
click at [311, 146] on div "[Refrão] O poder é uno, mas suas funções são separadas, Executivo, Legislativo …" at bounding box center [388, 235] width 510 height 373
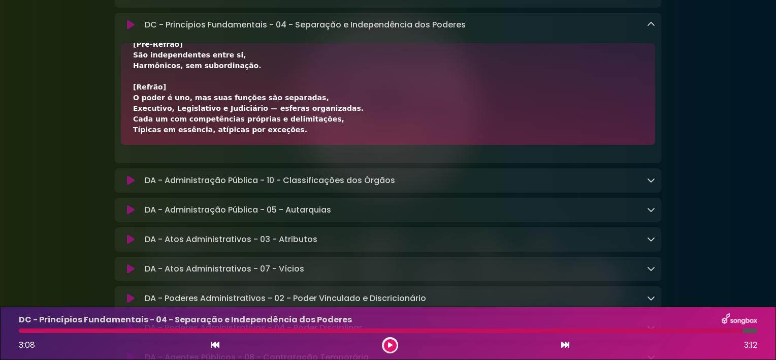
scroll to position [161, 0]
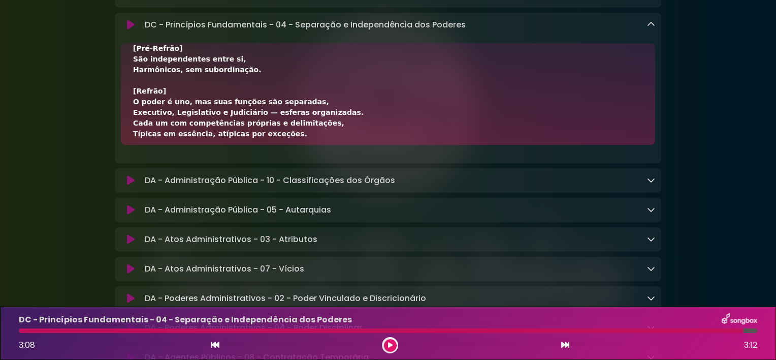
click at [292, 149] on div "[Refrão] O poder é uno, mas suas funções são separadas, Executivo, Legislativo …" at bounding box center [388, 80] width 510 height 373
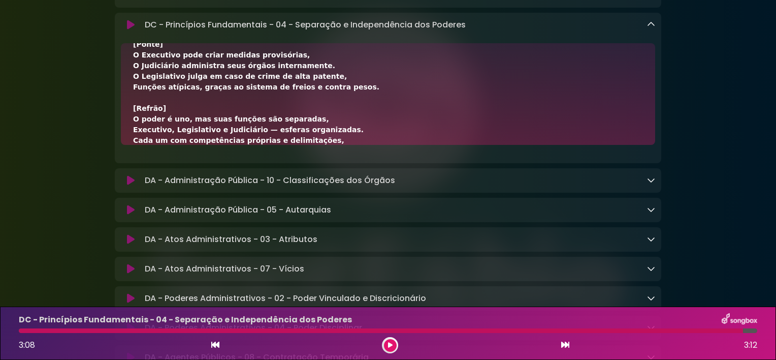
scroll to position [283, 0]
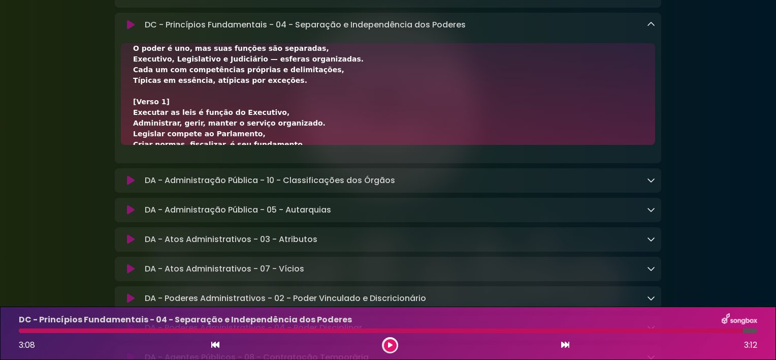
scroll to position [12, 0]
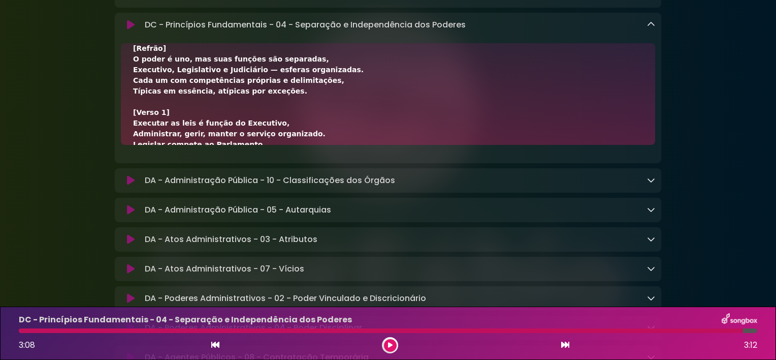
click at [331, 148] on div "[Refrão] O poder é uno, mas suas funções são separadas, Executivo, Legislativo …" at bounding box center [388, 229] width 510 height 373
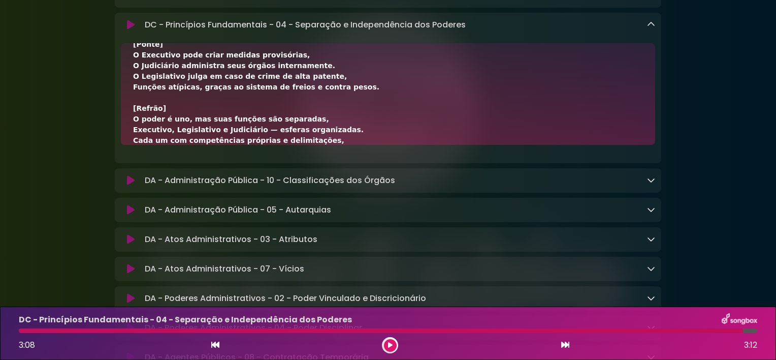
scroll to position [283, 0]
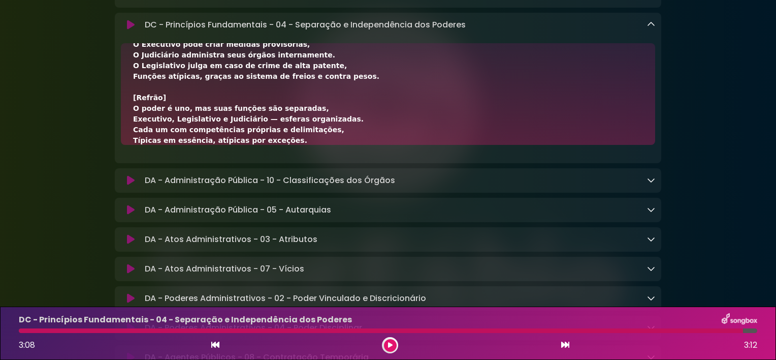
click at [211, 339] on button at bounding box center [215, 344] width 9 height 13
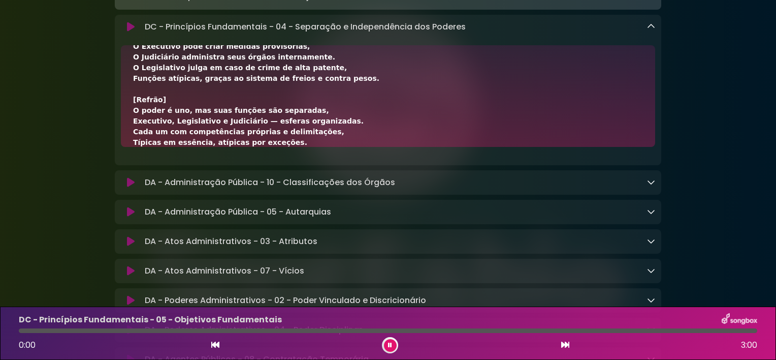
scroll to position [873, 0]
click at [567, 344] on icon at bounding box center [565, 344] width 8 height 8
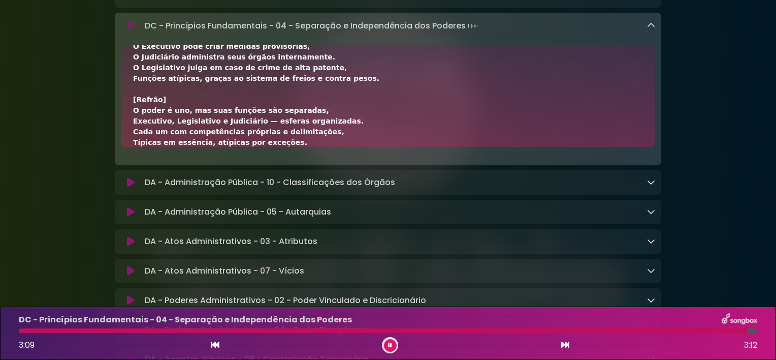
click at [654, 29] on icon at bounding box center [651, 25] width 8 height 8
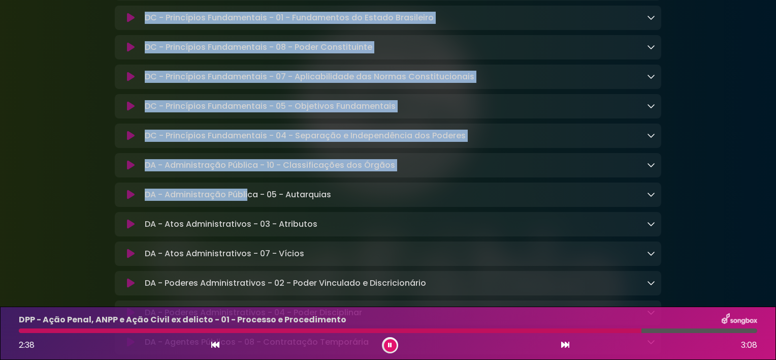
scroll to position [695, 0]
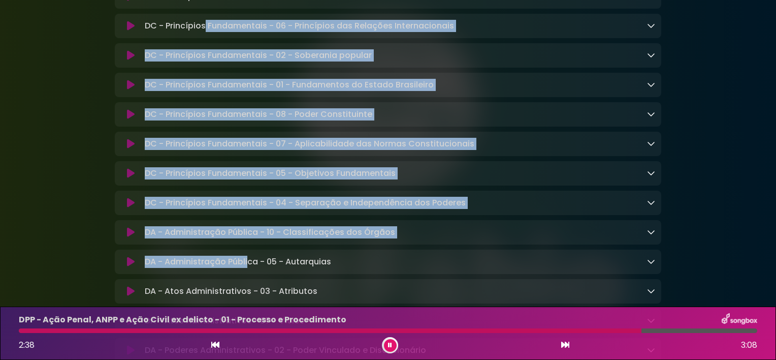
drag, startPoint x: 248, startPoint y: 62, endPoint x: 248, endPoint y: 18, distance: 44.2
click at [248, 18] on div "LPE - Lei de Drogas - 10 - Cessão Gratuita e Eventual para Consumo Compartilhad…" at bounding box center [388, 100] width 546 height 1175
click at [388, 347] on icon at bounding box center [390, 345] width 4 height 6
